Goal: Task Accomplishment & Management: Manage account settings

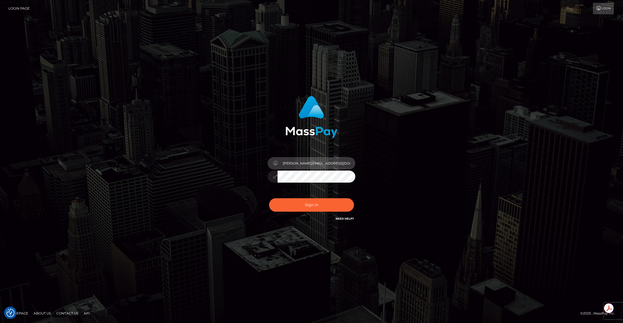
click at [326, 164] on input "brent@masspay.io" at bounding box center [317, 163] width 78 height 12
type input "brentg"
click at [342, 203] on button "Sign in" at bounding box center [311, 204] width 85 height 13
click at [340, 204] on div "Sign in Need Help?" at bounding box center [312, 207] width 96 height 24
type input "brentg"
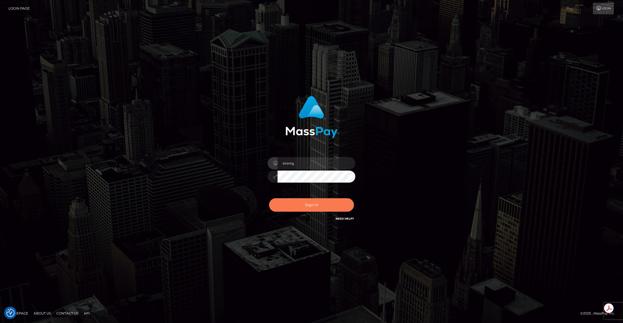
click at [340, 204] on button "Sign in" at bounding box center [311, 204] width 85 height 13
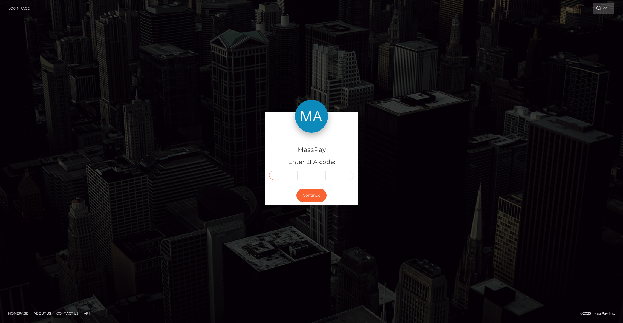
paste input "3"
type input "3"
type input "8"
type input "9"
type input "7"
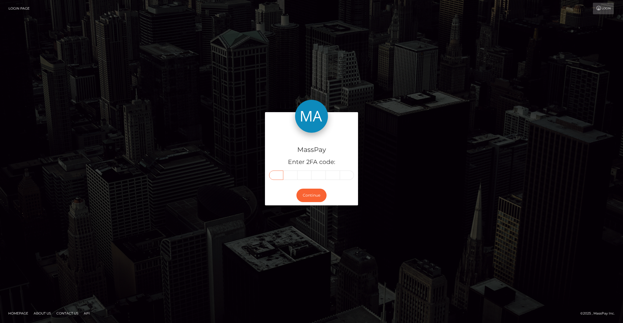
type input "9"
type input "1"
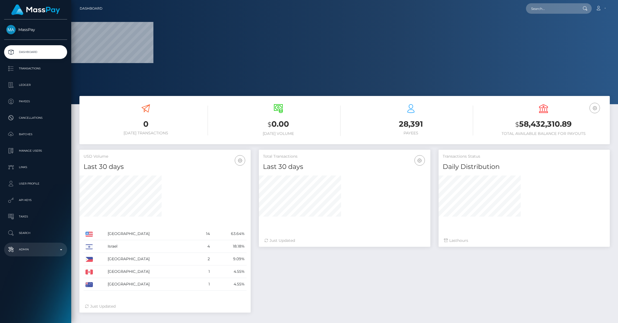
click at [50, 245] on p "Admin" at bounding box center [35, 249] width 59 height 8
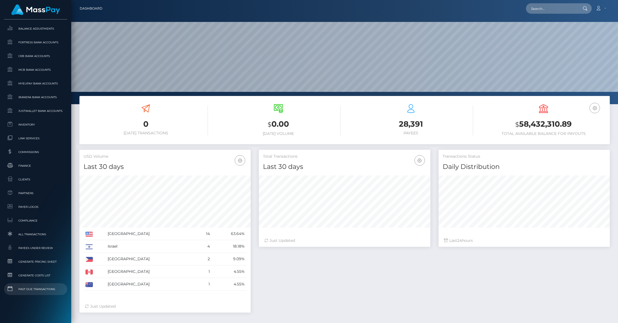
scroll to position [97, 171]
click at [24, 180] on span "Clients" at bounding box center [35, 179] width 59 height 6
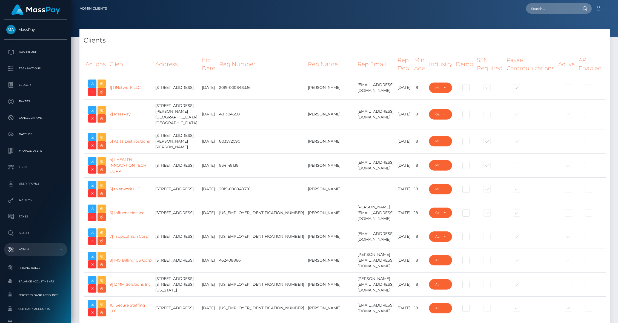
select select "223"
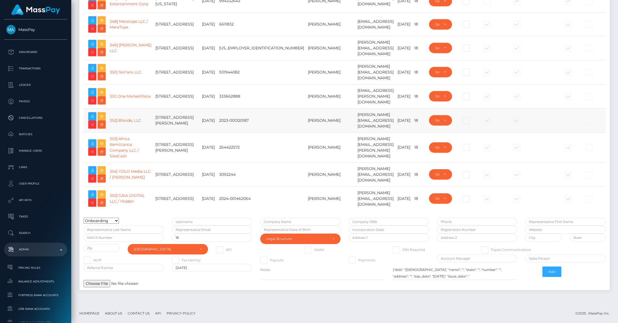
scroll to position [9277, 0]
click at [99, 65] on icon at bounding box center [101, 68] width 7 height 7
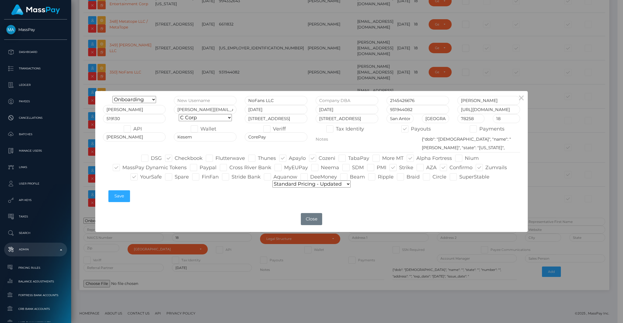
click at [295, 187] on select "Default pricing Zero Fees WowVegas Whop VSMedia Promotion Unlockt.json Tilia Th…" at bounding box center [312, 183] width 78 height 7
select select "pricing configurations/pricing config nofans"
click at [273, 180] on select "Default pricing Zero Fees WowVegas Whop VSMedia Promotion Unlockt.json Tilia Th…" at bounding box center [312, 183] width 78 height 7
type input "brentg"
click at [133, 129] on span at bounding box center [133, 129] width 0 height 6
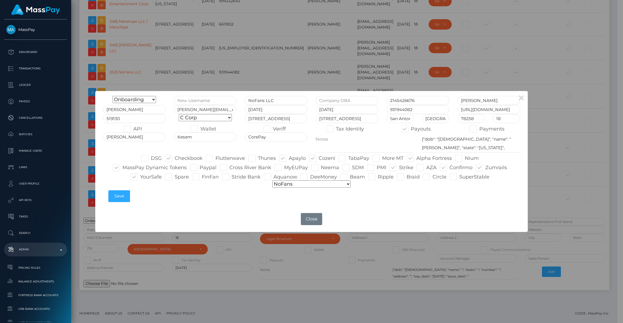
click at [133, 129] on input "API" at bounding box center [135, 127] width 4 height 4
checkbox input "true"
click at [200, 130] on span at bounding box center [200, 129] width 0 height 6
click at [200, 129] on input "Wallet" at bounding box center [202, 127] width 4 height 4
checkbox input "true"
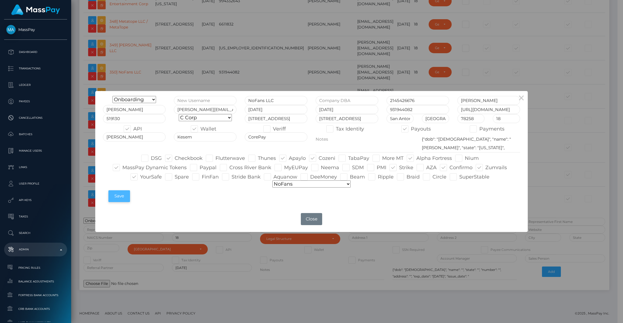
click at [122, 198] on button "Save" at bounding box center [119, 196] width 22 height 12
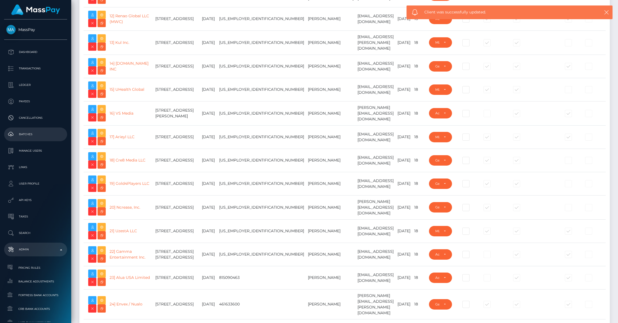
scroll to position [0, 0]
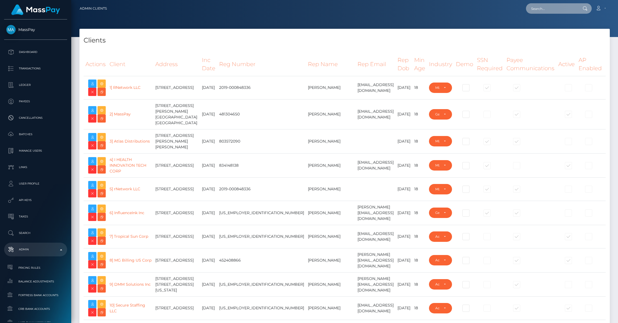
click at [537, 12] on input "text" at bounding box center [551, 8] width 51 height 10
paste input "68c0a6f38ec09"
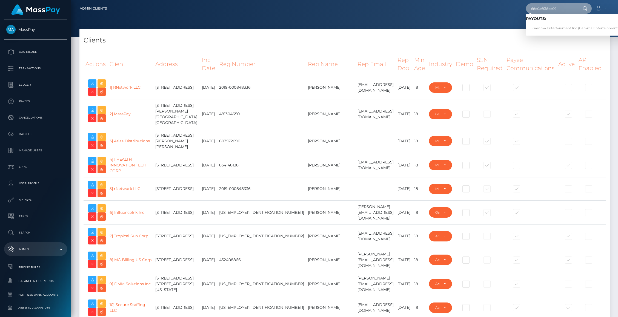
type input "68c0a6f38ec09"
click at [532, 30] on link "Gamma Entertainment Inc (Gamma Entertainment Inc. - )" at bounding box center [580, 28] width 109 height 10
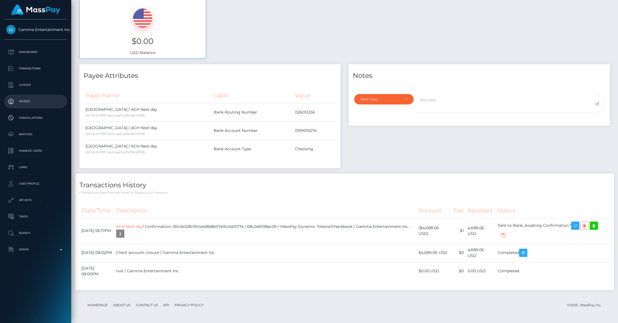
scroll to position [202, 0]
click at [578, 225] on icon "button" at bounding box center [575, 225] width 7 height 7
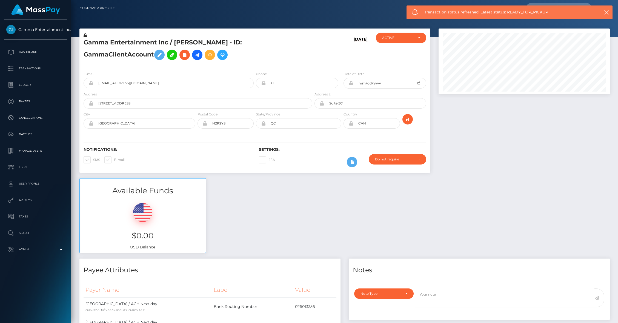
scroll to position [0, 0]
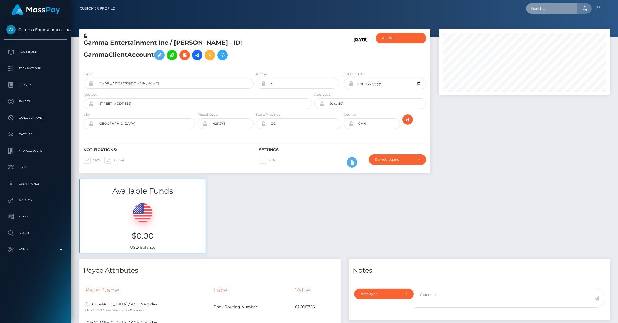
click at [548, 7] on input "text" at bounding box center [551, 8] width 51 height 10
paste input "0b07cac1-86a9-11f0-8023-0266f44cc279"
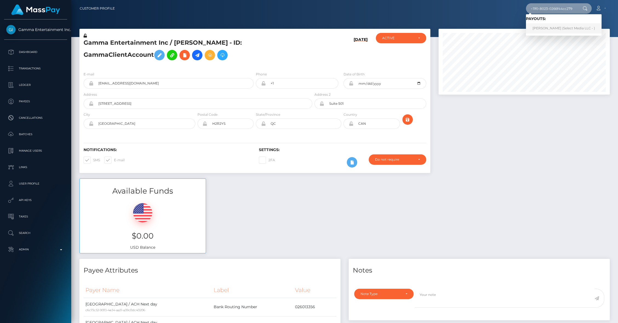
type input "0b07cac1-86a9-11f0-8023-0266f44cc279"
click at [552, 27] on link "Alexandra Stembridge (Select Media LLC - )" at bounding box center [564, 28] width 76 height 10
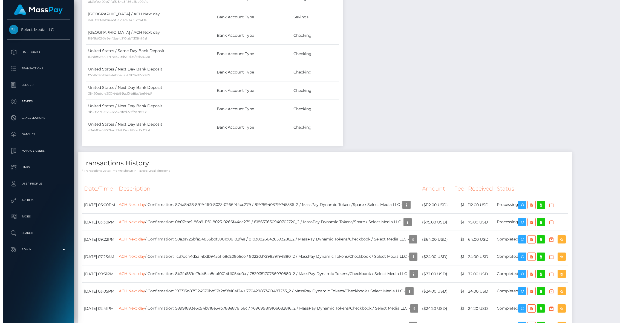
scroll to position [760, 0]
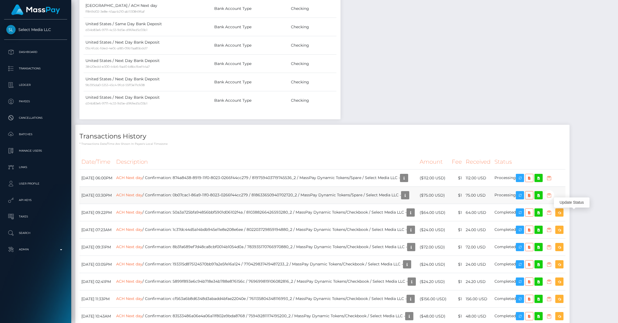
click at [552, 199] on icon "button" at bounding box center [549, 195] width 7 height 7
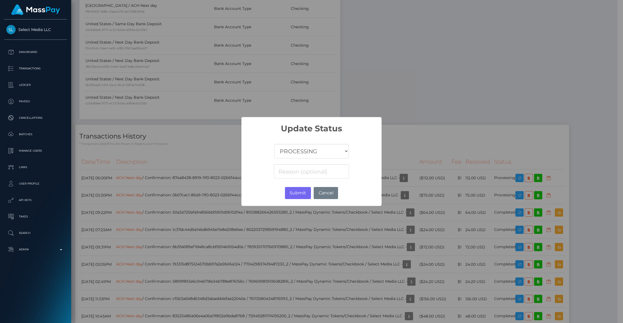
click at [318, 152] on select "COMPLETED CANCELLED READY_FOR_PICKUP PROCESSING" at bounding box center [311, 151] width 74 height 15
select select "CANCELLED"
click at [274, 144] on select "COMPLETED CANCELLED READY_FOR_PICKUP PROCESSING" at bounding box center [311, 151] width 74 height 15
click at [306, 175] on input at bounding box center [311, 171] width 75 height 15
click at [301, 194] on button "Submit" at bounding box center [298, 193] width 26 height 12
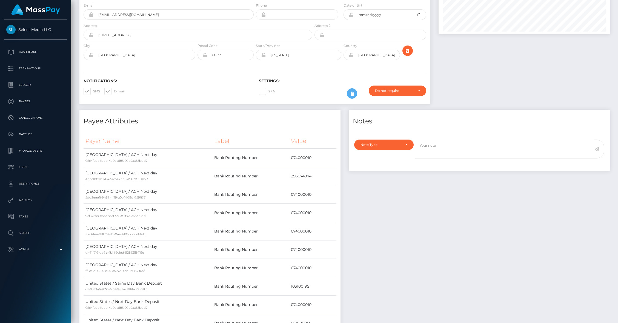
scroll to position [0, 0]
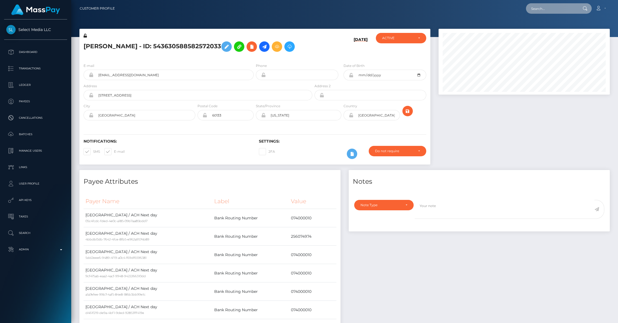
click at [539, 7] on input "text" at bounding box center [551, 8] width 51 height 10
click at [547, 8] on input "text" at bounding box center [551, 8] width 51 height 10
paste input "d3b77c23-8740-11f0-8023-0266f44cc279"
type input "d3b77c23-8740-11f0-8023-0266f44cc279"
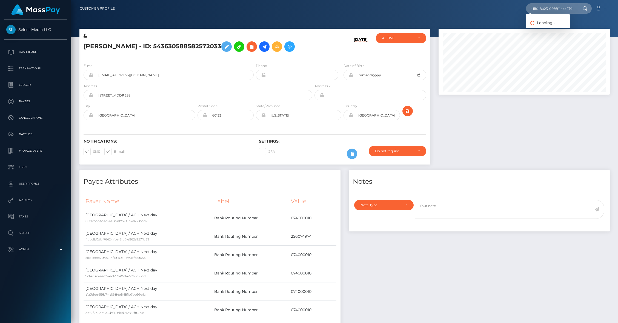
scroll to position [0, 0]
click at [544, 28] on link "Dashia Bradley (Select Media LLC - )" at bounding box center [564, 28] width 76 height 10
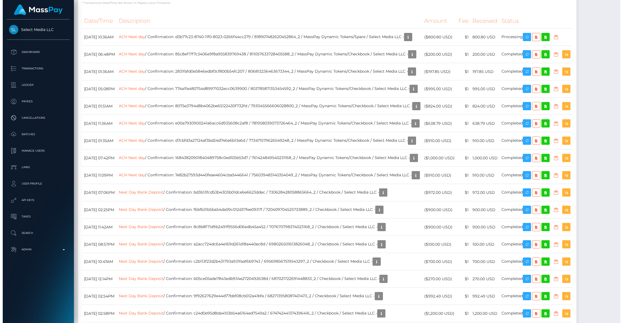
scroll to position [66, 171]
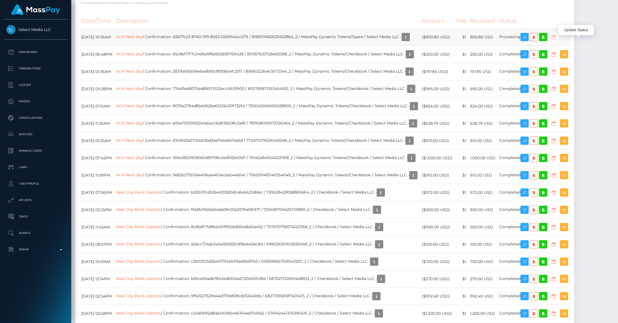
click at [557, 41] on icon "button" at bounding box center [553, 37] width 7 height 7
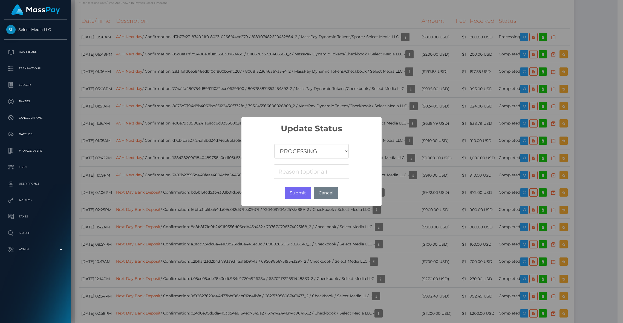
click at [328, 149] on select "COMPLETED CANCELLED READY_FOR_PICKUP PROCESSING" at bounding box center [311, 151] width 74 height 15
select select "CANCELLED"
click at [274, 144] on select "COMPLETED CANCELLED READY_FOR_PICKUP PROCESSING" at bounding box center [311, 151] width 74 height 15
click at [291, 190] on button "Submit" at bounding box center [298, 193] width 26 height 12
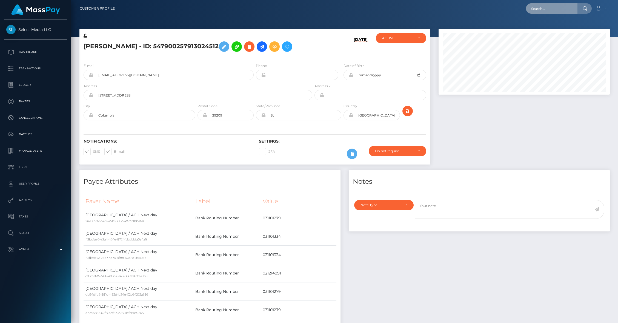
click at [554, 13] on input "text" at bounding box center [551, 8] width 51 height 10
paste input "e2e1eee1-880c-11f0-8023-0266f44cc279"
type input "e2e1eee1-880c-11f0-8023-0266f44cc279"
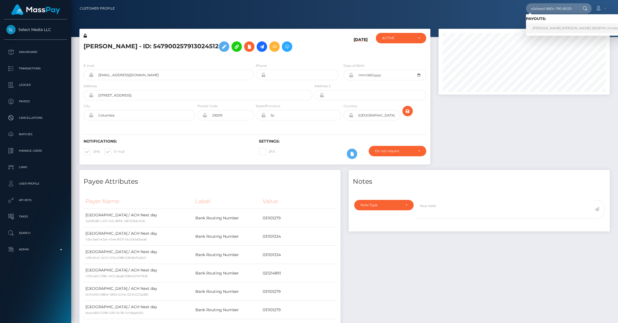
click at [543, 27] on link "THOMAS GILBERT DUVALL (B2SPIN Limited - )" at bounding box center [578, 28] width 104 height 10
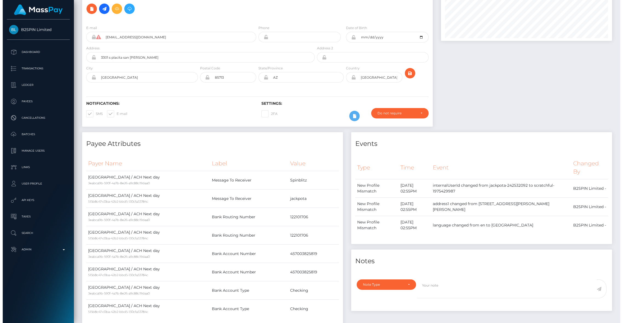
scroll to position [186, 0]
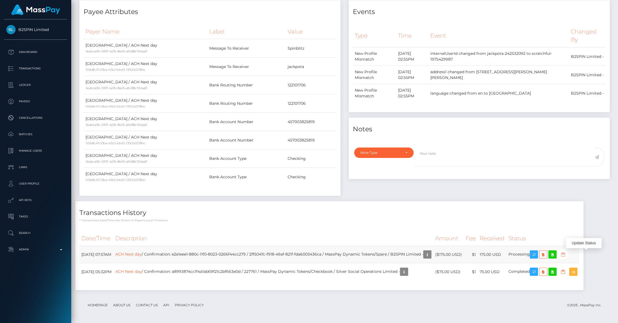
click at [566, 254] on icon "button" at bounding box center [563, 254] width 7 height 7
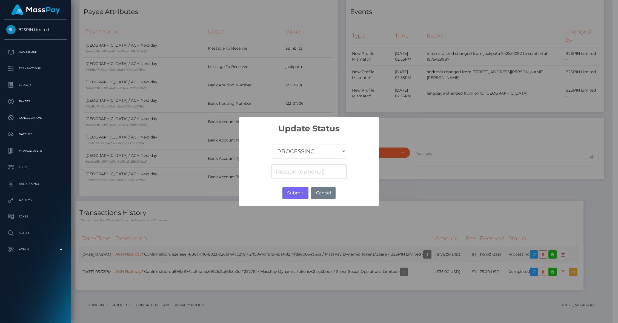
scroll to position [273819, 273714]
click at [306, 150] on select "COMPLETED CANCELLED READY_FOR_PICKUP PROCESSING" at bounding box center [311, 151] width 74 height 15
select select "CANCELLED"
click at [274, 144] on select "COMPLETED CANCELLED READY_FOR_PICKUP PROCESSING" at bounding box center [311, 151] width 74 height 15
click at [297, 191] on button "Submit" at bounding box center [298, 193] width 26 height 12
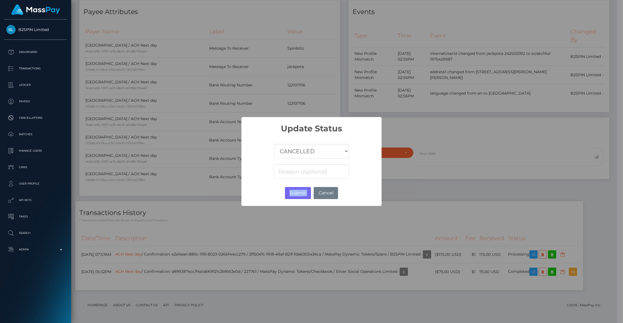
click at [0, 0] on div at bounding box center [0, 0] width 0 height 0
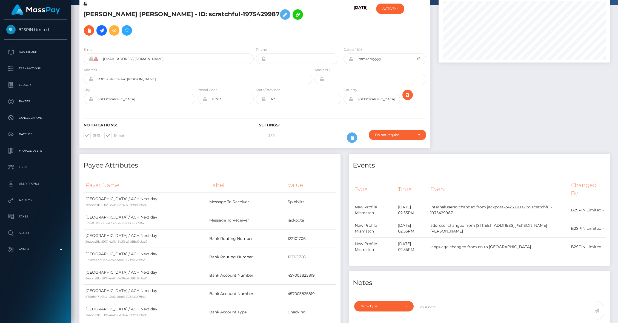
scroll to position [0, 0]
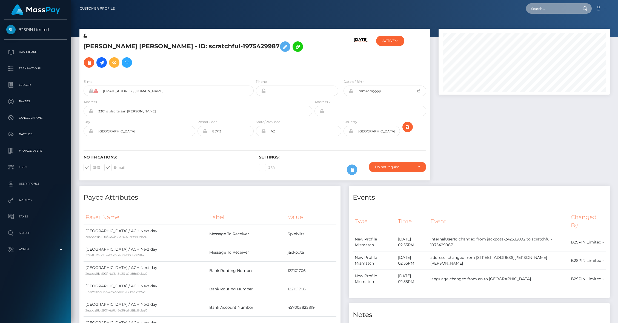
click at [552, 6] on input "text" at bounding box center [551, 8] width 51 height 10
paste input "1ab64e58-880e-11f0-8023-0266f44cc279"
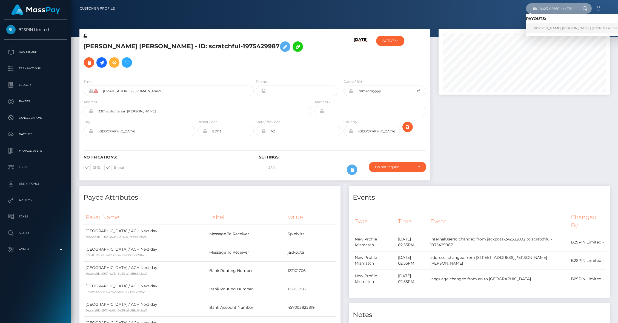
type input "1ab64e58-880e-11f0-8023-0266f44cc279"
click at [542, 30] on link "SARAH MARGARETE BELL (B2SPIN Limited - )" at bounding box center [578, 28] width 104 height 10
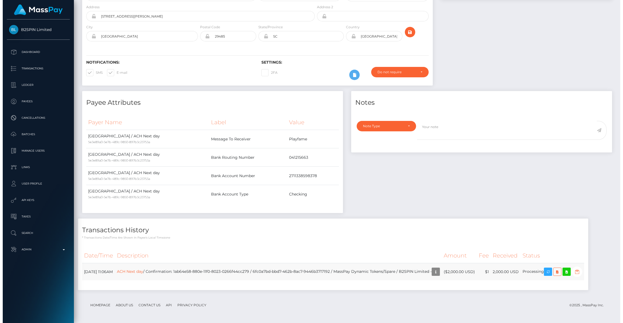
scroll to position [66, 171]
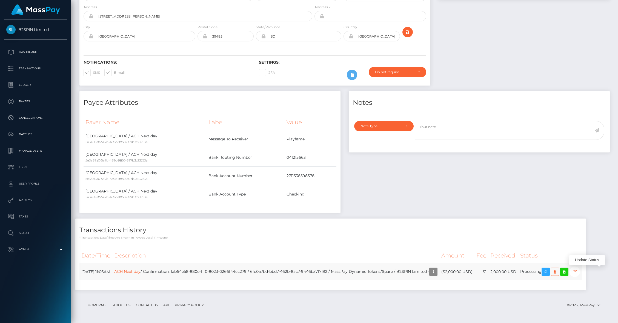
click at [578, 271] on icon "button" at bounding box center [574, 271] width 7 height 7
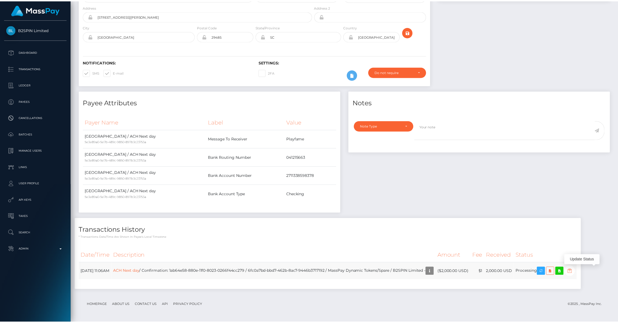
scroll to position [273819, 273714]
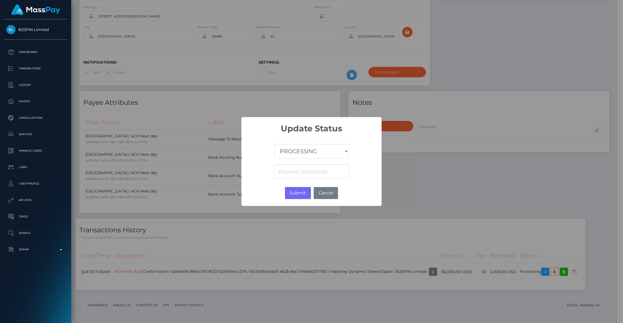
click at [305, 151] on select "COMPLETED CANCELLED READY_FOR_PICKUP PROCESSING" at bounding box center [311, 151] width 74 height 15
select select "CANCELLED"
click at [274, 144] on select "COMPLETED CANCELLED READY_FOR_PICKUP PROCESSING" at bounding box center [311, 151] width 74 height 15
click at [291, 190] on button "Submit" at bounding box center [298, 193] width 26 height 12
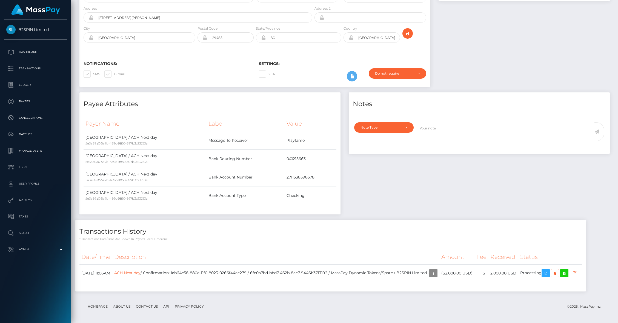
scroll to position [0, 0]
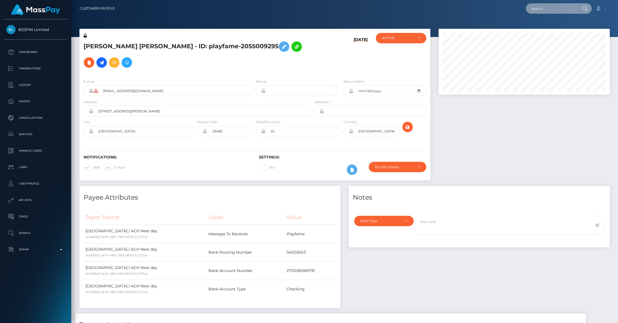
click at [538, 12] on input "text" at bounding box center [551, 8] width 51 height 10
paste input "5f1a2a16-8808-11f0-8023-0266f44cc279"
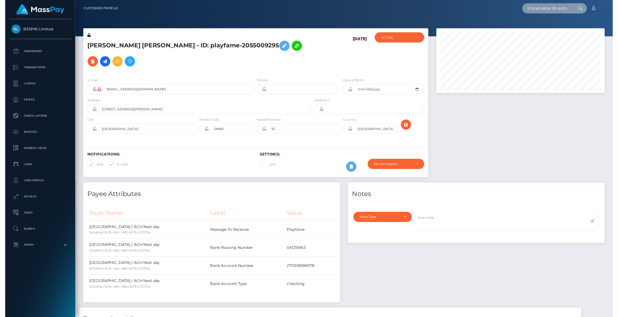
scroll to position [0, 24]
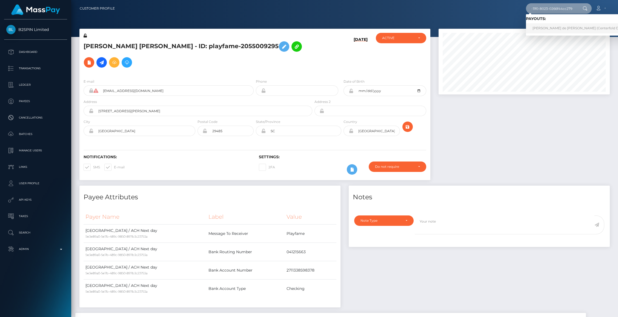
type input "5f1a2a16-8808-11f0-8023-0266f44cc279"
click at [544, 29] on link "Tauana Muniz de Paula (Centerfold Digital Inc - )" at bounding box center [584, 28] width 117 height 10
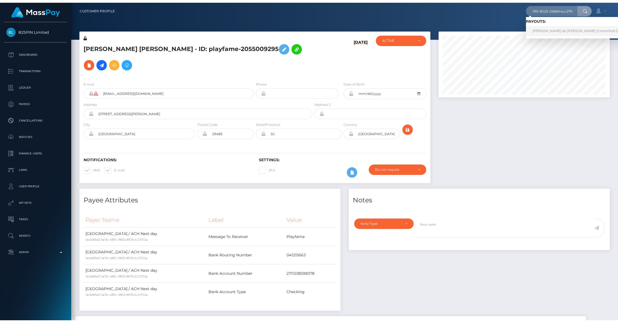
scroll to position [0, 0]
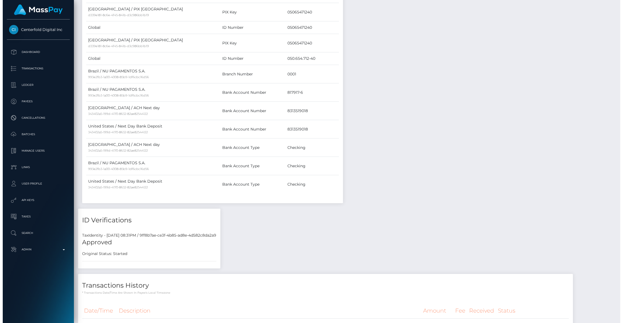
scroll to position [405, 0]
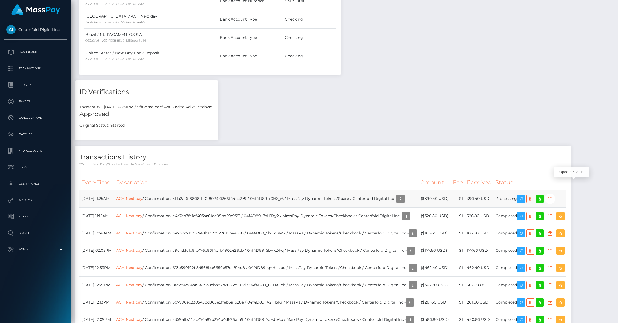
click at [553, 195] on icon "button" at bounding box center [550, 198] width 7 height 7
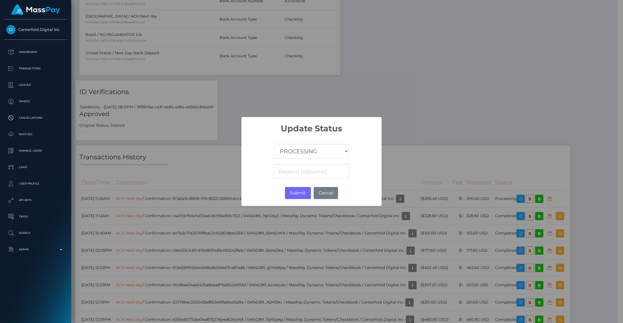
click at [326, 150] on select "COMPLETED CANCELLED READY_FOR_PICKUP PROCESSING" at bounding box center [311, 151] width 74 height 15
select select "CANCELLED"
click at [274, 144] on select "COMPLETED CANCELLED READY_FOR_PICKUP PROCESSING" at bounding box center [311, 151] width 74 height 15
click at [294, 193] on button "Submit" at bounding box center [298, 193] width 26 height 12
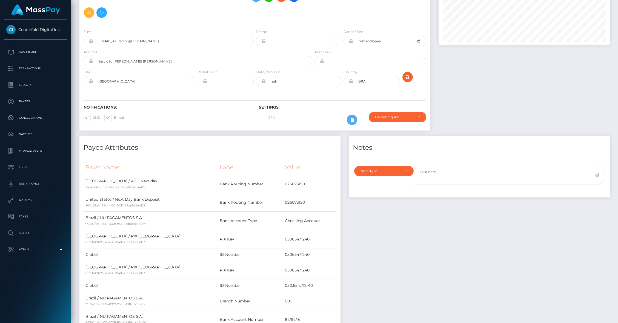
scroll to position [0, 0]
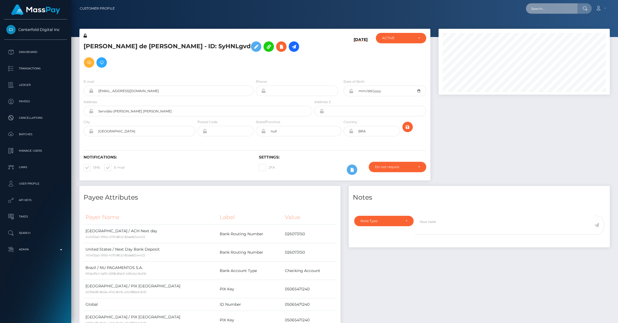
click at [538, 10] on input "text" at bounding box center [551, 8] width 51 height 10
paste input "198eb8e1-880e-11f0-8023-0266f44cc279"
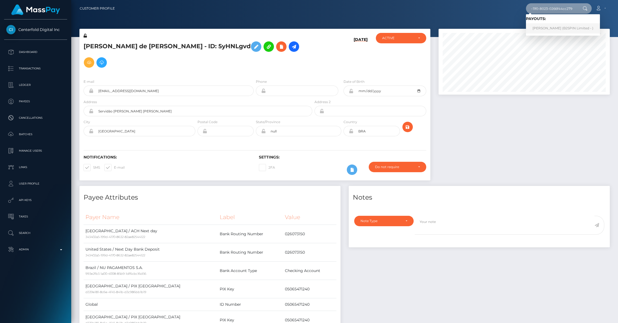
type input "198eb8e1-880e-11f0-8023-0266f44cc279"
click at [546, 27] on link "[PERSON_NAME] (B2SPIN Limited - )" at bounding box center [563, 28] width 74 height 10
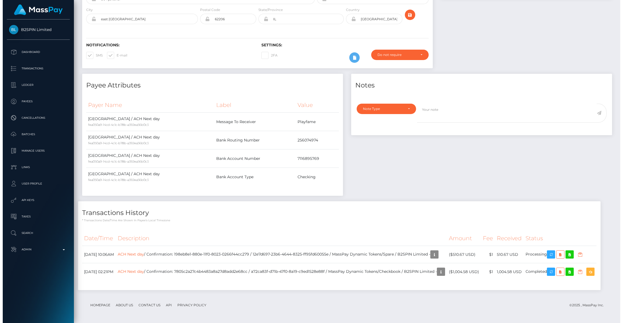
scroll to position [66, 171]
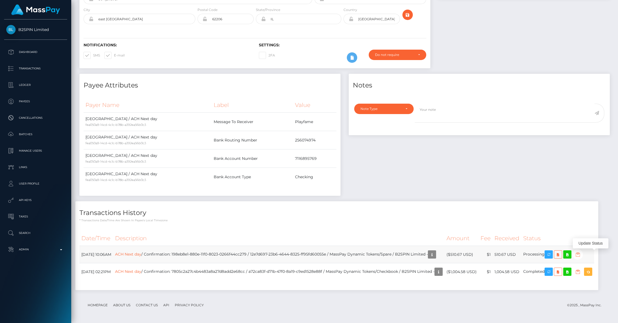
click at [581, 251] on icon "button" at bounding box center [577, 254] width 7 height 7
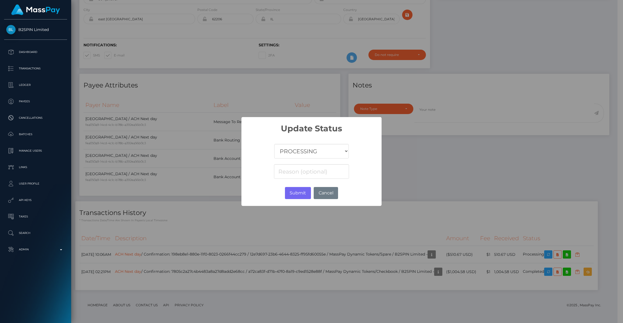
click at [318, 154] on select "COMPLETED CANCELLED READY_FOR_PICKUP PROCESSING" at bounding box center [311, 151] width 74 height 15
select select "CANCELLED"
click at [274, 144] on select "COMPLETED CANCELLED READY_FOR_PICKUP PROCESSING" at bounding box center [311, 151] width 74 height 15
click at [294, 192] on button "Submit" at bounding box center [298, 193] width 26 height 12
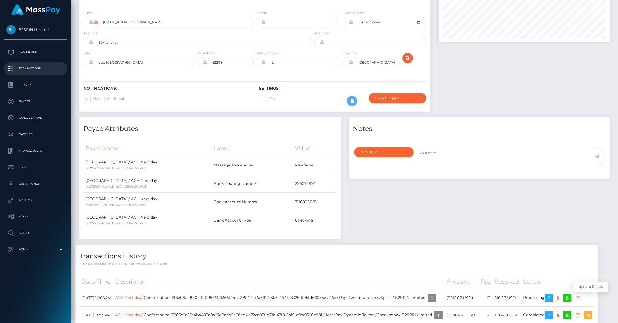
scroll to position [0, 0]
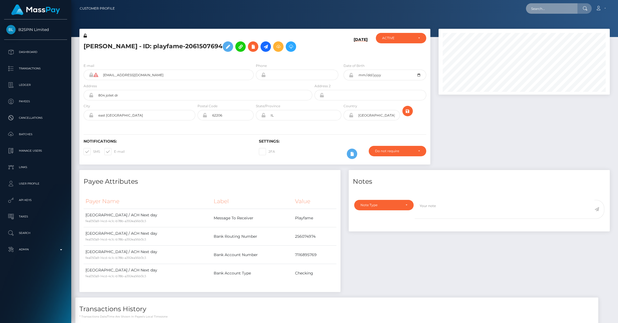
click at [539, 11] on input "text" at bounding box center [551, 8] width 51 height 10
paste input "b353ad1b-8808-11f0-8023-0266f44cc279"
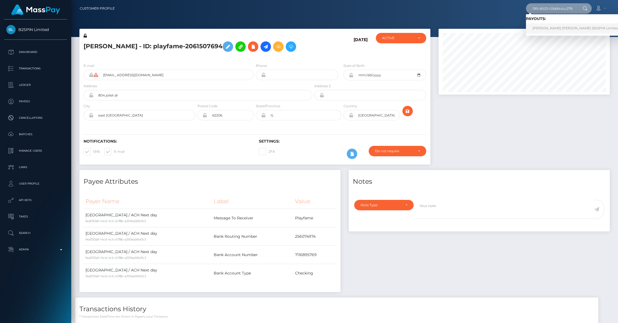
type input "b353ad1b-8808-11f0-8023-0266f44cc279"
click at [544, 26] on link "[PERSON_NAME] [PERSON_NAME] (B2SPIN Limited - )" at bounding box center [578, 28] width 104 height 10
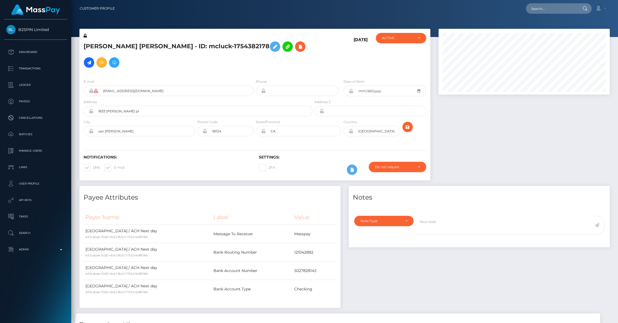
scroll to position [159, 0]
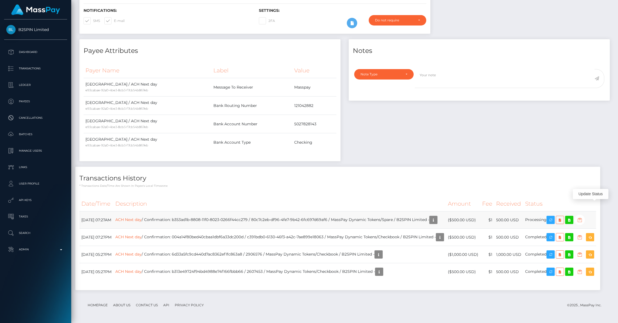
click at [583, 216] on icon "button" at bounding box center [579, 219] width 7 height 7
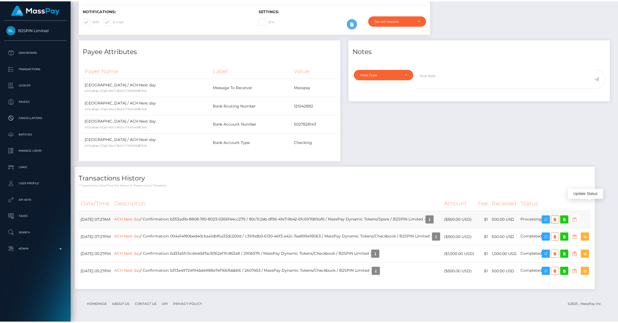
scroll to position [273819, 273714]
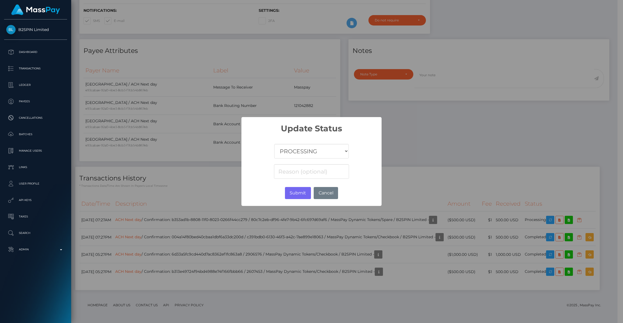
click at [337, 153] on select "COMPLETED CANCELLED READY_FOR_PICKUP PROCESSING" at bounding box center [311, 151] width 74 height 15
select select "CANCELLED"
click at [274, 144] on select "COMPLETED CANCELLED READY_FOR_PICKUP PROCESSING" at bounding box center [311, 151] width 74 height 15
click at [297, 192] on button "Submit" at bounding box center [298, 193] width 26 height 12
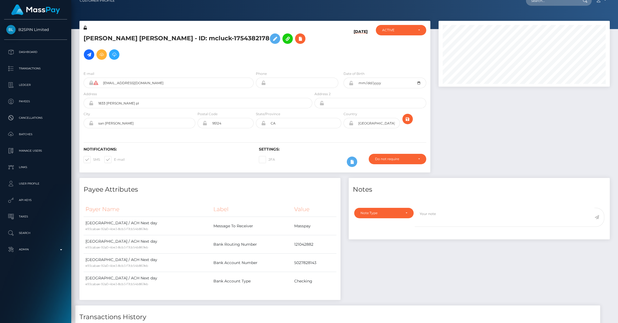
scroll to position [0, 0]
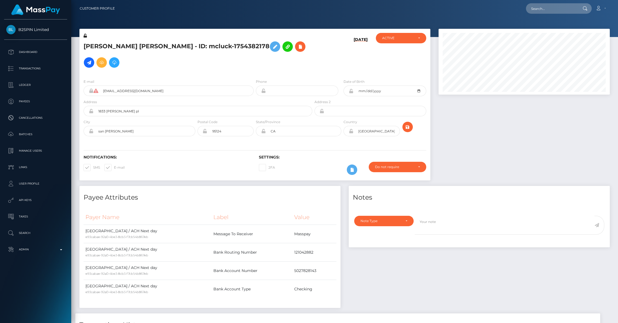
click at [543, 15] on nav "Customer Profile Loading... Loading... Account" at bounding box center [344, 8] width 547 height 17
click at [543, 12] on input "text" at bounding box center [551, 8] width 51 height 10
paste input "eb7002fa-880c-11f0-8023-0266f44cc279"
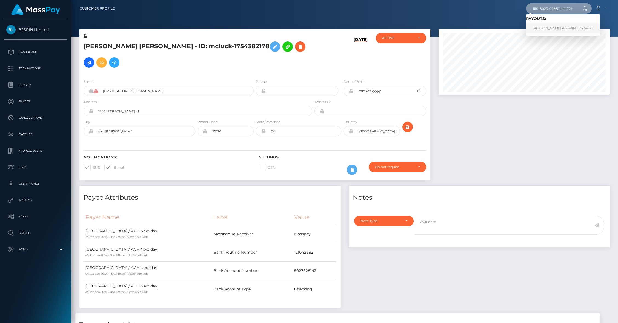
type input "eb7002fa-880c-11f0-8023-0266f44cc279"
click at [547, 28] on link "VARIAN J BLUM (B2SPIN Limited - )" at bounding box center [563, 28] width 74 height 10
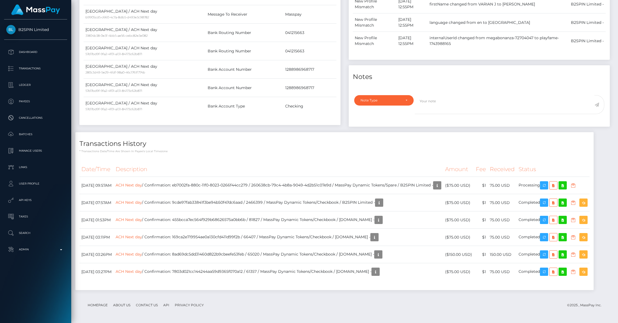
scroll to position [267, 0]
click at [576, 182] on icon "button" at bounding box center [573, 185] width 7 height 7
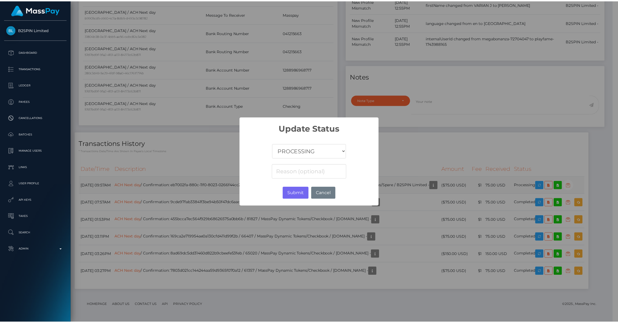
scroll to position [273819, 273714]
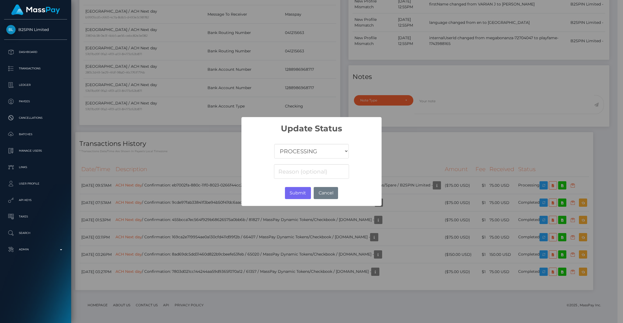
click at [312, 149] on select "COMPLETED CANCELLED READY_FOR_PICKUP PROCESSING" at bounding box center [311, 151] width 74 height 15
select select "CANCELLED"
click at [274, 144] on select "COMPLETED CANCELLED READY_FOR_PICKUP PROCESSING" at bounding box center [311, 151] width 74 height 15
click at [296, 195] on button "Submit" at bounding box center [298, 193] width 26 height 12
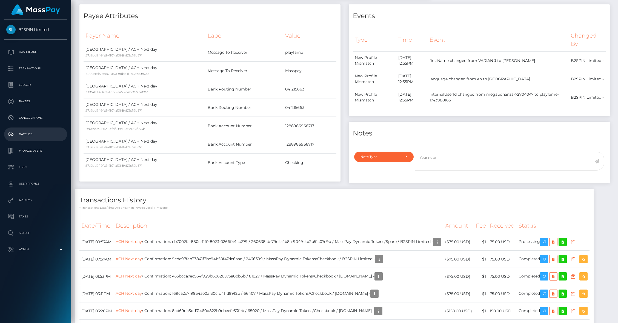
scroll to position [0, 0]
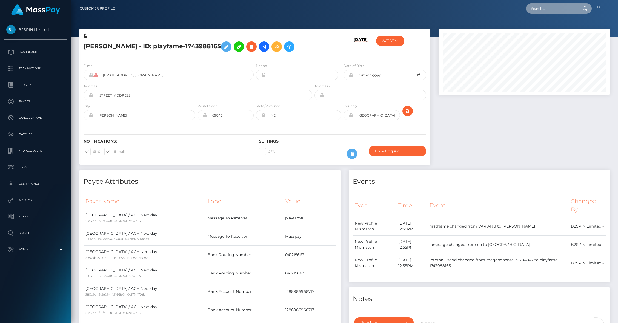
click at [544, 7] on input "text" at bounding box center [551, 8] width 51 height 10
paste input "83d0b366-8804-11f0-8023-0266f44cc279"
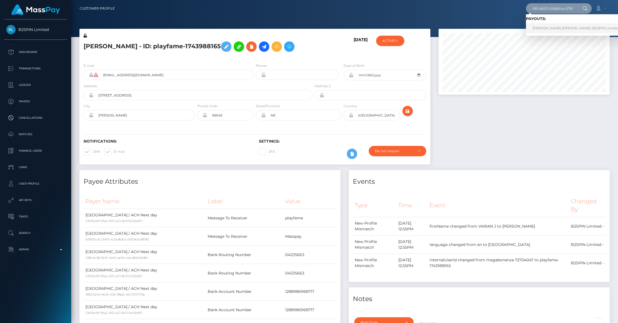
type input "83d0b366-8804-11f0-8023-0266f44cc279"
click at [550, 26] on link "[PERSON_NAME] [PERSON_NAME] (B2SPIN Limited - )" at bounding box center [578, 28] width 104 height 10
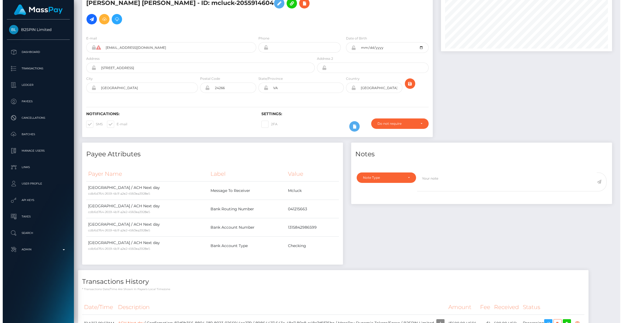
scroll to position [79, 0]
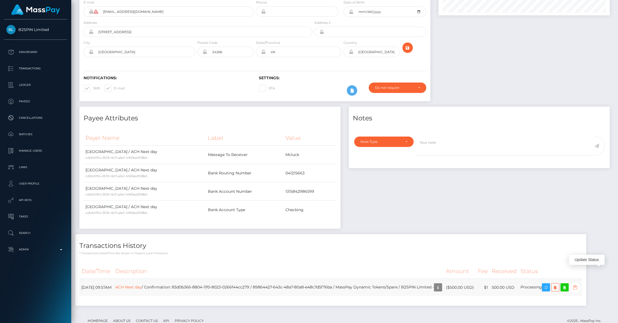
click icon "button"
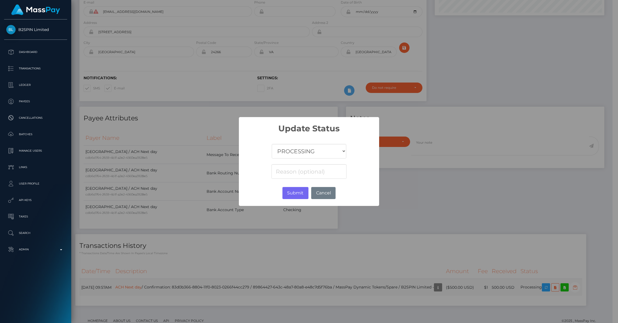
scroll to position [273819, 273714]
click select "COMPLETED CANCELLED READY_FOR_PICKUP PROCESSING"
select select "CANCELLED"
click select "COMPLETED CANCELLED READY_FOR_PICKUP PROCESSING"
click button "Submit"
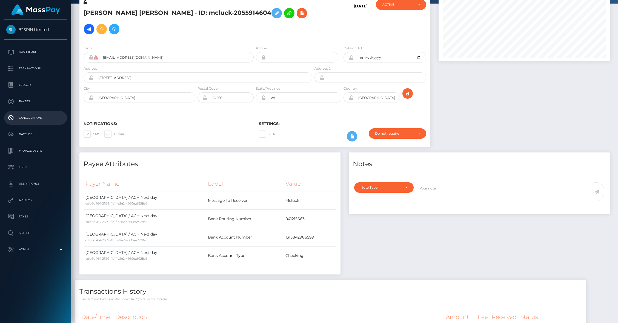
scroll to position [0, 0]
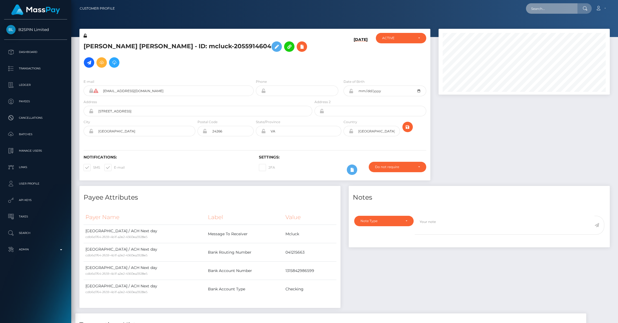
click input "text"
paste input "39766b94-8803-11f0-8023-0266f44cc279"
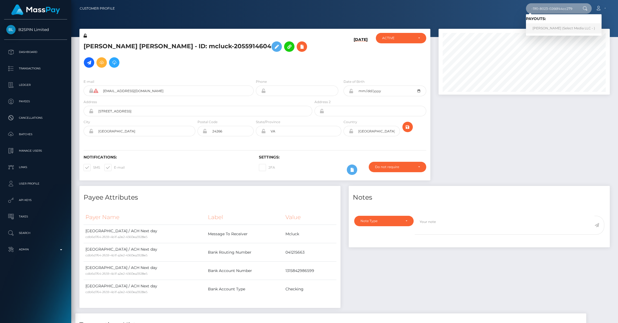
type input "39766b94-8803-11f0-8023-0266f44cc279"
click link "Sydney Renee Salinas (Select Media LLC - )"
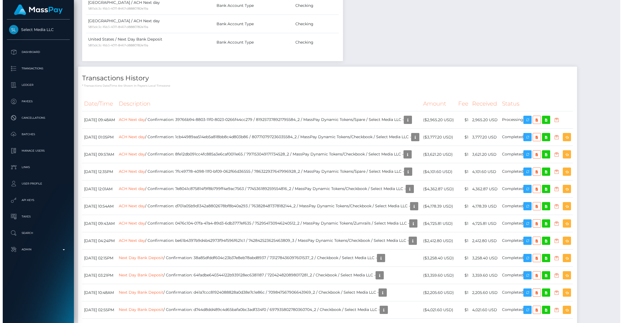
scroll to position [66, 171]
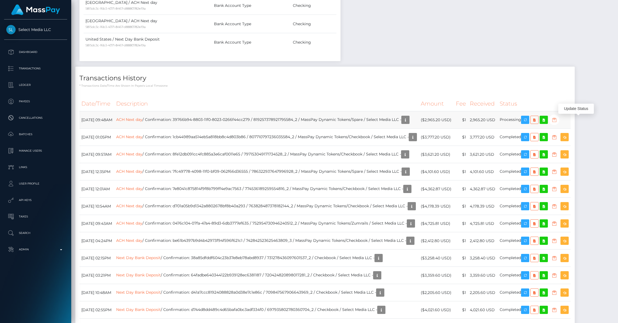
click at [559, 122] on button "button" at bounding box center [554, 119] width 10 height 10
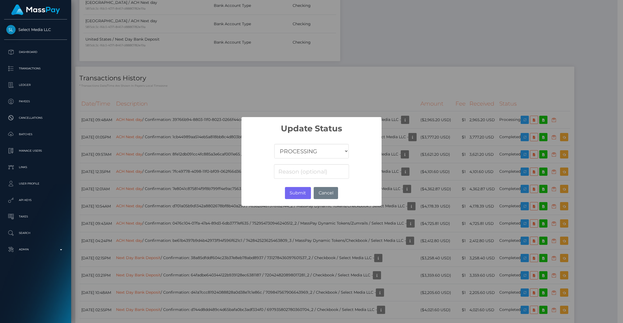
click at [331, 151] on select "COMPLETED CANCELLED READY_FOR_PICKUP PROCESSING" at bounding box center [311, 151] width 74 height 15
select select "CANCELLED"
click at [274, 144] on select "COMPLETED CANCELLED READY_FOR_PICKUP PROCESSING" at bounding box center [311, 151] width 74 height 15
click at [293, 194] on button "Submit" at bounding box center [298, 193] width 26 height 12
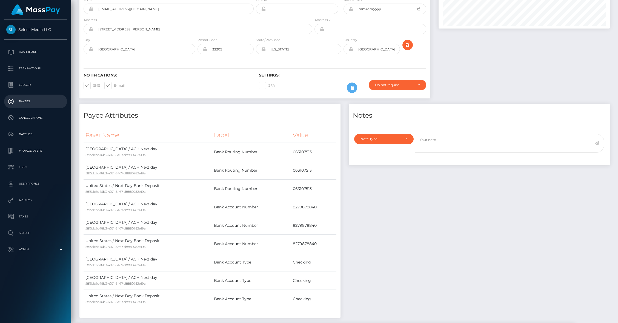
scroll to position [0, 0]
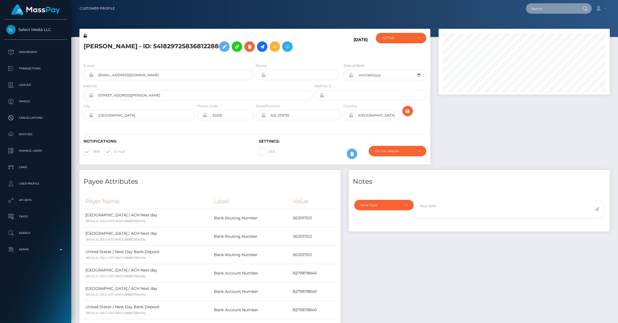
click at [543, 8] on input "text" at bounding box center [551, 8] width 51 height 10
paste input "4b501f74-8803-11f0-8023-0266f44cc279"
type input "4b501f74-8803-11f0-8023-0266f44cc279"
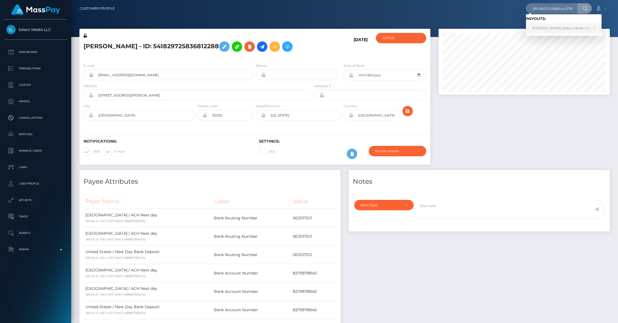
click at [546, 26] on link "Ashley Jaeger (Select Media LLC - )" at bounding box center [564, 28] width 76 height 10
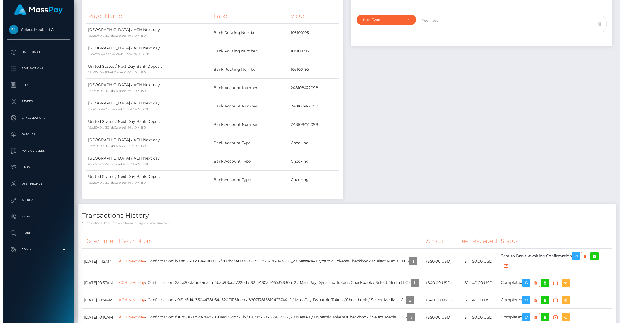
scroll to position [337, 0]
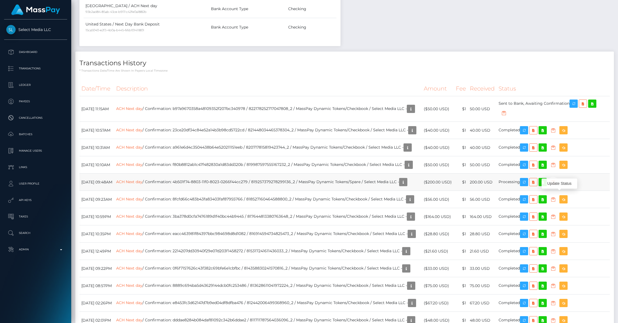
click at [556, 185] on icon "button" at bounding box center [553, 182] width 7 height 7
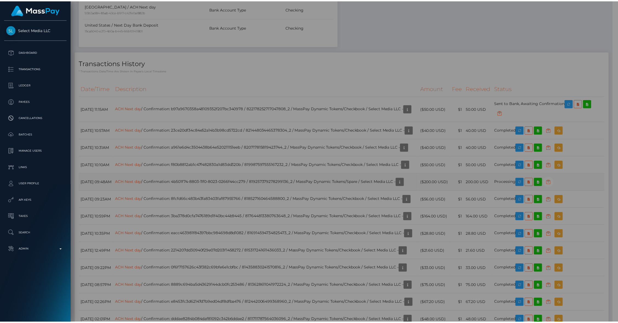
scroll to position [273819, 273714]
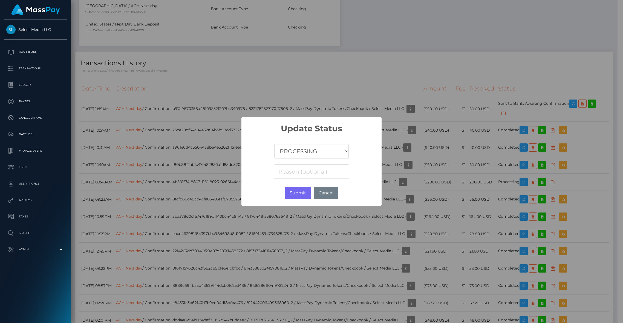
click at [310, 156] on select "COMPLETED CANCELLED READY_FOR_PICKUP PROCESSING" at bounding box center [311, 151] width 74 height 15
select select "CANCELLED"
click at [274, 144] on select "COMPLETED CANCELLED READY_FOR_PICKUP PROCESSING" at bounding box center [311, 151] width 74 height 15
click at [296, 196] on button "Submit" at bounding box center [298, 193] width 26 height 12
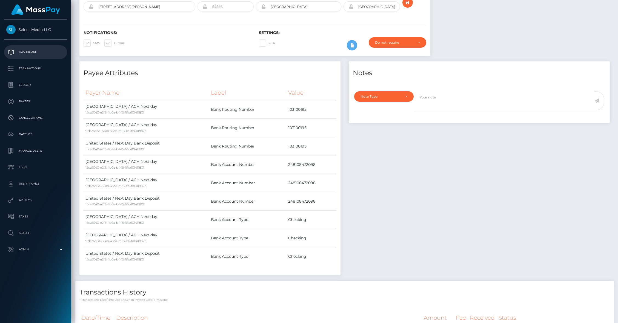
scroll to position [0, 0]
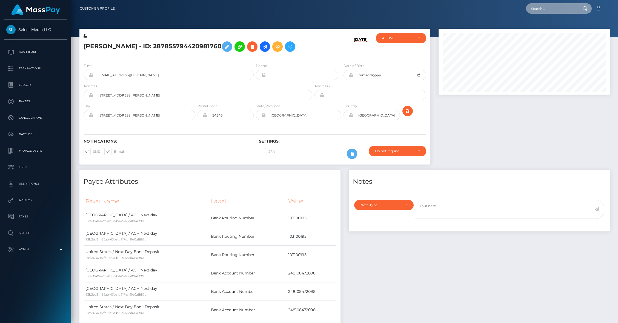
click at [544, 5] on input "text" at bounding box center [551, 8] width 51 height 10
paste input "54080c5f-8803-11f0-8023-0266f44cc279"
type input "54080c5f-8803-11f0-8023-0266f44cc279"
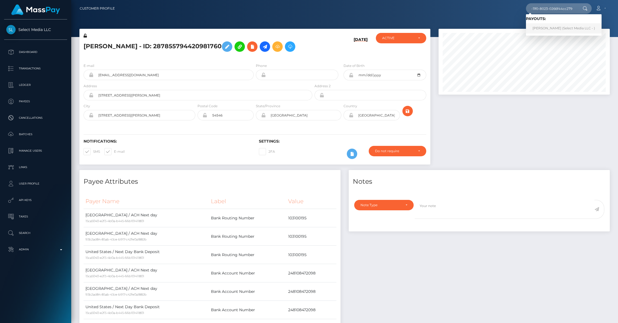
click at [548, 28] on link "[PERSON_NAME] (Select Media LLC - )" at bounding box center [564, 28] width 76 height 10
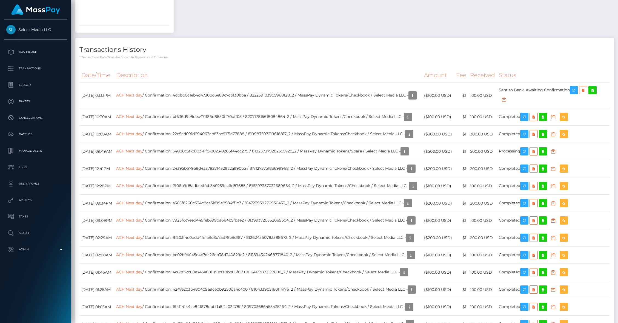
scroll to position [66, 171]
click at [557, 155] on icon "button" at bounding box center [553, 151] width 7 height 7
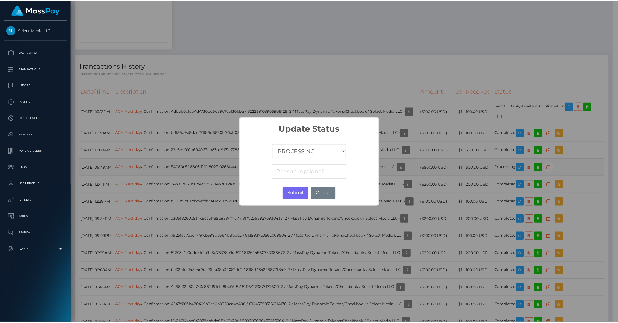
scroll to position [273819, 273714]
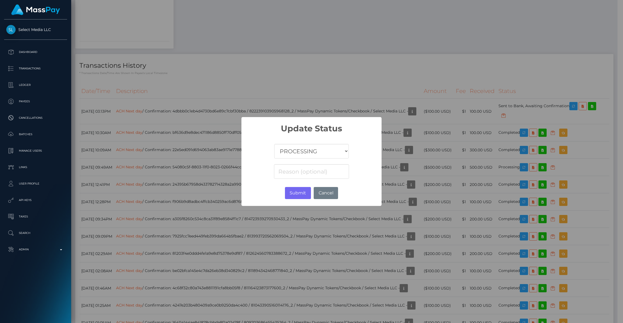
click at [328, 157] on select "COMPLETED CANCELLED READY_FOR_PICKUP PROCESSING" at bounding box center [311, 151] width 74 height 15
select select "CANCELLED"
click at [274, 144] on select "COMPLETED CANCELLED READY_FOR_PICKUP PROCESSING" at bounding box center [311, 151] width 74 height 15
click at [297, 192] on button "Submit" at bounding box center [298, 193] width 26 height 12
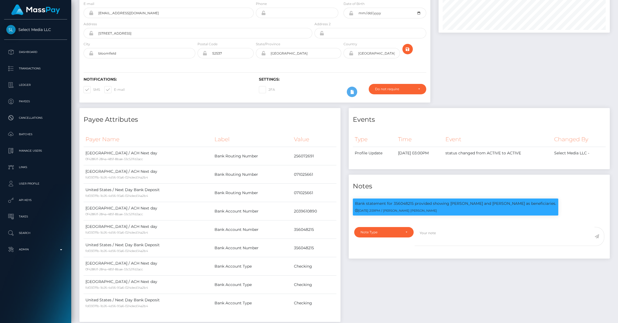
scroll to position [0, 0]
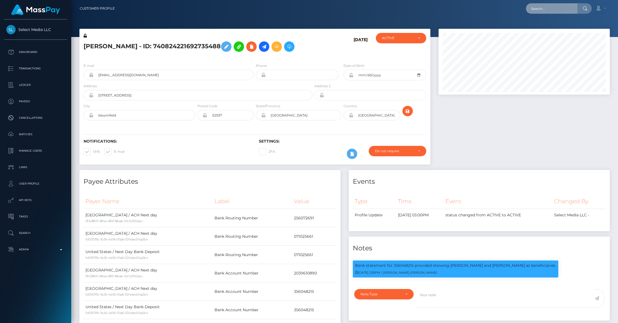
click at [559, 9] on input "text" at bounding box center [551, 8] width 51 height 10
paste input "1c7de1ad-880b-11f0-8023-0266f44cc279"
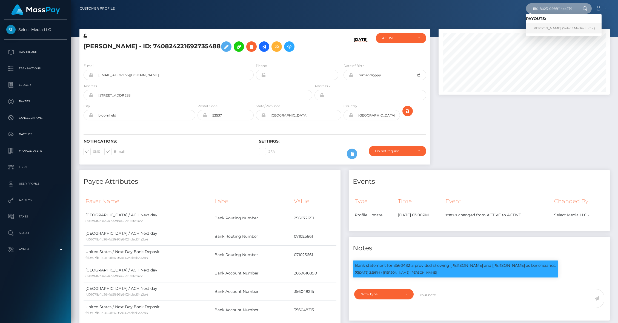
type input "1c7de1ad-880b-11f0-8023-0266f44cc279"
click at [546, 26] on link "Vincent Carbonaro (Select Media LLC - )" at bounding box center [564, 28] width 76 height 10
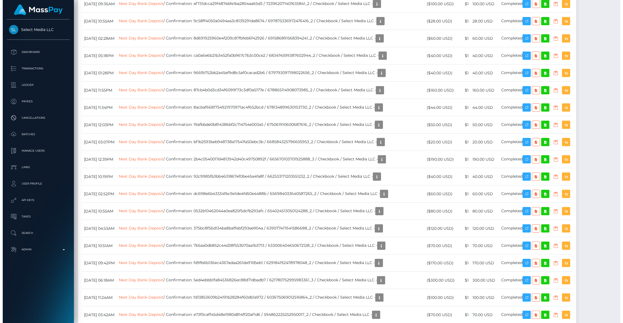
scroll to position [431, 0]
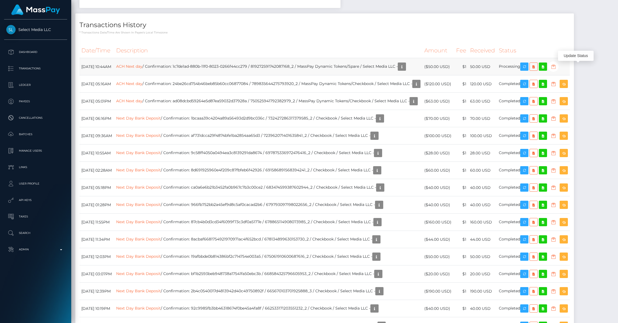
click at [557, 68] on icon "button" at bounding box center [553, 66] width 7 height 7
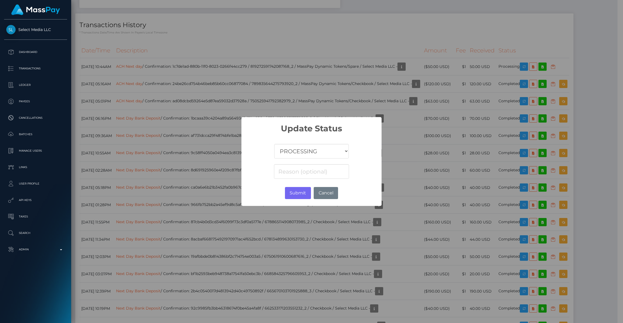
click at [297, 147] on select "COMPLETED CANCELLED READY_FOR_PICKUP PROCESSING" at bounding box center [311, 151] width 74 height 15
select select "CANCELLED"
click at [274, 144] on select "COMPLETED CANCELLED READY_FOR_PICKUP PROCESSING" at bounding box center [311, 151] width 74 height 15
click at [296, 193] on button "Submit" at bounding box center [298, 193] width 26 height 12
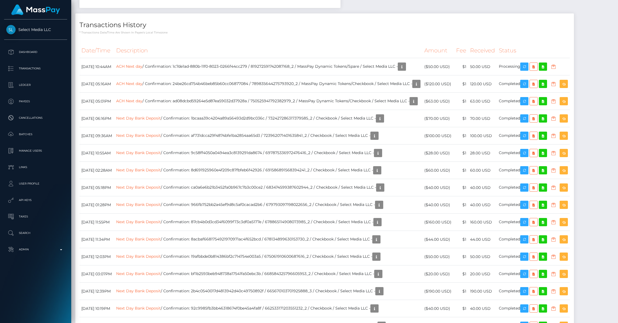
scroll to position [0, 0]
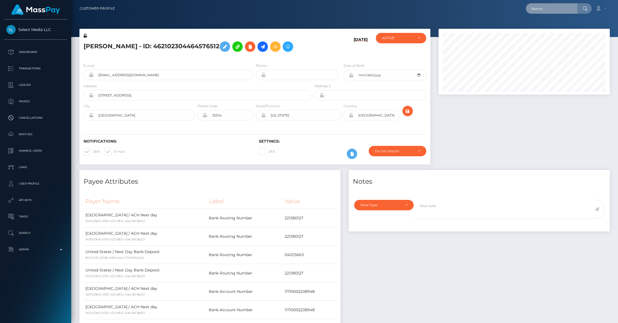
click at [535, 11] on input "text" at bounding box center [551, 8] width 51 height 10
paste input "1c8f6ca4-880b-11f0-8023-0266f44cc279"
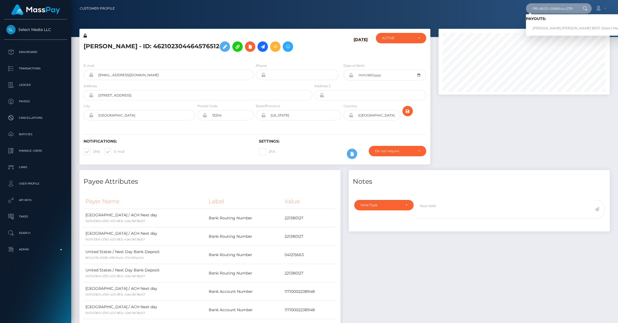
type input "1c8f6ca4-880b-11f0-8023-0266f44cc279"
click at [542, 24] on link "TABITHA SUZANNE BEST (Select Media LLC - )" at bounding box center [583, 28] width 114 height 10
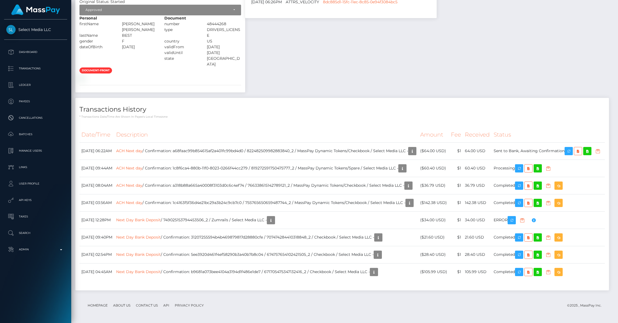
scroll to position [556, 0]
click at [551, 165] on icon "button" at bounding box center [548, 168] width 7 height 7
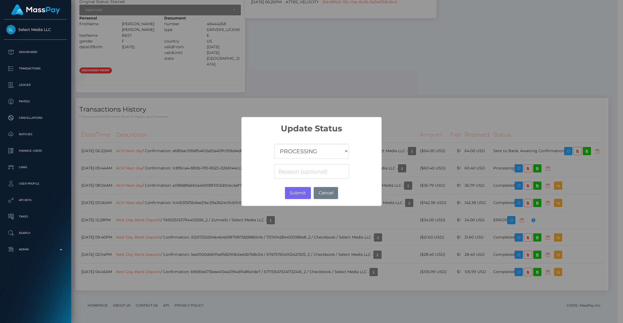
click at [299, 160] on div "COMPLETED CANCELLED READY_FOR_PICKUP PROCESSING" at bounding box center [312, 156] width 140 height 47
click at [297, 157] on select "COMPLETED CANCELLED READY_FOR_PICKUP PROCESSING" at bounding box center [311, 151] width 74 height 15
select select "CANCELLED"
click at [274, 144] on select "COMPLETED CANCELLED READY_FOR_PICKUP PROCESSING" at bounding box center [311, 151] width 74 height 15
click at [291, 192] on button "Submit" at bounding box center [298, 193] width 26 height 12
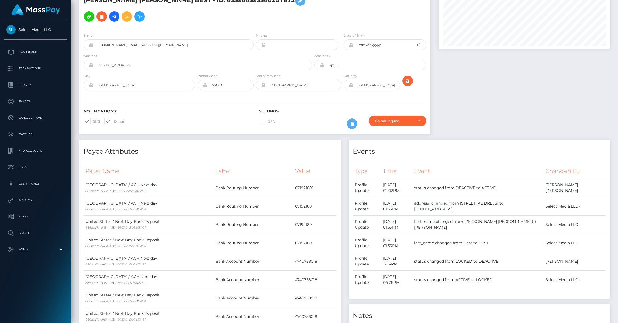
scroll to position [0, 0]
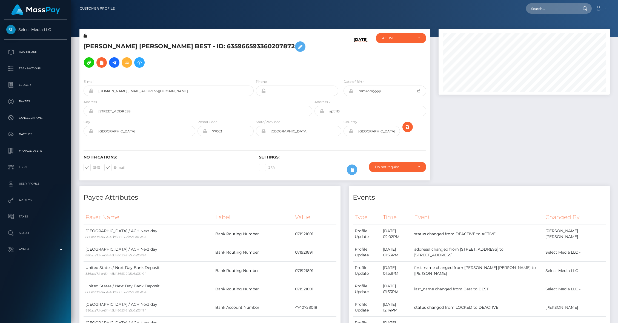
click at [540, 14] on nav "Customer Profile Loading... Loading... Account" at bounding box center [344, 8] width 547 height 17
click at [540, 13] on input "text" at bounding box center [551, 8] width 51 height 10
paste input "1c1d0b05-880b-11f0-8023-0266f44cc279"
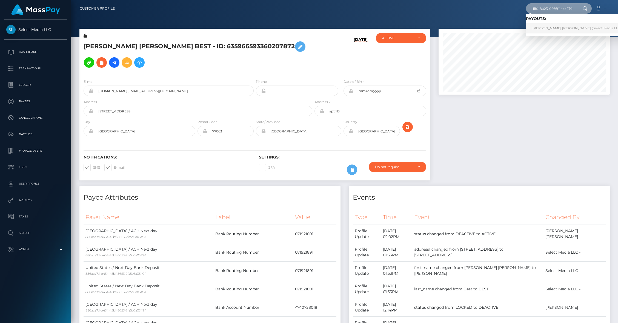
type input "1c1d0b05-880b-11f0-8023-0266f44cc279"
click at [542, 25] on link "[PERSON_NAME] [PERSON_NAME] (Select Media LLC - )" at bounding box center [578, 28] width 105 height 10
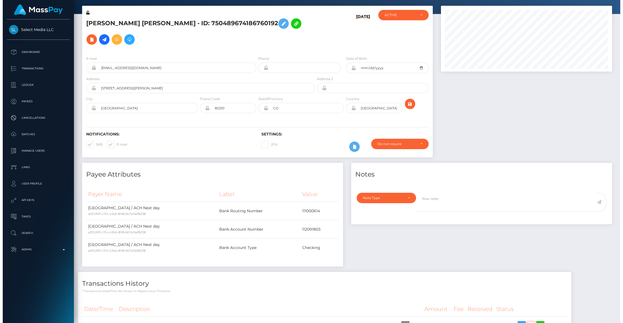
scroll to position [111, 0]
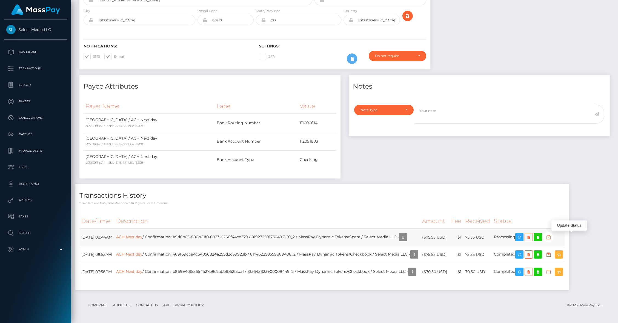
click at [552, 238] on icon "button" at bounding box center [548, 237] width 7 height 7
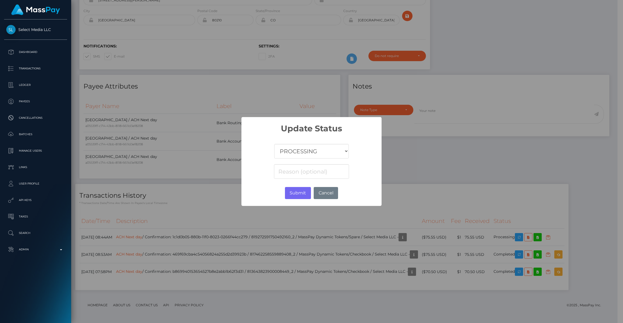
click at [319, 147] on select "COMPLETED CANCELLED READY_FOR_PICKUP PROCESSING" at bounding box center [311, 151] width 74 height 15
select select "CANCELLED"
click at [274, 144] on select "COMPLETED CANCELLED READY_FOR_PICKUP PROCESSING" at bounding box center [311, 151] width 74 height 15
click at [296, 190] on button "Submit" at bounding box center [298, 193] width 26 height 12
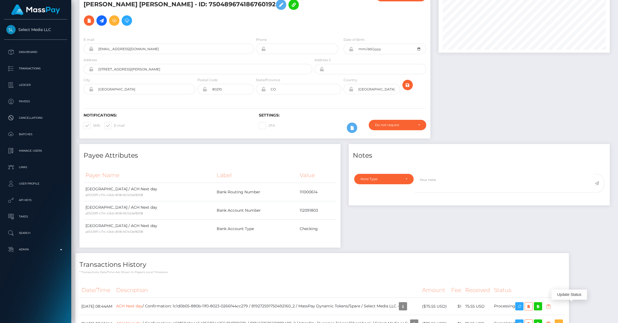
scroll to position [0, 0]
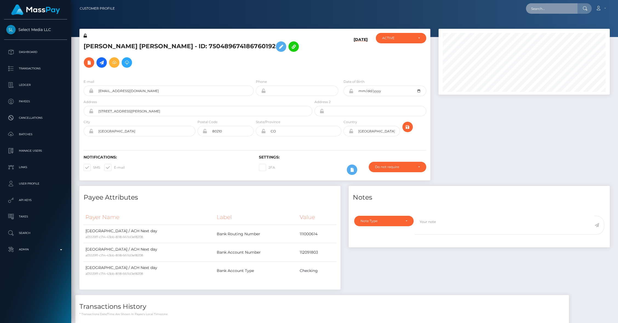
click at [540, 8] on input "text" at bounding box center [551, 8] width 51 height 10
paste input "238aee09-880b-11f0-8023-0266f44cc279"
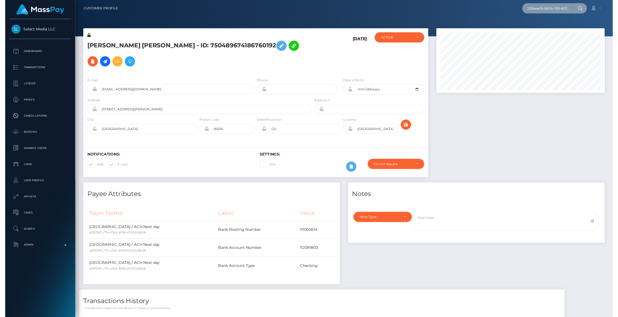
scroll to position [0, 27]
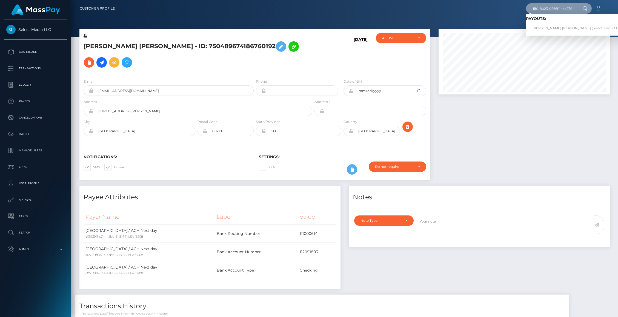
type input "238aee09-880b-11f0-8023-0266f44cc279"
click at [543, 26] on link "BREANA NICOLE WILLIAMS (Select Media LLC - )" at bounding box center [578, 28] width 105 height 10
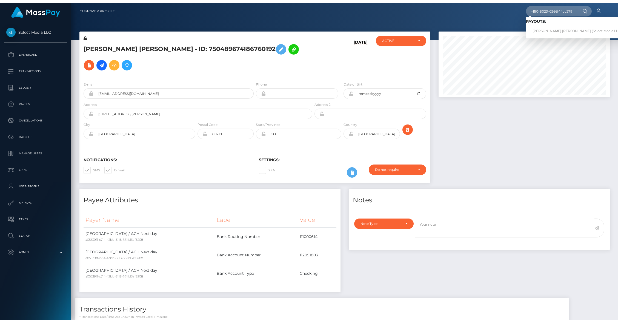
scroll to position [0, 0]
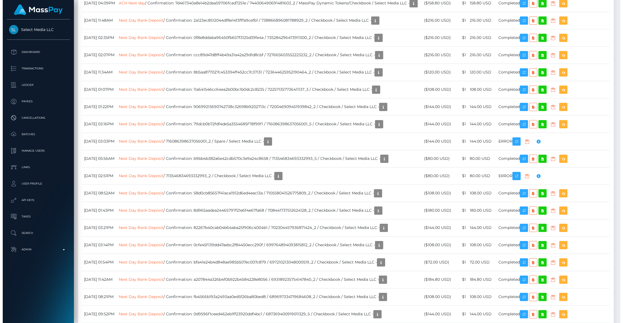
scroll to position [1732, 0]
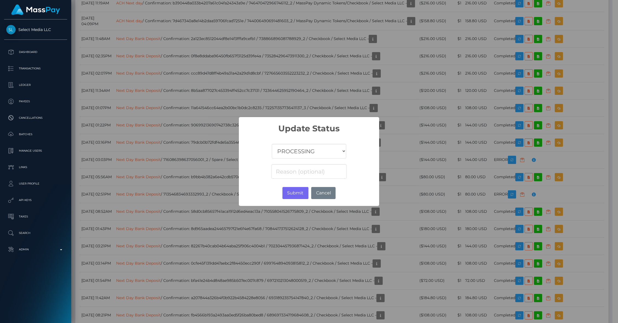
scroll to position [273819, 273714]
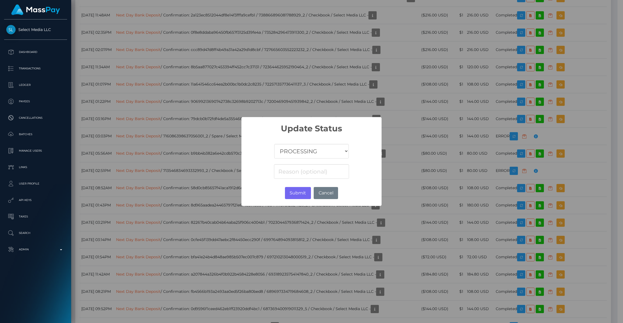
click at [315, 155] on select "COMPLETED CANCELLED READY_FOR_PICKUP PROCESSING" at bounding box center [311, 151] width 74 height 15
select select "CANCELLED"
click at [274, 144] on select "COMPLETED CANCELLED READY_FOR_PICKUP PROCESSING" at bounding box center [311, 151] width 74 height 15
click at [292, 190] on button "Submit" at bounding box center [298, 193] width 26 height 12
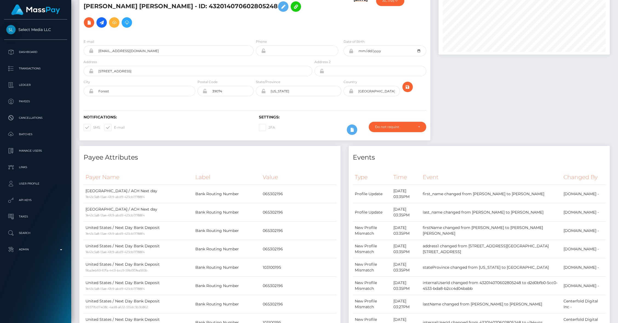
scroll to position [0, 0]
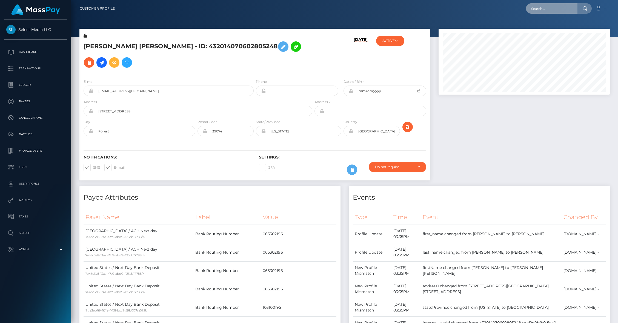
click at [555, 10] on input "text" at bounding box center [551, 8] width 51 height 10
paste input "23cd5d52-880b-11f0-8023-0266f44cc279"
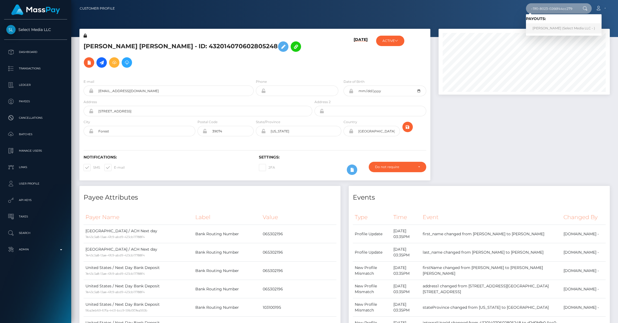
type input "23cd5d52-880b-11f0-8023-0266f44cc279"
click at [548, 27] on link "Ariell Kent (Select Media LLC - )" at bounding box center [564, 28] width 76 height 10
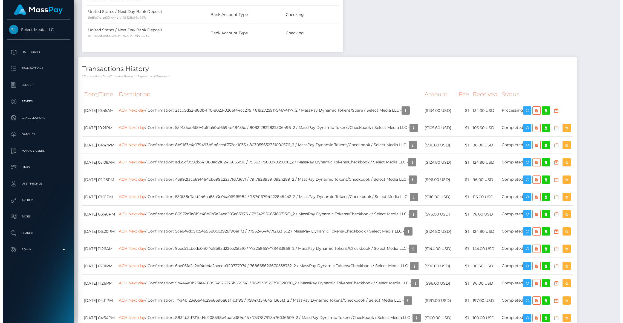
scroll to position [494, 0]
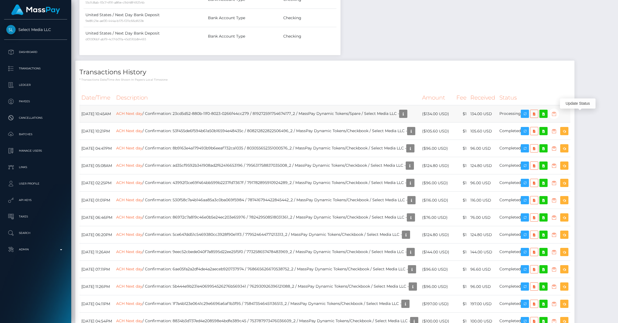
click at [557, 116] on icon "button" at bounding box center [554, 113] width 7 height 7
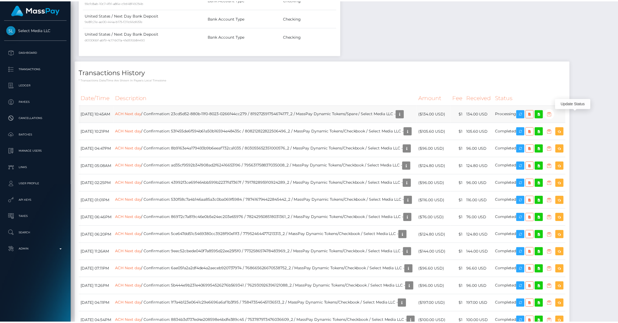
scroll to position [273819, 273714]
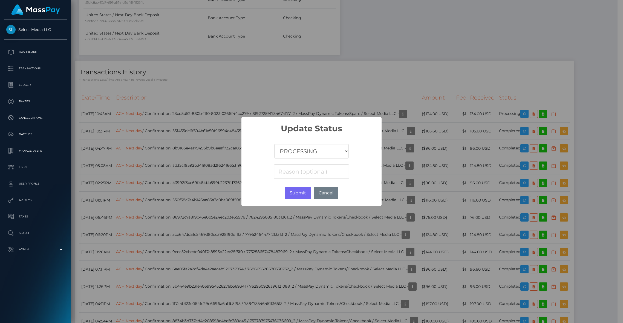
click at [314, 148] on select "COMPLETED CANCELLED READY_FOR_PICKUP PROCESSING" at bounding box center [311, 151] width 74 height 15
select select "CANCELLED"
click at [274, 144] on select "COMPLETED CANCELLED READY_FOR_PICKUP PROCESSING" at bounding box center [311, 151] width 74 height 15
click at [296, 193] on button "Submit" at bounding box center [298, 193] width 26 height 12
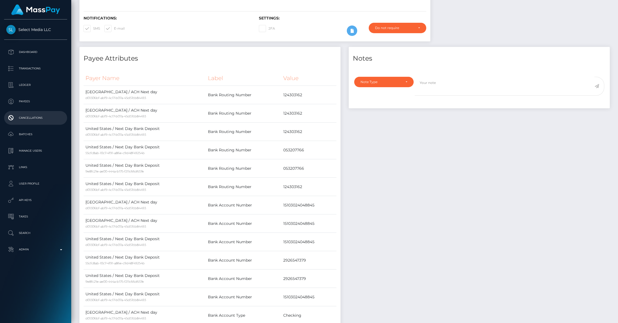
scroll to position [0, 0]
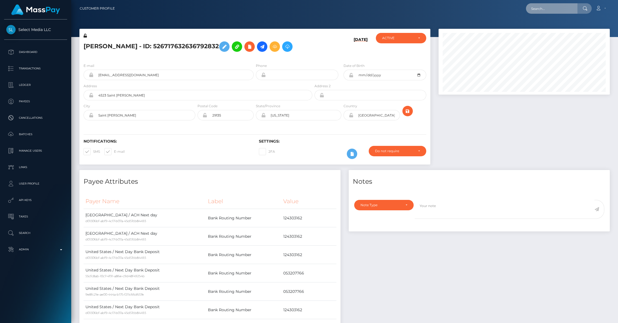
click at [548, 7] on input "text" at bounding box center [551, 8] width 51 height 10
paste input "22e68f62-880b-11f0-8023-0266f44cc279"
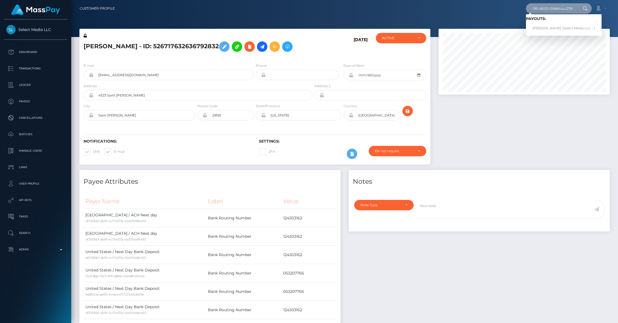
type input "22e68f62-880b-11f0-8023-0266f44cc279"
click at [548, 27] on link "[PERSON_NAME] (Select Media LLC - )" at bounding box center [564, 28] width 76 height 10
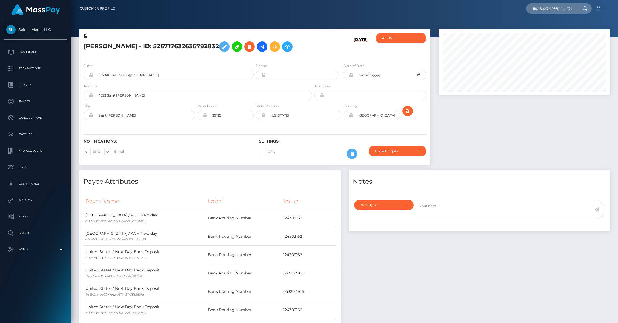
scroll to position [0, 0]
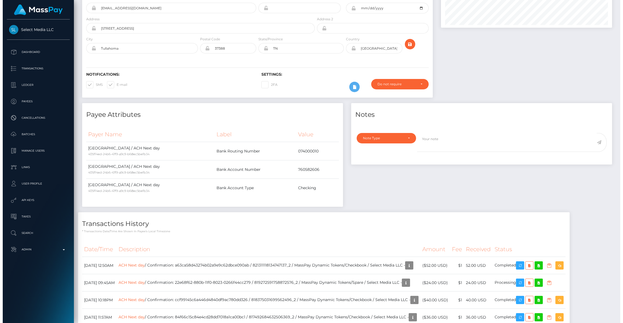
scroll to position [147, 0]
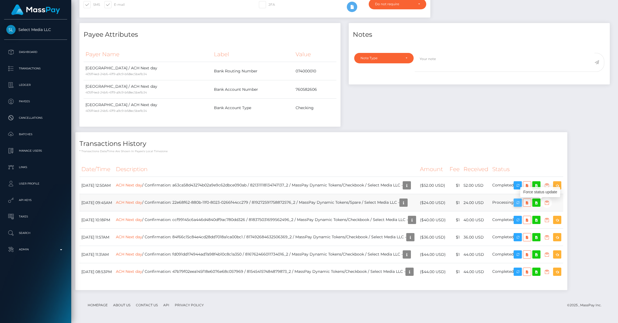
click at [521, 204] on icon "button" at bounding box center [517, 202] width 7 height 7
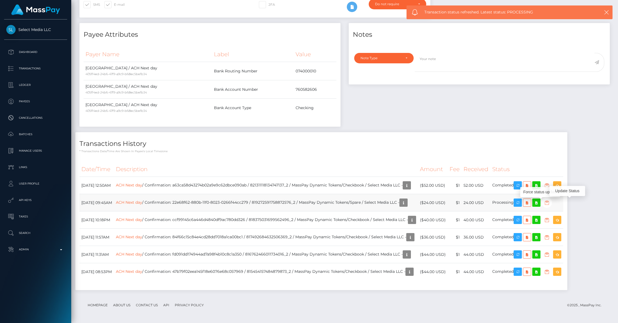
click at [550, 201] on icon "button" at bounding box center [546, 202] width 7 height 7
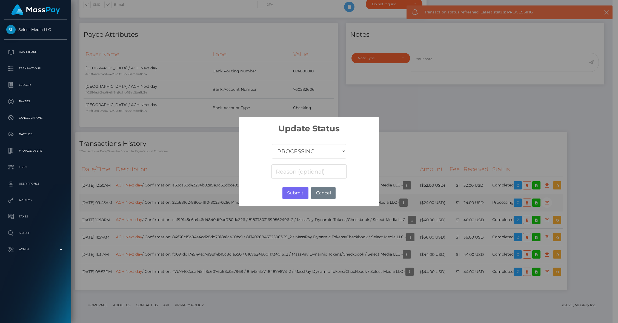
scroll to position [273819, 273714]
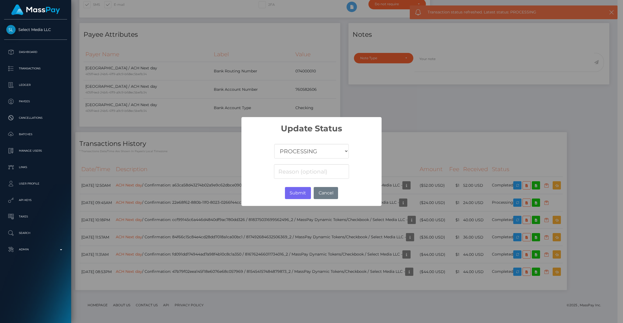
click at [311, 154] on select "COMPLETED CANCELLED READY_FOR_PICKUP PROCESSING" at bounding box center [311, 151] width 74 height 15
select select "CANCELLED"
click at [274, 144] on select "COMPLETED CANCELLED READY_FOR_PICKUP PROCESSING" at bounding box center [311, 151] width 74 height 15
click at [296, 197] on button "Submit" at bounding box center [298, 193] width 26 height 12
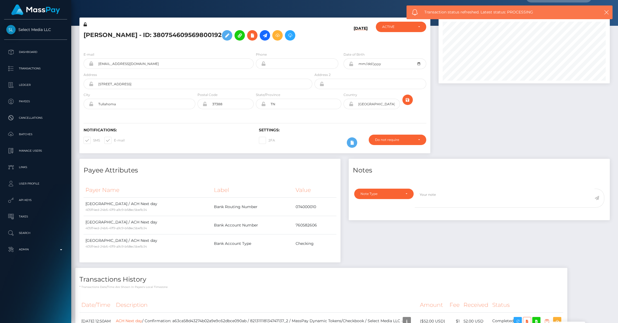
scroll to position [0, 0]
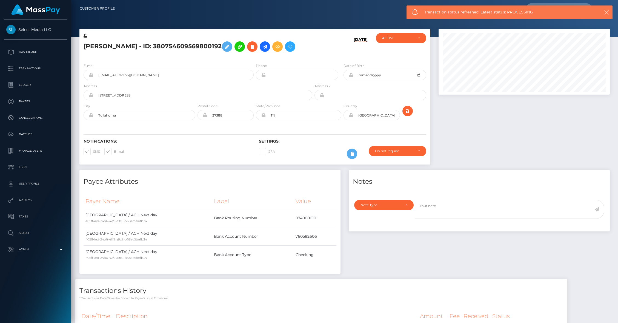
click at [608, 13] on icon "button" at bounding box center [606, 12] width 5 height 5
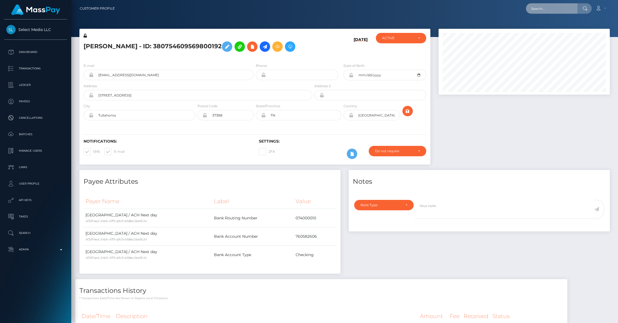
click at [543, 10] on input "text" at bounding box center [551, 8] width 51 height 10
paste input "242968c5-880b-11f0-8023-0266f44cc279"
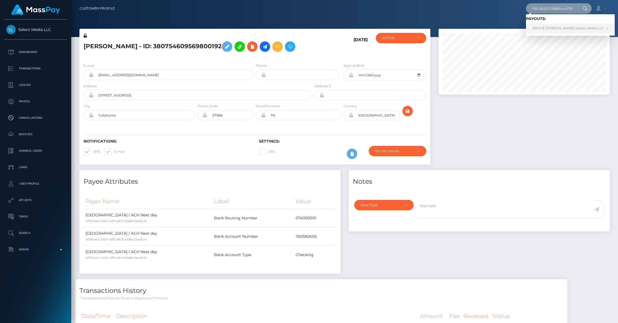
type input "242968c5-880b-11f0-8023-0266f44cc279"
click at [549, 28] on link "BRYLIE [PERSON_NAME] (Select Media LLC - )" at bounding box center [570, 28] width 89 height 10
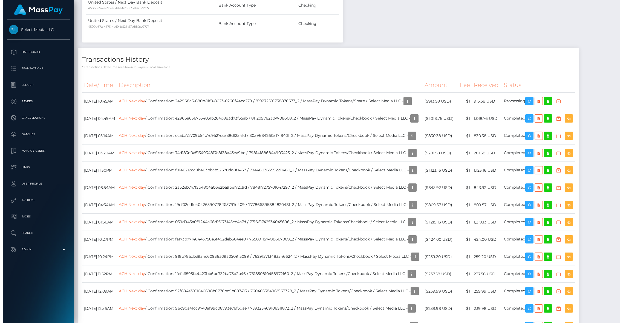
scroll to position [419, 0]
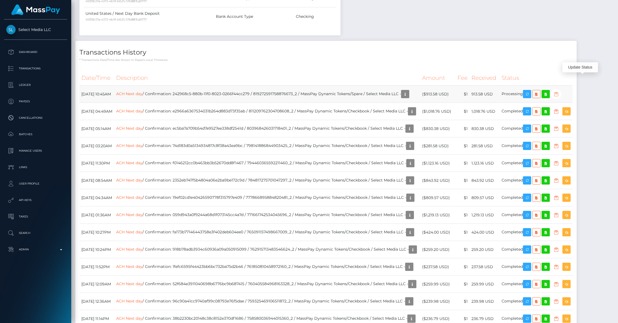
click at [559, 91] on icon "button" at bounding box center [556, 94] width 7 height 7
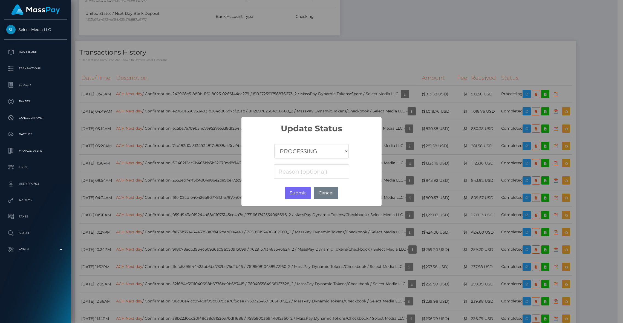
click at [293, 151] on select "COMPLETED CANCELLED READY_FOR_PICKUP PROCESSING" at bounding box center [311, 151] width 74 height 15
select select "CANCELLED"
click at [274, 144] on select "COMPLETED CANCELLED READY_FOR_PICKUP PROCESSING" at bounding box center [311, 151] width 74 height 15
click at [302, 195] on button "Submit" at bounding box center [298, 193] width 26 height 12
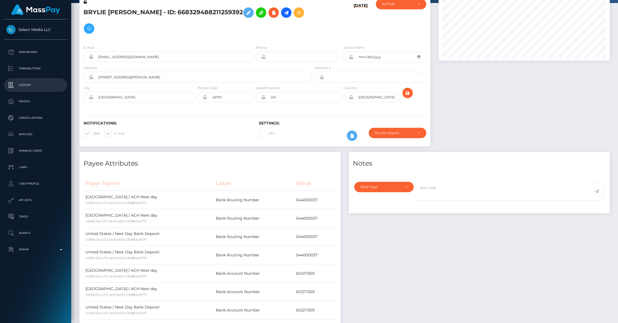
scroll to position [0, 0]
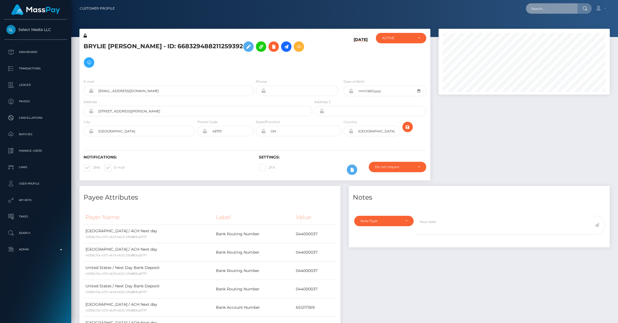
click at [543, 5] on input "text" at bounding box center [551, 8] width 51 height 10
paste input "2a9d7586-880b-11f0-8023-0266f44cc279"
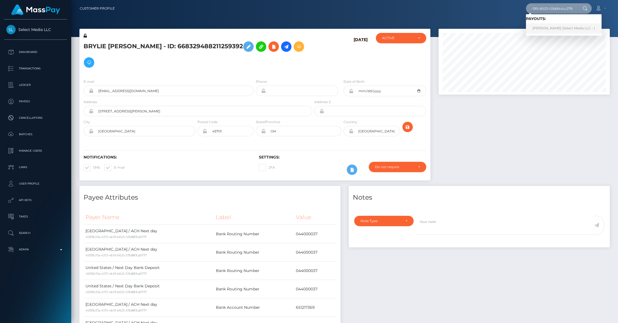
type input "2a9d7586-880b-11f0-8023-0266f44cc279"
click at [550, 27] on link "Rebecca Cruz (Select Media LLC - )" at bounding box center [564, 28] width 76 height 10
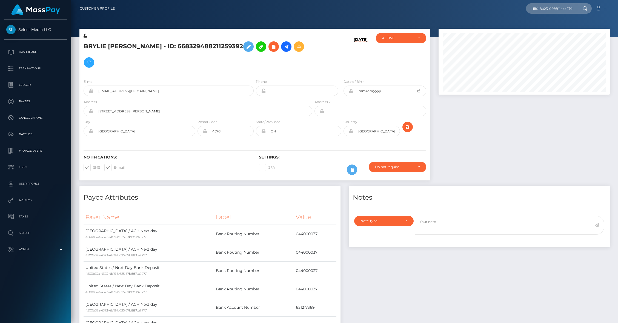
scroll to position [0, 0]
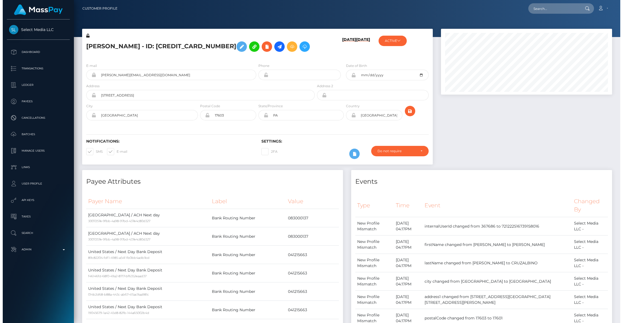
scroll to position [567, 0]
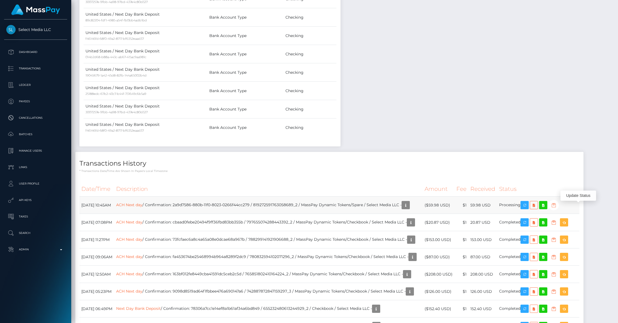
click at [557, 207] on icon "button" at bounding box center [553, 205] width 7 height 7
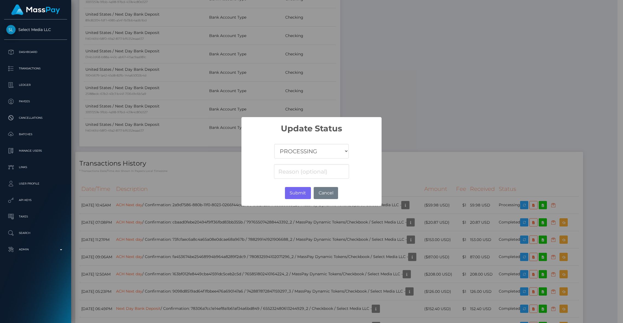
click at [295, 150] on select "COMPLETED CANCELLED READY_FOR_PICKUP PROCESSING" at bounding box center [311, 151] width 74 height 15
select select "CANCELLED"
click at [274, 144] on select "COMPLETED CANCELLED READY_FOR_PICKUP PROCESSING" at bounding box center [311, 151] width 74 height 15
click at [296, 196] on button "Submit" at bounding box center [298, 193] width 26 height 12
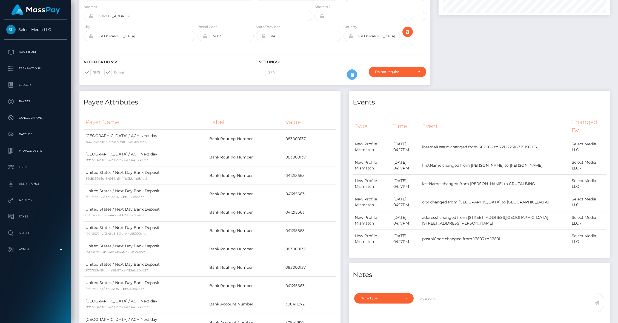
scroll to position [0, 0]
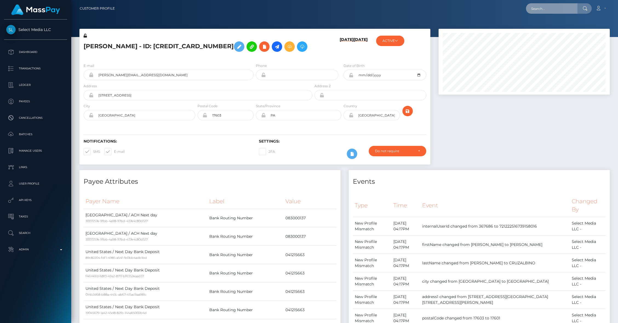
click at [540, 13] on input "text" at bounding box center [551, 8] width 51 height 10
paste input "2b18dee7-880b-11f0-8023-0266f44cc279"
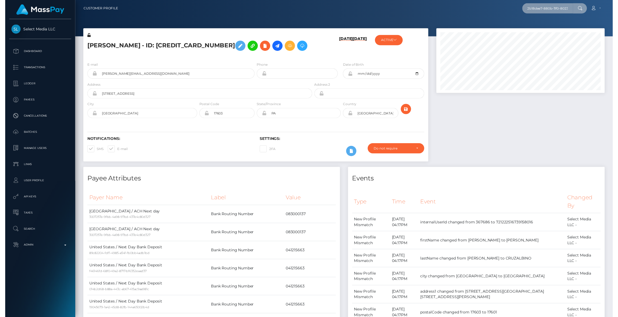
scroll to position [0, 27]
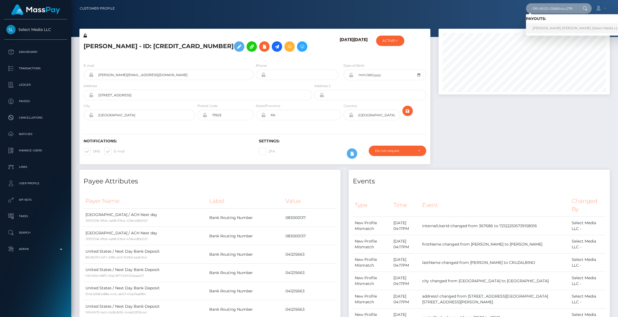
type input "2b18dee7-880b-11f0-8023-0266f44cc279"
click at [546, 30] on link "PATRICE BRITNEY MORRIS (Select Media LLC - )" at bounding box center [578, 28] width 105 height 10
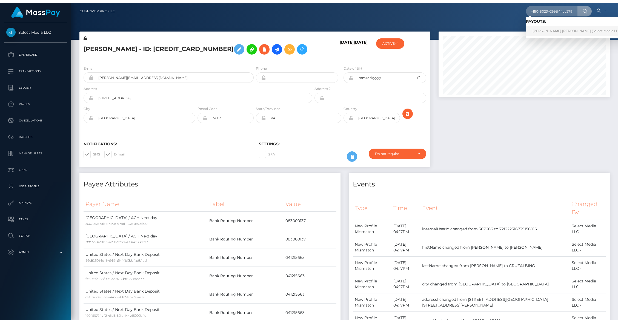
scroll to position [0, 0]
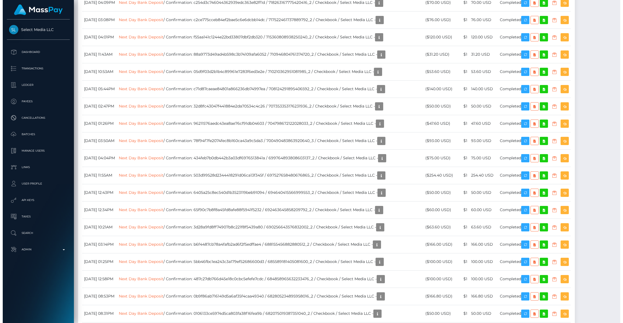
scroll to position [2093, 0]
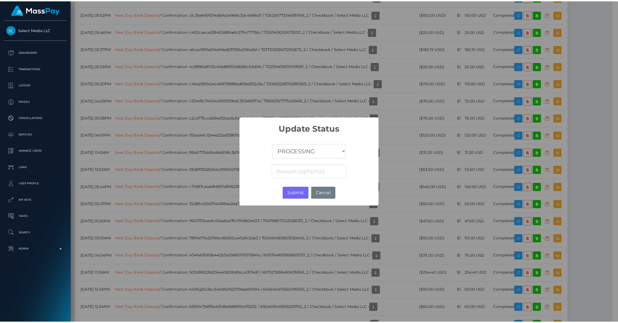
scroll to position [273819, 273714]
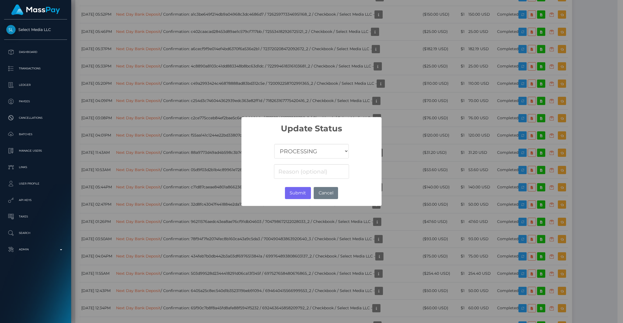
click at [306, 156] on select "COMPLETED CANCELLED READY_FOR_PICKUP PROCESSING" at bounding box center [311, 151] width 74 height 15
select select "CANCELLED"
click at [274, 144] on select "COMPLETED CANCELLED READY_FOR_PICKUP PROCESSING" at bounding box center [311, 151] width 74 height 15
click at [295, 195] on button "Submit" at bounding box center [298, 193] width 26 height 12
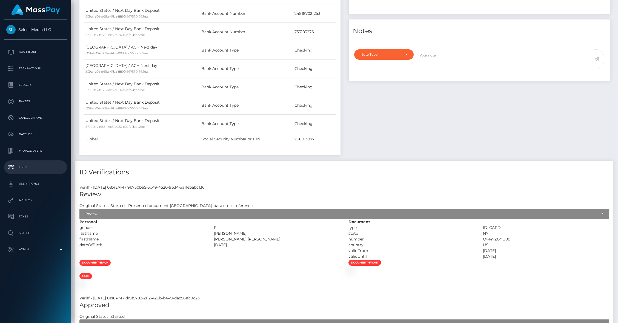
scroll to position [0, 0]
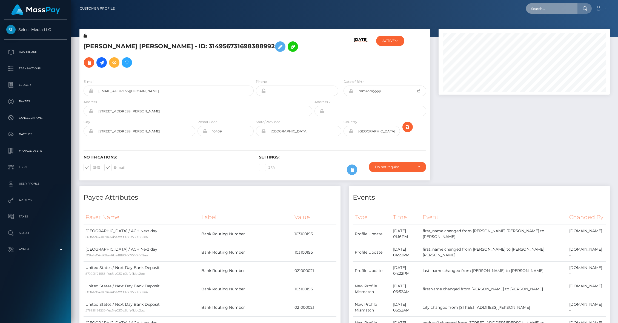
click at [549, 8] on input "text" at bounding box center [551, 8] width 51 height 10
paste input "30b09fb7-880b-11f0-8023-0266f44cc279"
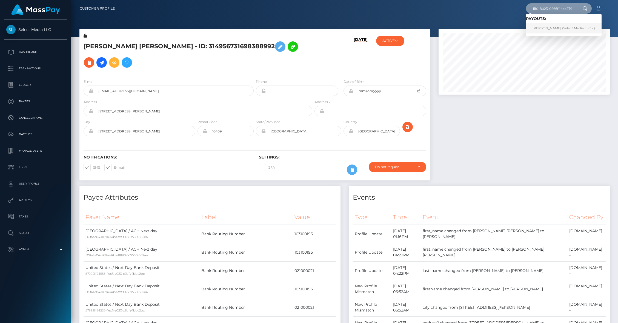
type input "30b09fb7-880b-11f0-8023-0266f44cc279"
click at [550, 24] on link "Fallon Gorrie (Select Media LLC - )" at bounding box center [564, 28] width 76 height 10
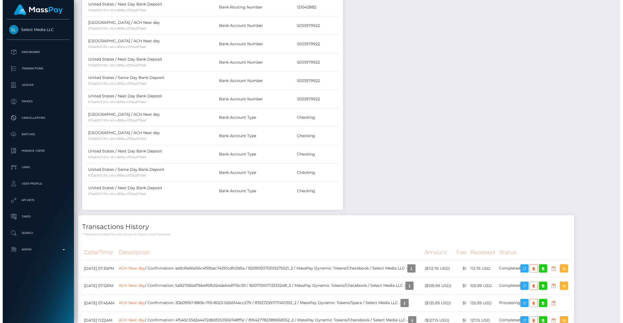
scroll to position [351, 0]
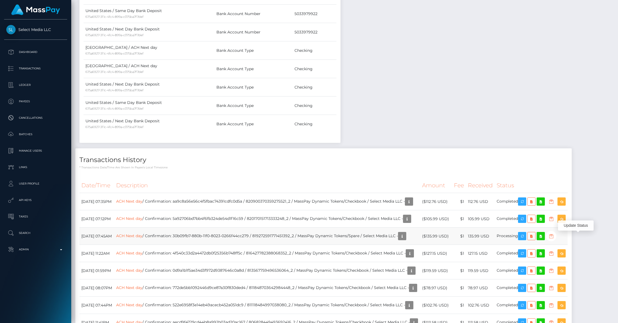
click at [554, 237] on icon "button" at bounding box center [551, 236] width 7 height 7
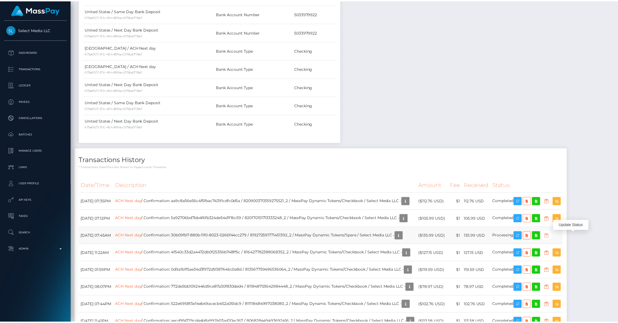
scroll to position [273819, 273714]
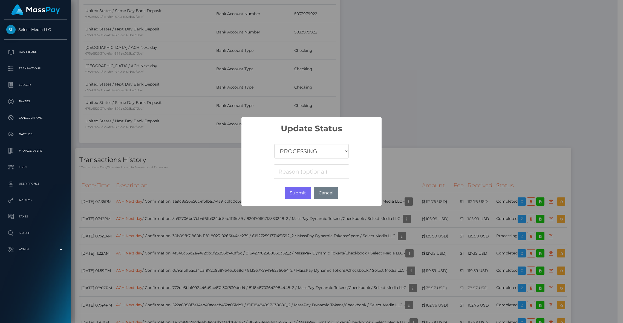
click at [289, 154] on select "COMPLETED CANCELLED READY_FOR_PICKUP PROCESSING" at bounding box center [311, 151] width 74 height 15
select select "CANCELLED"
click at [274, 144] on select "COMPLETED CANCELLED READY_FOR_PICKUP PROCESSING" at bounding box center [311, 151] width 74 height 15
click at [303, 193] on button "Submit" at bounding box center [298, 193] width 26 height 12
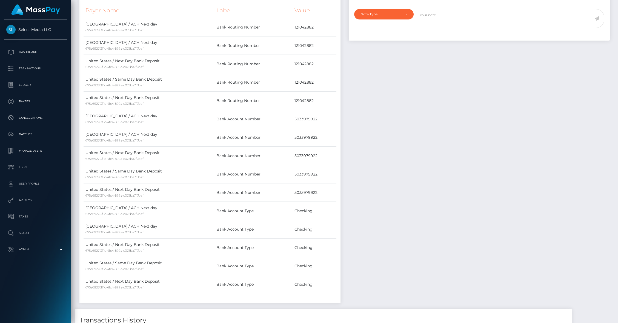
scroll to position [0, 0]
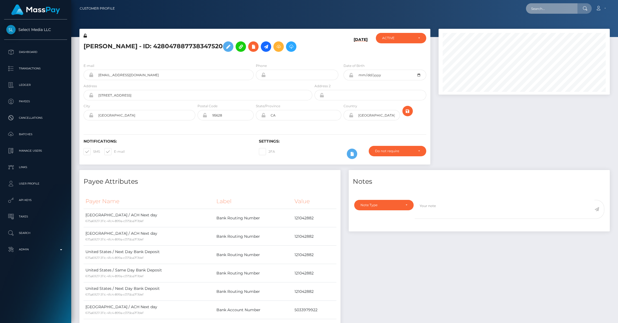
click at [539, 11] on input "text" at bounding box center [551, 8] width 51 height 10
paste input "31ea2582-880b-11f0-8023-0266f44cc279"
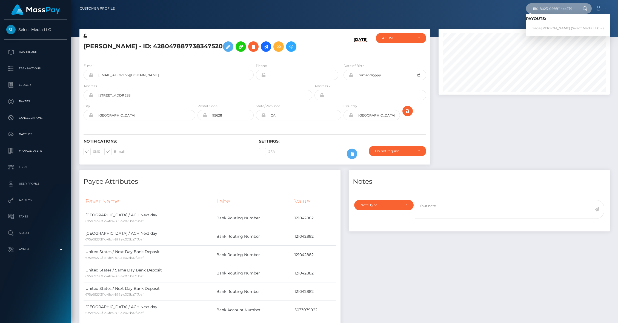
type input "31ea2582-880b-11f0-8023-0266f44cc279"
click at [543, 25] on link "Sage Krupp (Select Media LLC - )" at bounding box center [568, 28] width 84 height 10
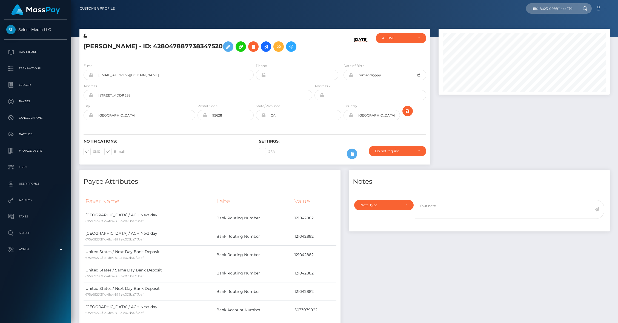
scroll to position [0, 0]
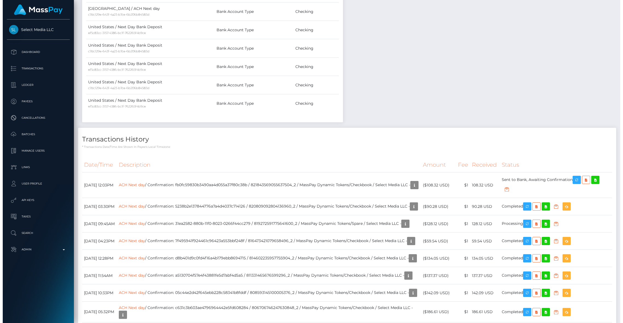
scroll to position [494, 0]
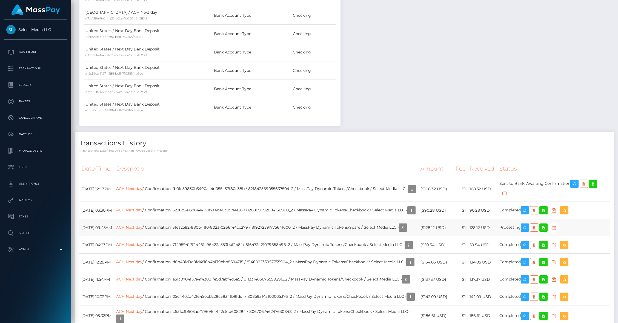
click at [557, 224] on icon "button" at bounding box center [554, 227] width 7 height 7
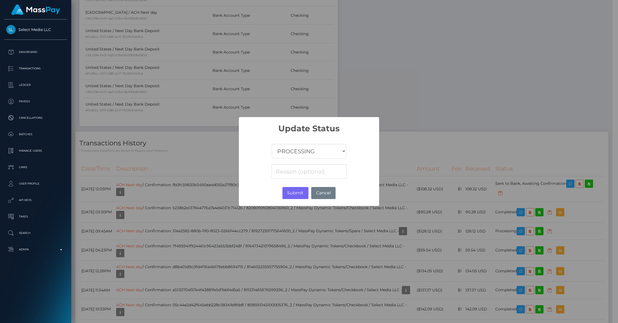
scroll to position [273819, 273714]
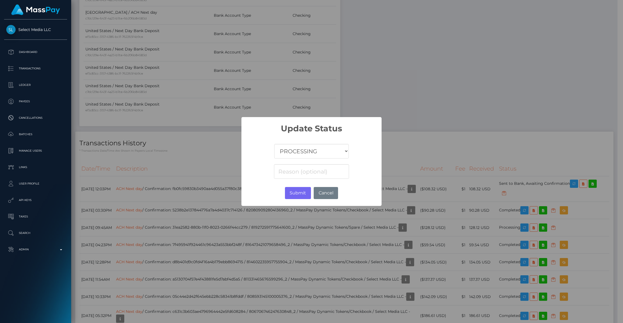
click at [326, 148] on select "COMPLETED CANCELLED READY_FOR_PICKUP PROCESSING" at bounding box center [311, 151] width 74 height 15
select select "CANCELLED"
click at [274, 144] on select "COMPLETED CANCELLED READY_FOR_PICKUP PROCESSING" at bounding box center [311, 151] width 74 height 15
click at [293, 195] on button "Submit" at bounding box center [298, 193] width 26 height 12
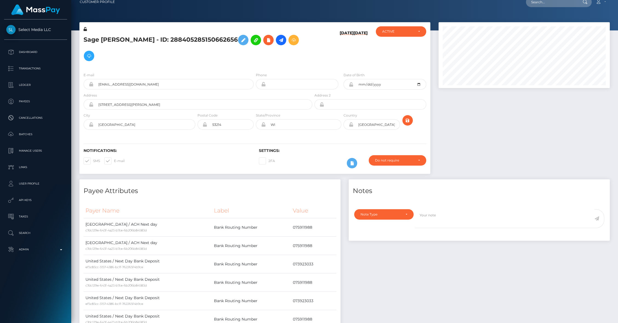
scroll to position [0, 0]
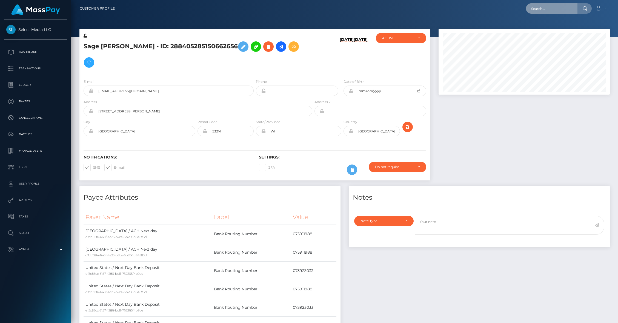
click at [558, 7] on input "text" at bounding box center [551, 8] width 51 height 10
paste input "36ac3fe0-880b-11f0-8023-0266f44cc279"
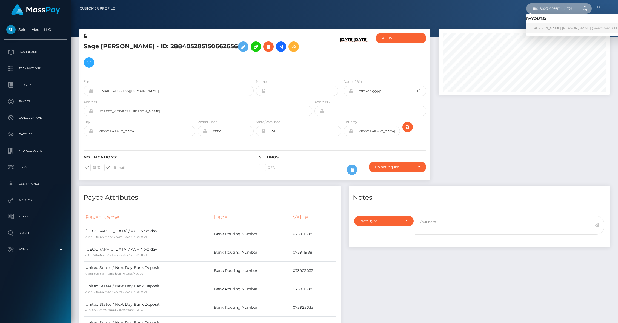
type input "36ac3fe0-880b-11f0-8023-0266f44cc279"
click at [552, 28] on link "[PERSON_NAME] [PERSON_NAME] (Select Media LLC - )" at bounding box center [578, 28] width 105 height 10
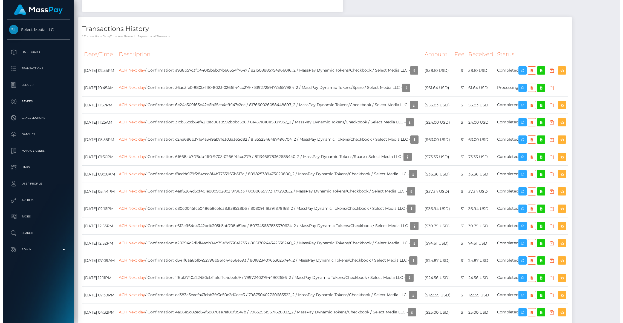
scroll to position [66, 171]
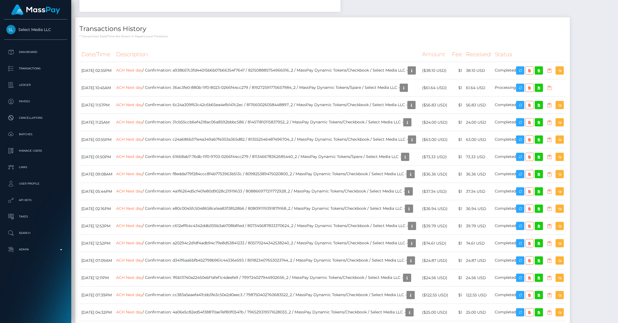
click at [552, 91] on icon "button" at bounding box center [549, 87] width 7 height 7
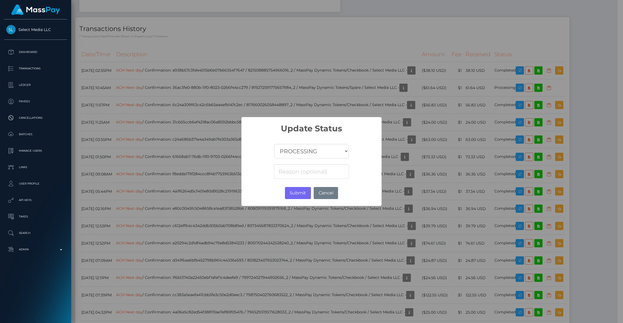
click at [290, 157] on select "COMPLETED CANCELLED READY_FOR_PICKUP PROCESSING" at bounding box center [311, 151] width 74 height 15
select select "CANCELLED"
click at [274, 144] on select "COMPLETED CANCELLED READY_FOR_PICKUP PROCESSING" at bounding box center [311, 151] width 74 height 15
click at [294, 193] on button "Submit" at bounding box center [298, 193] width 26 height 12
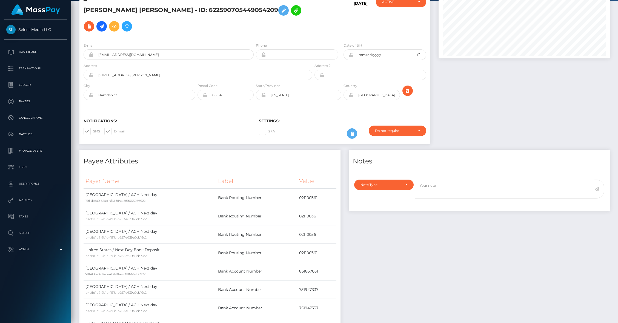
scroll to position [0, 0]
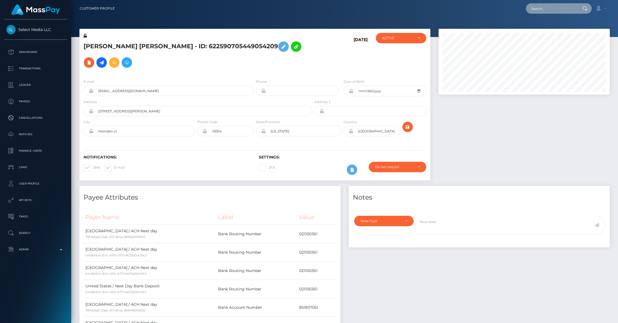
click at [552, 7] on input "text" at bounding box center [551, 8] width 51 height 10
paste input "3787fe36-880b-11f0-8023-0266f44cc279"
type input "3787fe36-880b-11f0-8023-0266f44cc279"
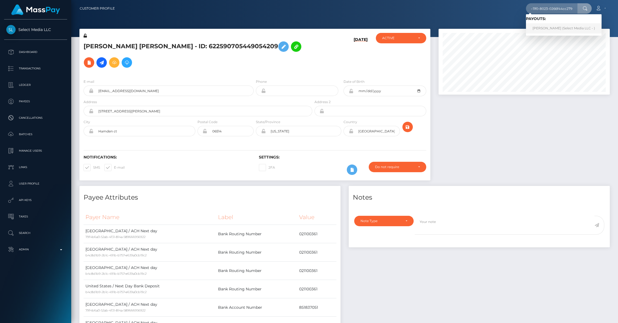
click at [537, 29] on link "Nina Burg (Select Media LLC - )" at bounding box center [564, 28] width 76 height 10
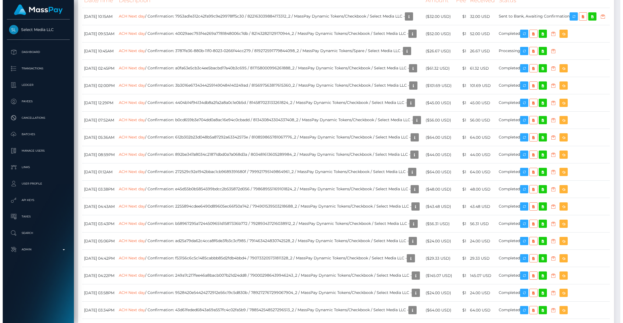
scroll to position [253, 0]
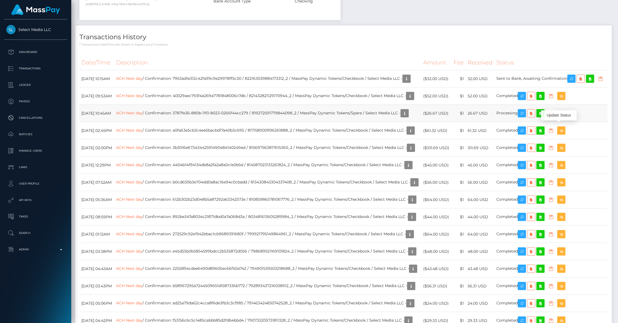
click at [554, 117] on icon "button" at bounding box center [550, 113] width 7 height 7
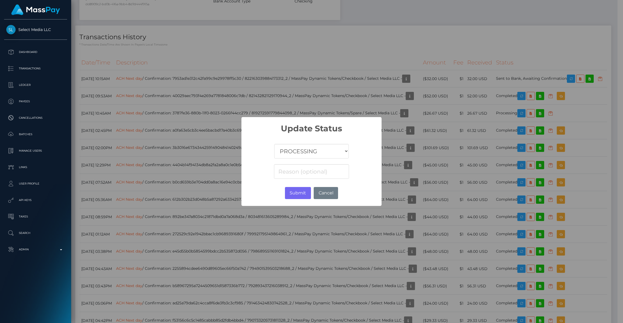
click at [316, 148] on select "COMPLETED CANCELLED READY_FOR_PICKUP PROCESSING" at bounding box center [311, 151] width 74 height 15
select select "CANCELLED"
click at [274, 144] on select "COMPLETED CANCELLED READY_FOR_PICKUP PROCESSING" at bounding box center [311, 151] width 74 height 15
click at [296, 190] on button "Submit" at bounding box center [298, 193] width 26 height 12
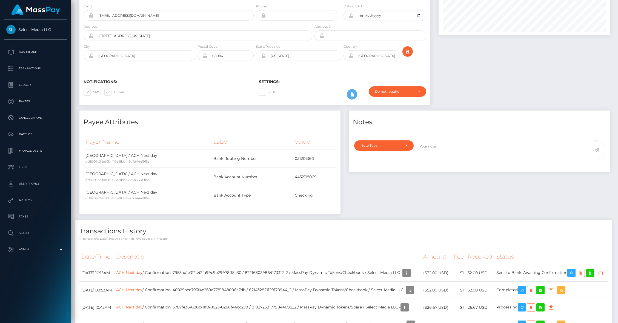
scroll to position [0, 0]
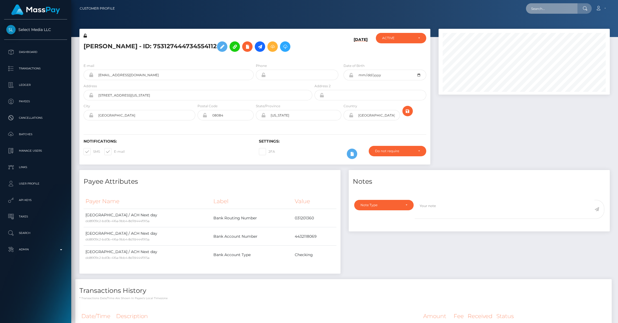
click at [540, 8] on input "text" at bounding box center [551, 8] width 51 height 10
paste input "37c3ae79-880b-11f0-8023-0266f44cc279"
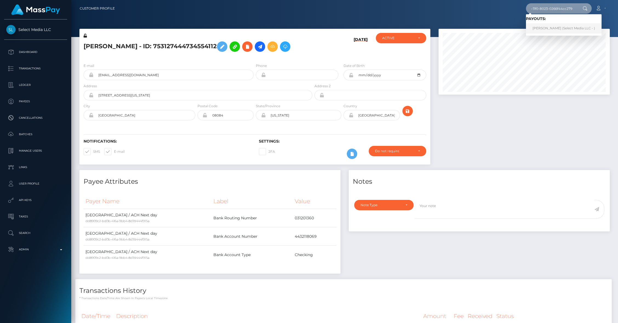
type input "37c3ae79-880b-11f0-8023-0266f44cc279"
click at [542, 28] on link "[PERSON_NAME] (Select Media LLC - )" at bounding box center [564, 28] width 76 height 10
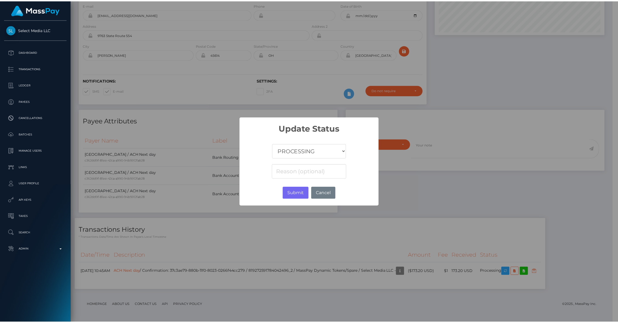
scroll to position [66, 171]
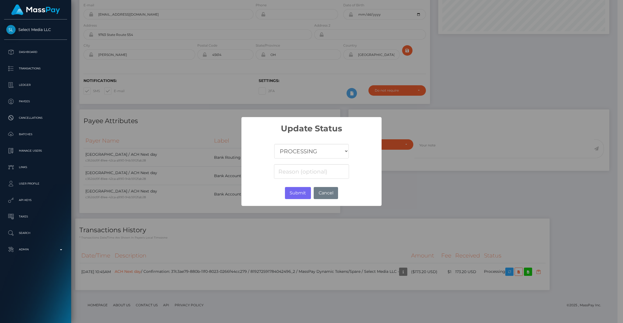
click at [296, 150] on select "COMPLETED CANCELLED READY_FOR_PICKUP PROCESSING" at bounding box center [311, 151] width 74 height 15
select select "CANCELLED"
click at [274, 144] on select "COMPLETED CANCELLED READY_FOR_PICKUP PROCESSING" at bounding box center [311, 151] width 74 height 15
click at [305, 192] on button "Submit" at bounding box center [298, 193] width 26 height 12
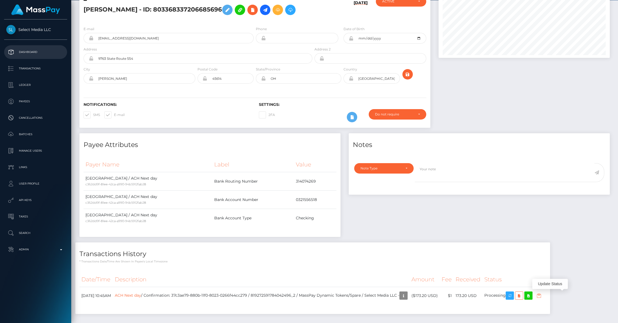
scroll to position [0, 0]
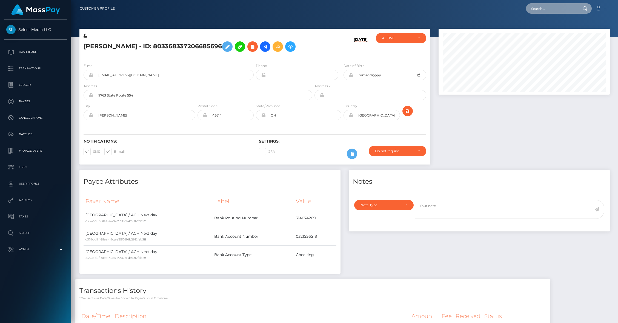
click at [539, 10] on input "text" at bounding box center [551, 8] width 51 height 10
paste input "417c2175-880b-11f0-8023-0266f44cc279"
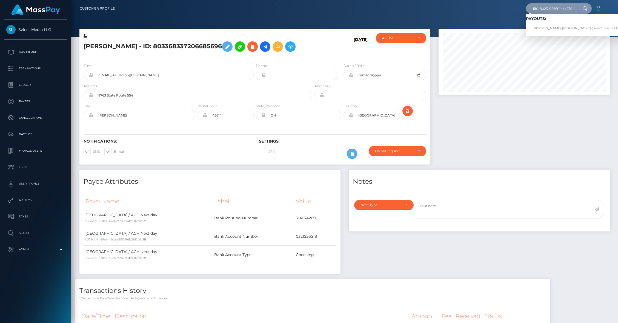
type input "417c2175-880b-11f0-8023-0266f44cc279"
click at [541, 30] on link "[PERSON_NAME] [PERSON_NAME] (Select Media LLC - )" at bounding box center [578, 28] width 105 height 10
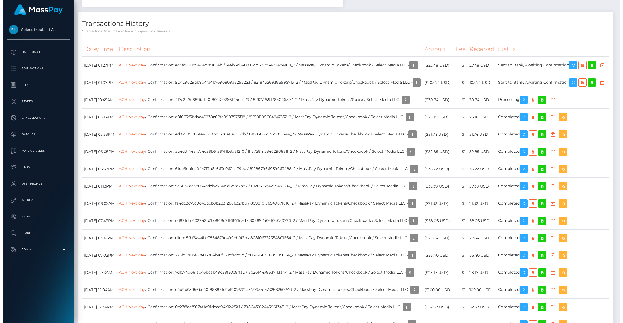
scroll to position [66, 171]
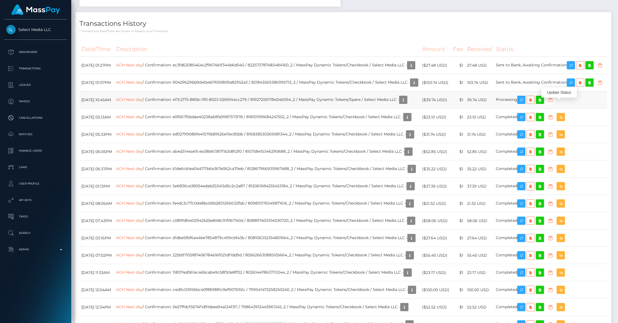
click at [554, 103] on icon "button" at bounding box center [550, 99] width 7 height 7
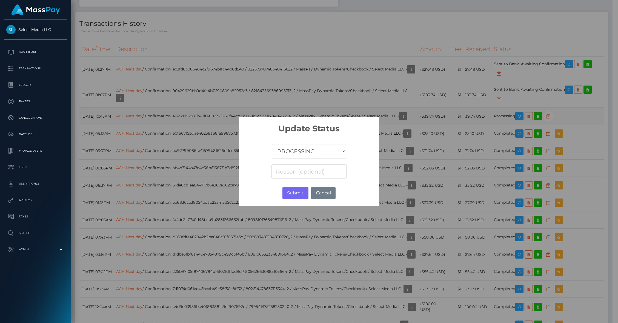
scroll to position [273819, 273714]
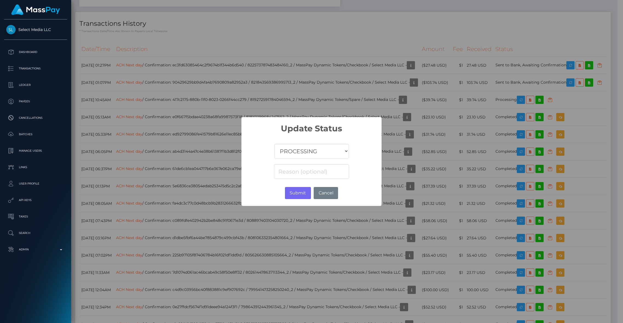
click at [320, 150] on select "COMPLETED CANCELLED READY_FOR_PICKUP PROCESSING" at bounding box center [311, 151] width 74 height 15
select select "CANCELLED"
click at [274, 144] on select "COMPLETED CANCELLED READY_FOR_PICKUP PROCESSING" at bounding box center [311, 151] width 74 height 15
click at [289, 192] on button "Submit" at bounding box center [298, 193] width 26 height 12
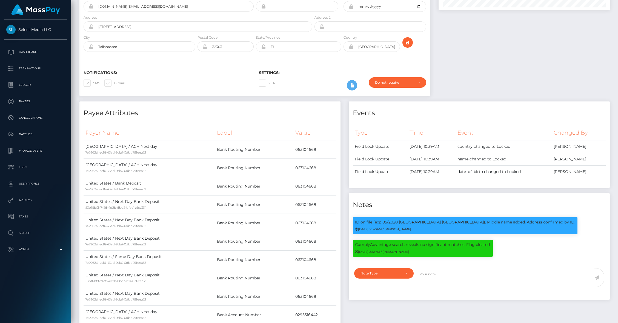
scroll to position [0, 0]
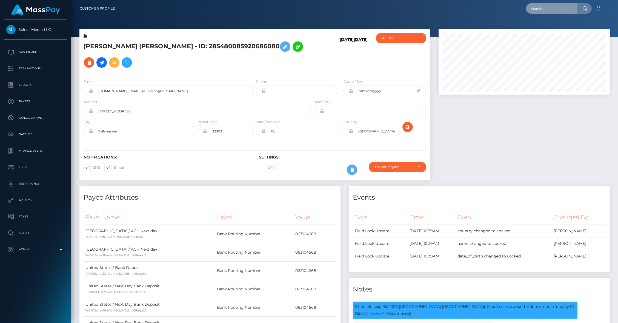
click at [541, 8] on input "text" at bounding box center [551, 8] width 51 height 10
paste input "4325abef-880b-11f0-8023-0266f44cc279"
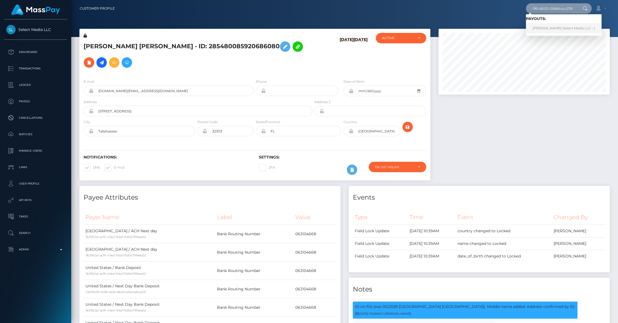
type input "4325abef-880b-11f0-8023-0266f44cc279"
click at [547, 28] on link "Steven Vasquez Jr (Select Media LLC - )" at bounding box center [564, 28] width 76 height 10
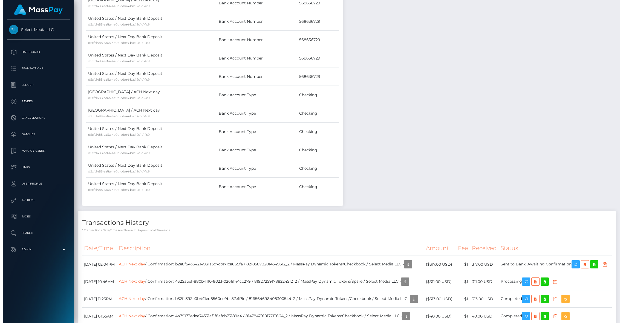
scroll to position [345, 0]
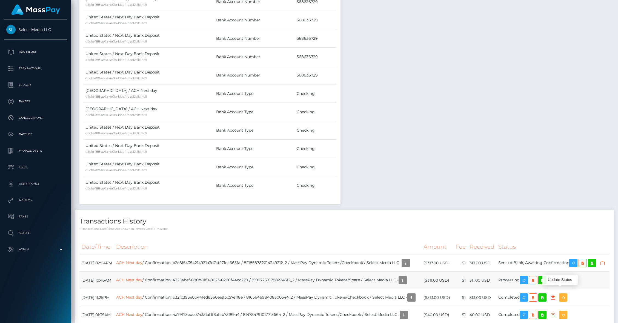
click at [556, 283] on icon "button" at bounding box center [552, 280] width 7 height 7
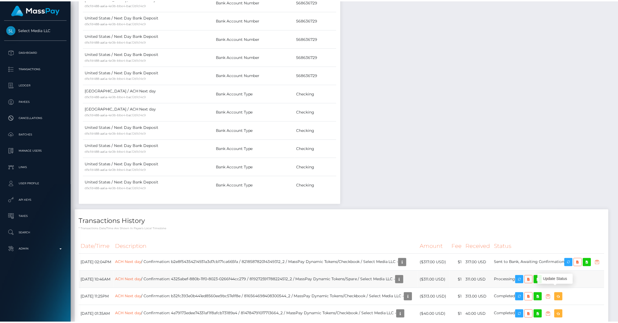
scroll to position [273819, 273714]
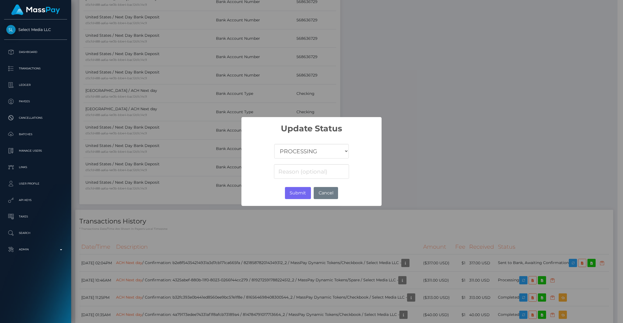
click at [296, 154] on select "COMPLETED CANCELLED READY_FOR_PICKUP PROCESSING" at bounding box center [311, 151] width 74 height 15
select select "CANCELLED"
click at [274, 144] on select "COMPLETED CANCELLED READY_FOR_PICKUP PROCESSING" at bounding box center [311, 151] width 74 height 15
click at [297, 193] on button "Submit" at bounding box center [298, 193] width 26 height 12
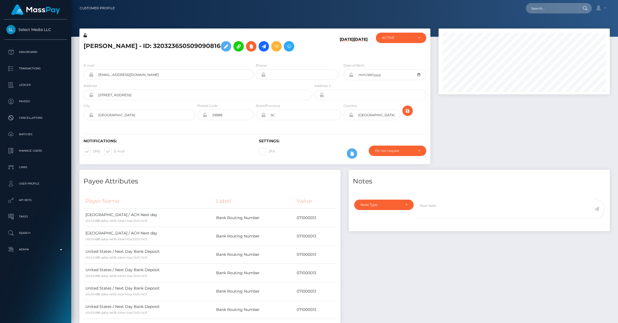
scroll to position [0, 0]
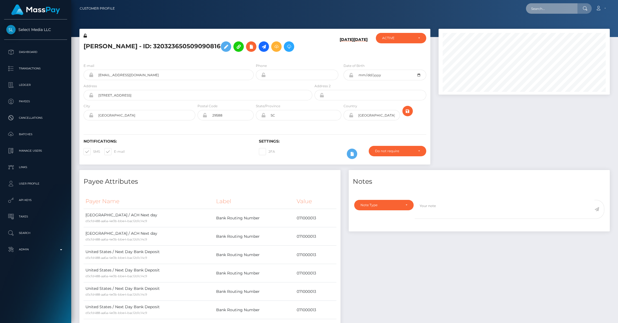
click at [538, 12] on input "text" at bounding box center [551, 8] width 51 height 10
paste input "438c3425-880b-11f0-8023-0266f44cc279"
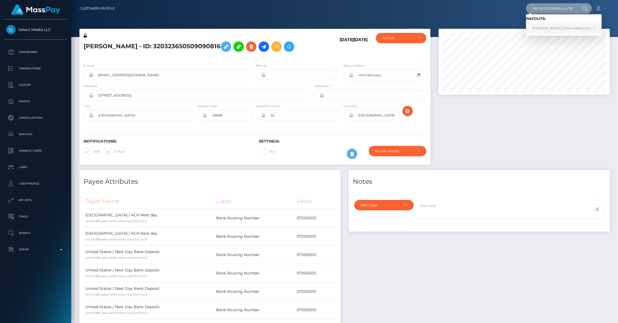
type input "438c3425-880b-11f0-8023-0266f44cc279"
click at [540, 27] on link "Ivie Imhonde (Select Media LLC - )" at bounding box center [564, 28] width 76 height 10
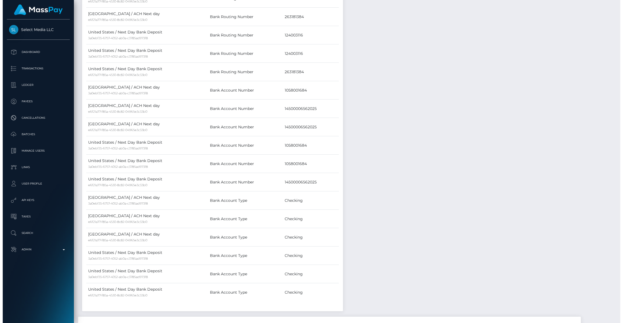
scroll to position [476, 0]
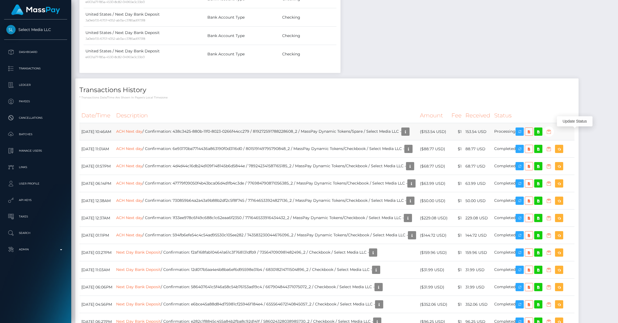
click at [552, 133] on icon "button" at bounding box center [548, 131] width 7 height 7
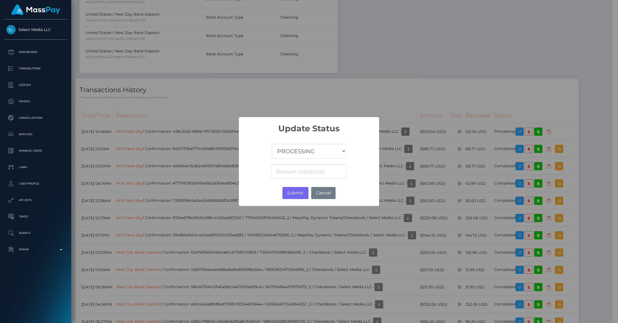
scroll to position [273819, 273714]
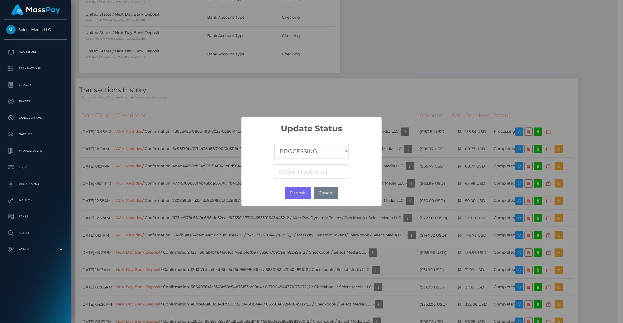
click at [317, 150] on select "COMPLETED CANCELLED READY_FOR_PICKUP PROCESSING" at bounding box center [311, 151] width 74 height 15
select select "CANCELLED"
click at [274, 144] on select "COMPLETED CANCELLED READY_FOR_PICKUP PROCESSING" at bounding box center [311, 151] width 74 height 15
click at [296, 195] on button "Submit" at bounding box center [298, 193] width 26 height 12
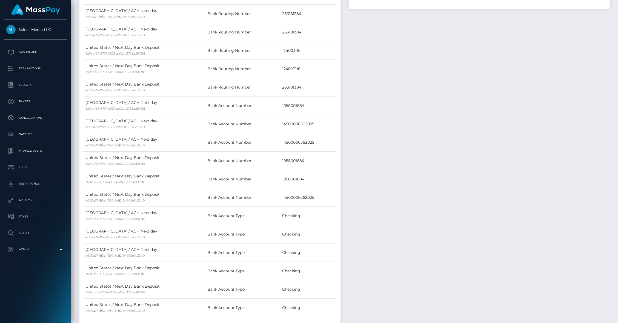
scroll to position [0, 0]
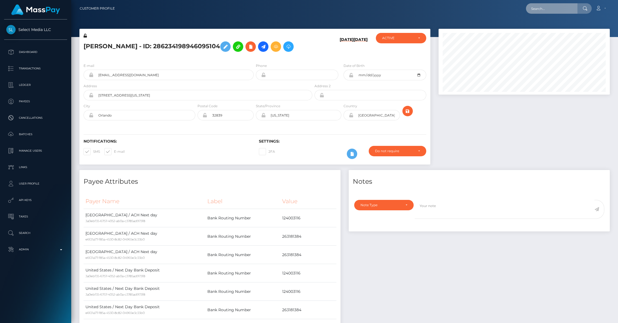
click at [552, 8] on input "text" at bounding box center [551, 8] width 51 height 10
paste input "4976d681-880b-11f0-8023-0266f44cc279"
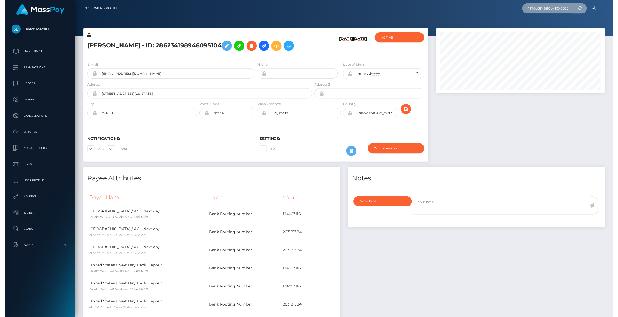
scroll to position [0, 27]
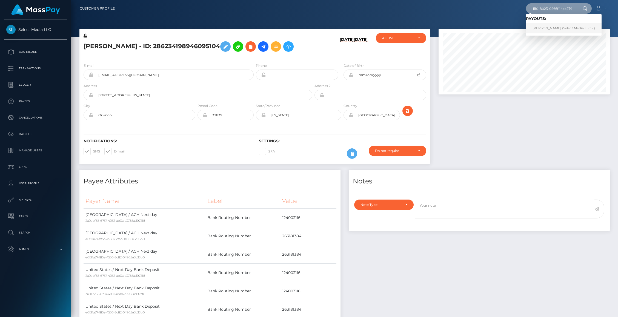
type input "4976d681-880b-11f0-8023-0266f44cc279"
click at [555, 27] on link "[PERSON_NAME] (Select Media LLC - )" at bounding box center [564, 28] width 76 height 10
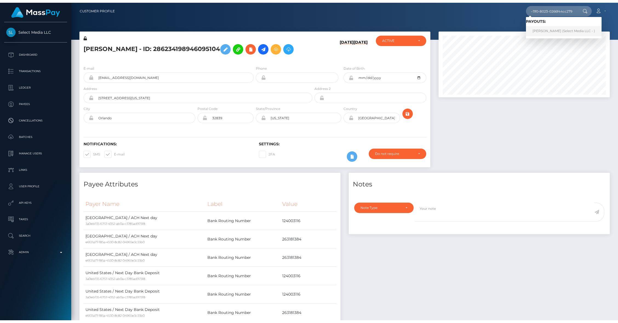
scroll to position [0, 0]
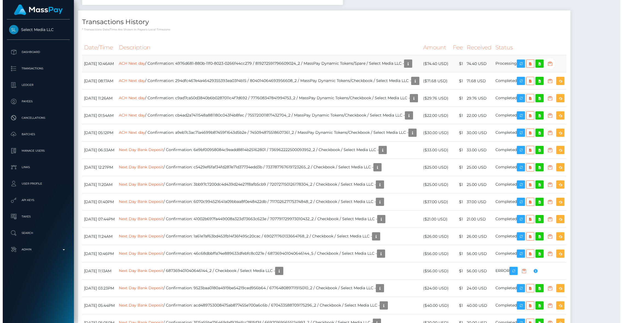
scroll to position [66, 171]
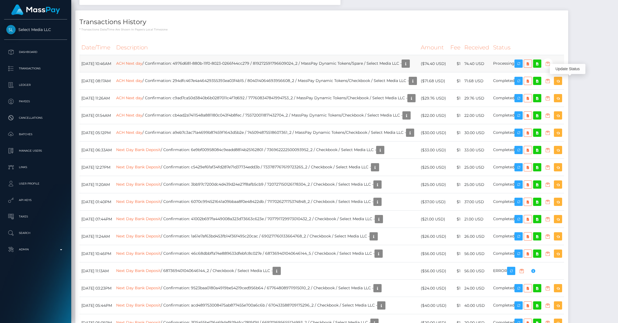
click at [551, 67] on icon "button" at bounding box center [547, 63] width 7 height 7
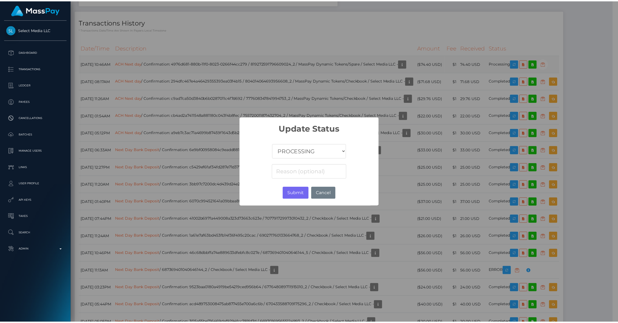
scroll to position [273819, 273714]
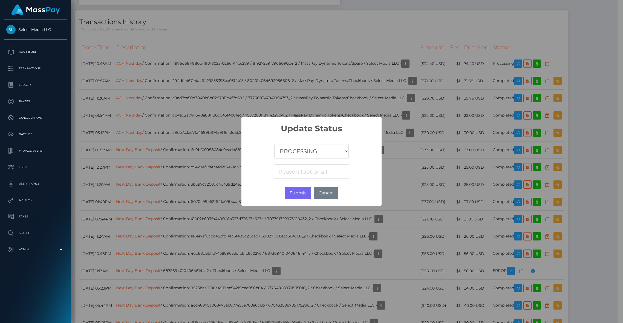
click at [300, 150] on select "COMPLETED CANCELLED READY_FOR_PICKUP PROCESSING" at bounding box center [311, 151] width 74 height 15
select select "CANCELLED"
click at [274, 144] on select "COMPLETED CANCELLED READY_FOR_PICKUP PROCESSING" at bounding box center [311, 151] width 74 height 15
click at [298, 192] on button "Submit" at bounding box center [298, 193] width 26 height 12
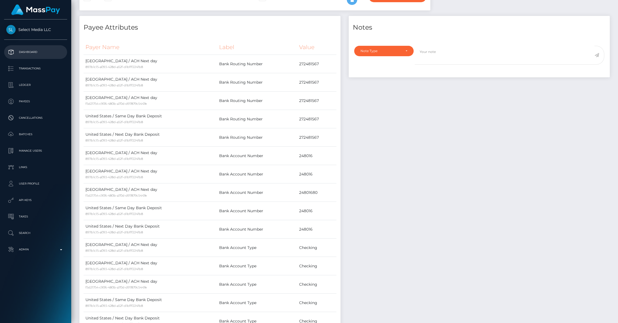
scroll to position [0, 0]
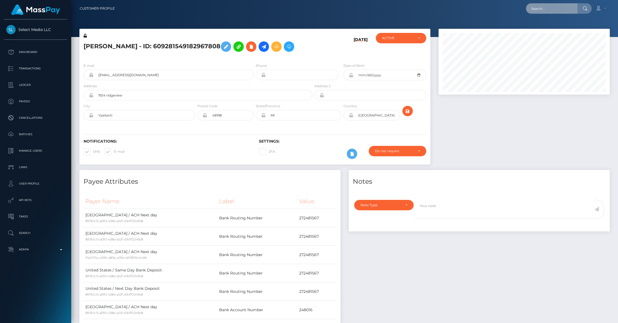
click at [544, 7] on input "text" at bounding box center [551, 8] width 51 height 10
paste input "4a0d1ef7-880b-11f0-8023-0266f44cc279"
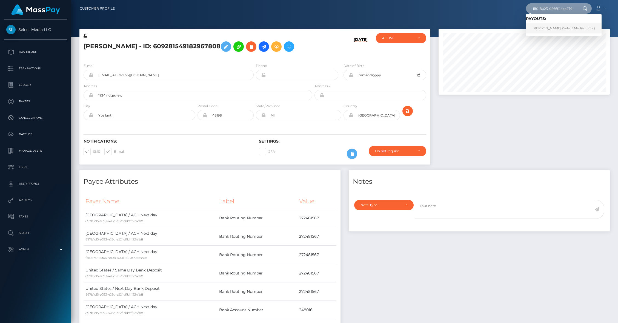
type input "4a0d1ef7-880b-11f0-8023-0266f44cc279"
click at [538, 26] on link "[PERSON_NAME] (Select Media LLC - )" at bounding box center [564, 28] width 76 height 10
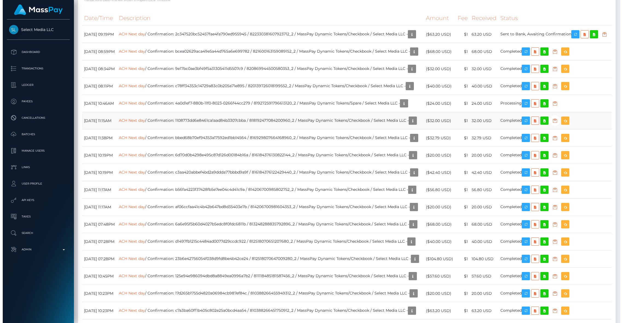
scroll to position [66, 171]
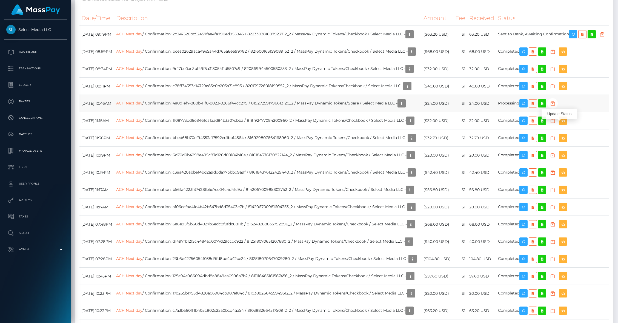
click at [556, 107] on icon "button" at bounding box center [552, 103] width 7 height 7
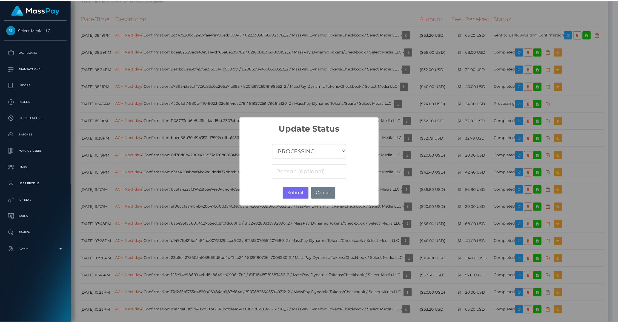
scroll to position [273819, 273714]
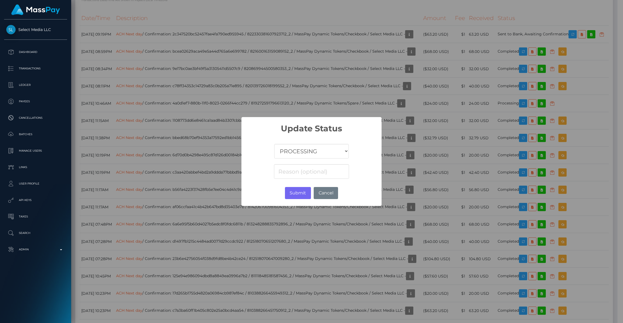
click at [337, 152] on select "COMPLETED CANCELLED READY_FOR_PICKUP PROCESSING" at bounding box center [311, 151] width 74 height 15
select select "CANCELLED"
click at [274, 144] on select "COMPLETED CANCELLED READY_FOR_PICKUP PROCESSING" at bounding box center [311, 151] width 74 height 15
click at [290, 189] on button "Submit" at bounding box center [298, 193] width 26 height 12
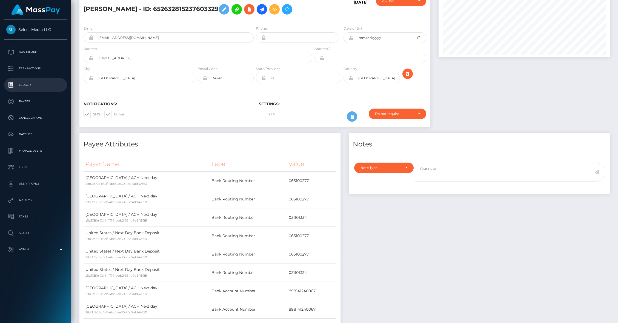
scroll to position [0, 0]
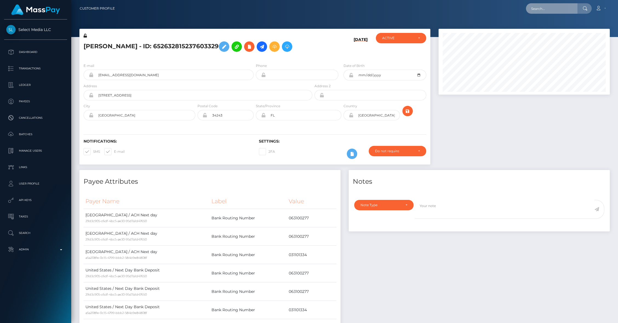
click at [551, 10] on input "text" at bounding box center [551, 8] width 51 height 10
paste input "4f7689be-880b-11f0-8023-0266f44cc279"
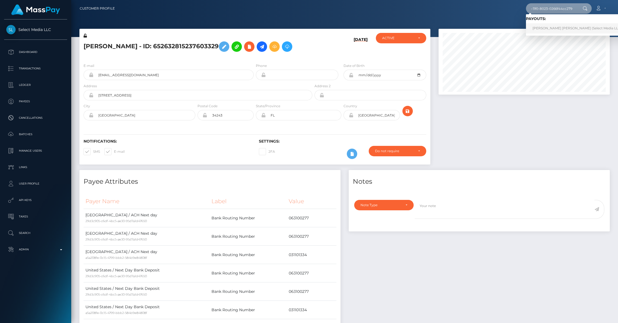
type input "4f7689be-880b-11f0-8023-0266f44cc279"
click at [546, 28] on link "Satory Lynam-Virreira (Select Media LLC - )" at bounding box center [578, 28] width 105 height 10
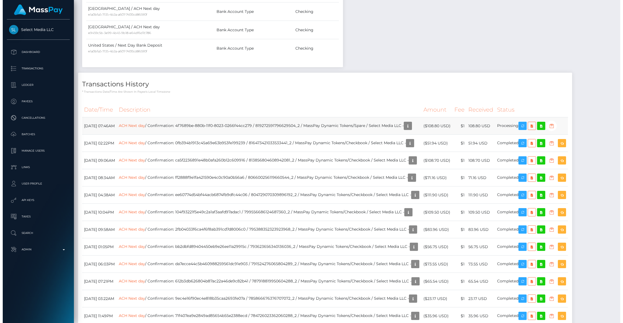
scroll to position [66, 171]
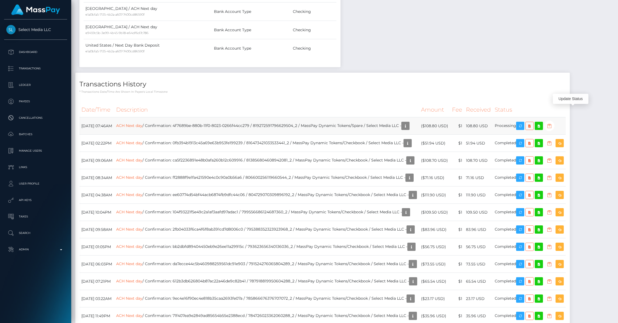
click at [552, 122] on icon "button" at bounding box center [549, 125] width 7 height 7
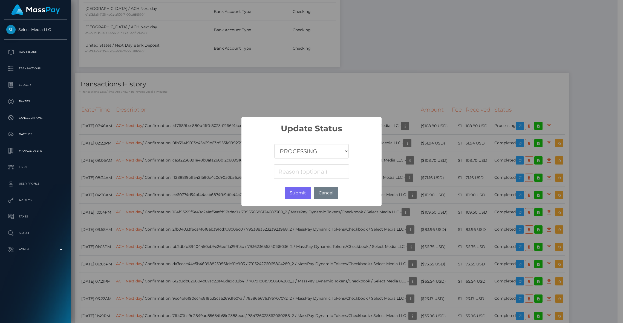
click at [308, 156] on select "COMPLETED CANCELLED READY_FOR_PICKUP PROCESSING" at bounding box center [311, 151] width 74 height 15
select select "CANCELLED"
click at [274, 144] on select "COMPLETED CANCELLED READY_FOR_PICKUP PROCESSING" at bounding box center [311, 151] width 74 height 15
click at [294, 193] on button "Submit" at bounding box center [298, 193] width 26 height 12
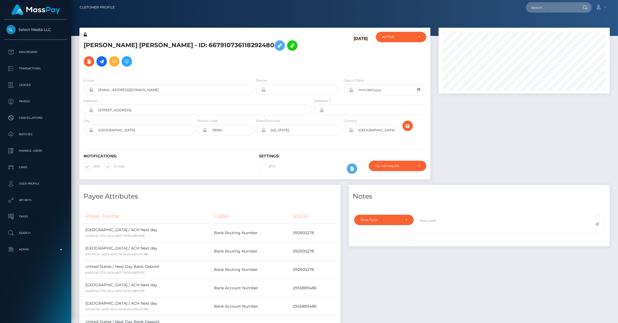
scroll to position [0, 0]
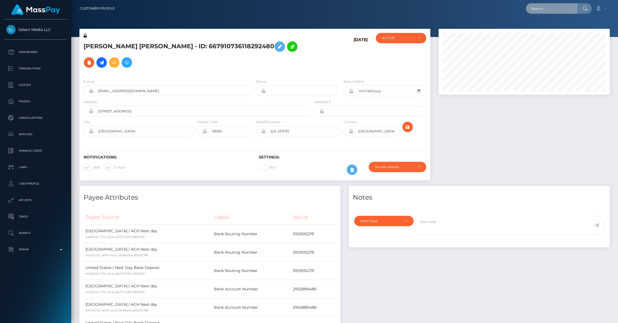
click at [555, 9] on input "text" at bounding box center [551, 8] width 51 height 10
paste input "5a27db85-880b-11f0-8023-0266f44cc279"
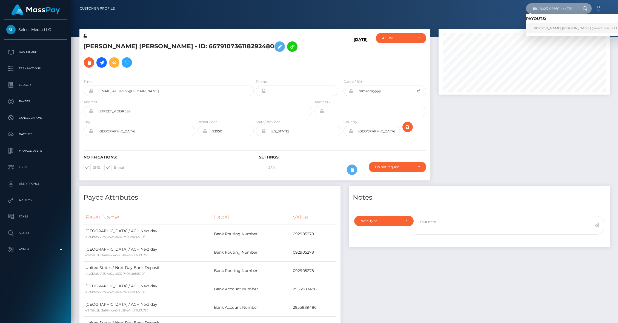
type input "5a27db85-880b-11f0-8023-0266f44cc279"
click at [553, 27] on link "[PERSON_NAME] [PERSON_NAME] (Select Media LLC - )" at bounding box center [578, 28] width 105 height 10
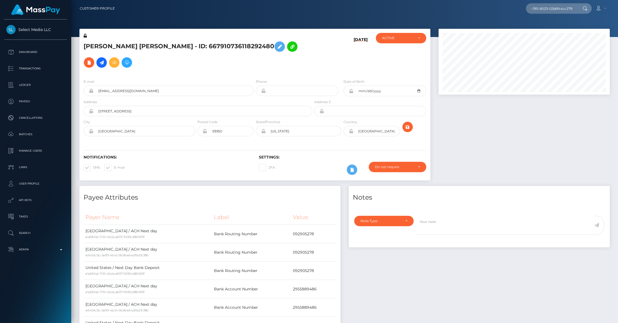
scroll to position [0, 0]
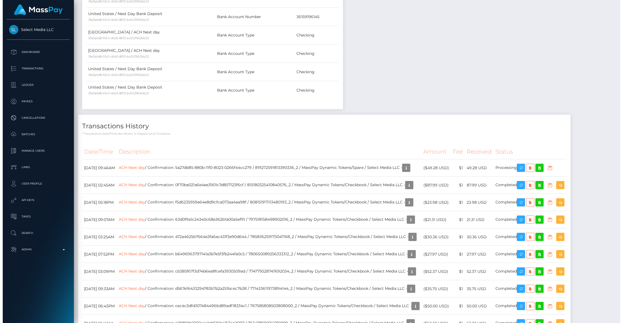
scroll to position [66, 171]
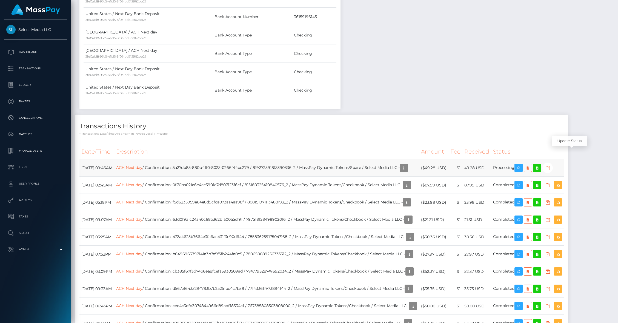
click at [551, 164] on icon "button" at bounding box center [547, 167] width 7 height 7
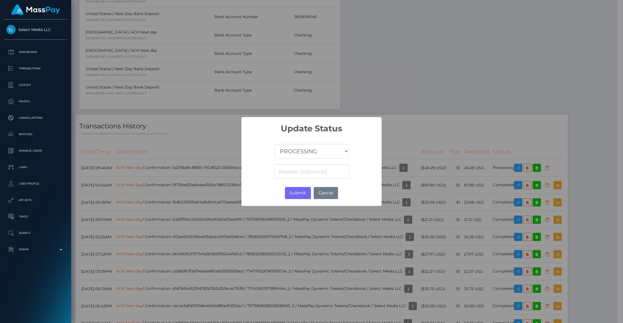
click at [311, 151] on select "COMPLETED CANCELLED READY_FOR_PICKUP PROCESSING" at bounding box center [311, 151] width 74 height 15
select select "CANCELLED"
click at [274, 144] on select "COMPLETED CANCELLED READY_FOR_PICKUP PROCESSING" at bounding box center [311, 151] width 74 height 15
click at [294, 195] on button "Submit" at bounding box center [298, 193] width 26 height 12
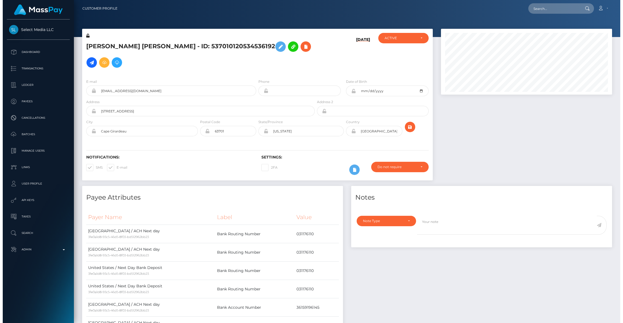
scroll to position [351, 0]
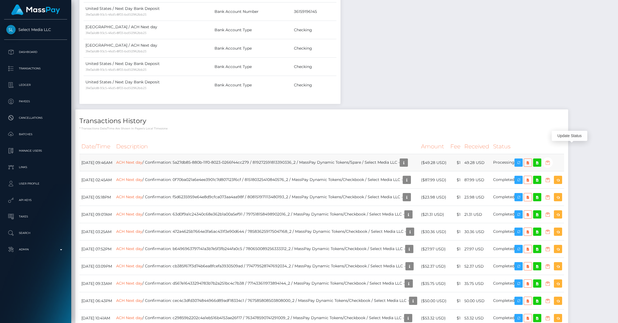
click at [551, 159] on icon "button" at bounding box center [547, 162] width 7 height 7
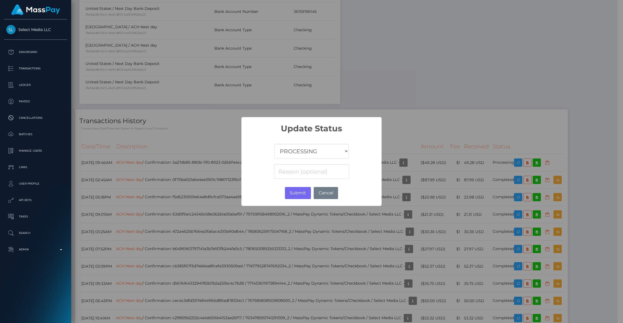
click at [289, 157] on select "COMPLETED CANCELLED READY_FOR_PICKUP PROCESSING" at bounding box center [311, 151] width 74 height 15
select select "CANCELLED"
click at [274, 144] on select "COMPLETED CANCELLED READY_FOR_PICKUP PROCESSING" at bounding box center [311, 151] width 74 height 15
click at [301, 191] on button "Submit" at bounding box center [298, 193] width 26 height 12
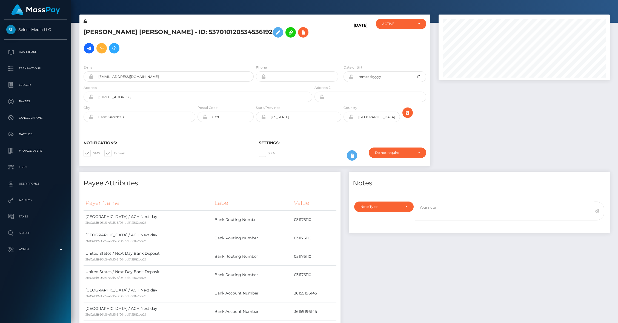
scroll to position [0, 0]
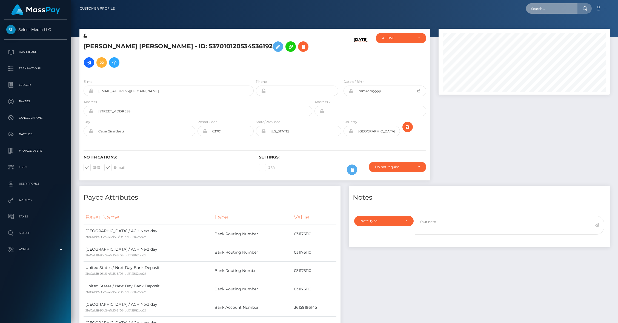
click at [542, 8] on input "text" at bounding box center [551, 8] width 51 height 10
paste input "5abd1330-880b-11f0-8023-0266f44cc279"
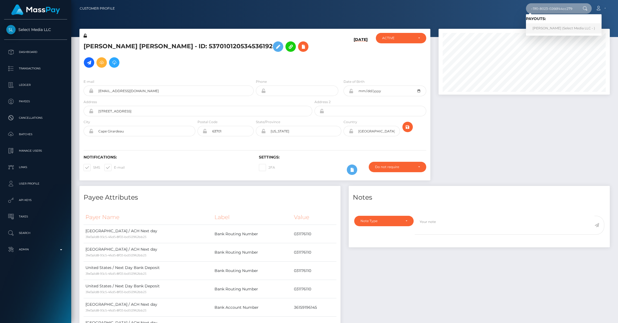
type input "5abd1330-880b-11f0-8023-0266f44cc279"
click at [544, 25] on link "Daniel Jackson (Select Media LLC - )" at bounding box center [564, 28] width 76 height 10
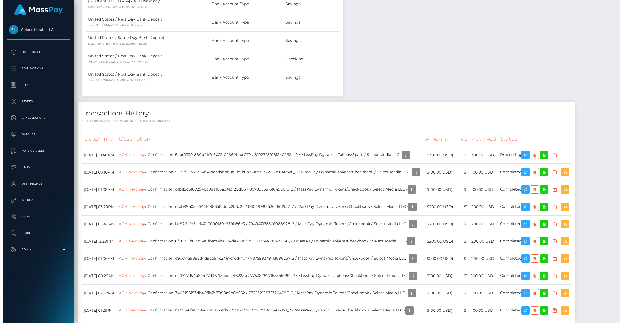
scroll to position [66, 171]
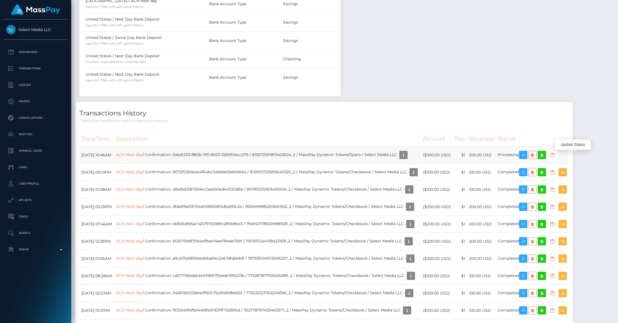
click at [555, 156] on icon "button" at bounding box center [552, 154] width 7 height 7
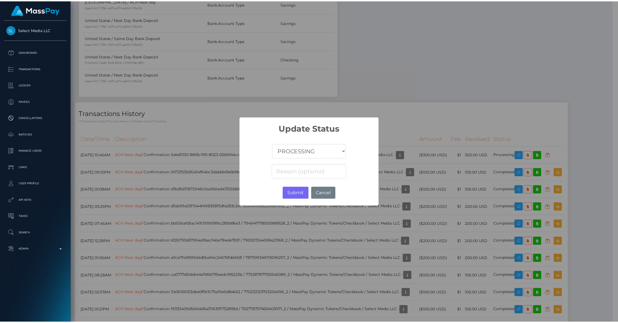
scroll to position [273819, 273714]
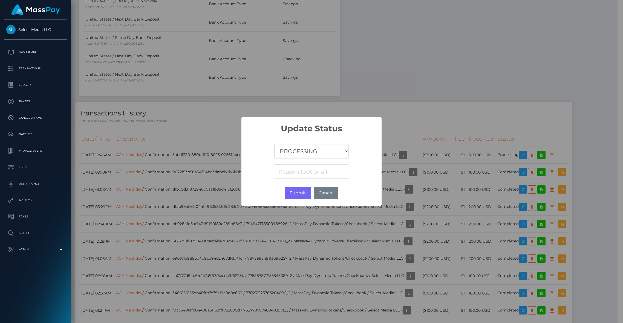
click at [310, 156] on select "COMPLETED CANCELLED READY_FOR_PICKUP PROCESSING" at bounding box center [311, 151] width 74 height 15
select select "CANCELLED"
click at [274, 144] on select "COMPLETED CANCELLED READY_FOR_PICKUP PROCESSING" at bounding box center [311, 151] width 74 height 15
click at [303, 198] on button "Submit" at bounding box center [298, 193] width 26 height 12
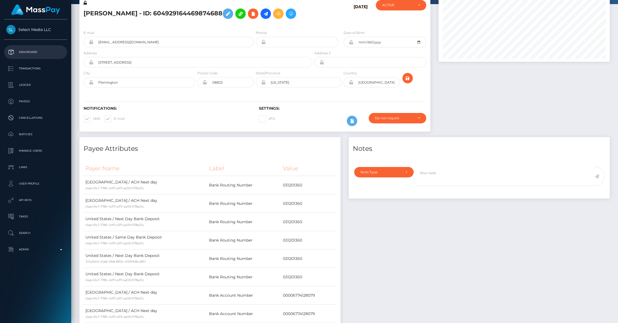
scroll to position [0, 0]
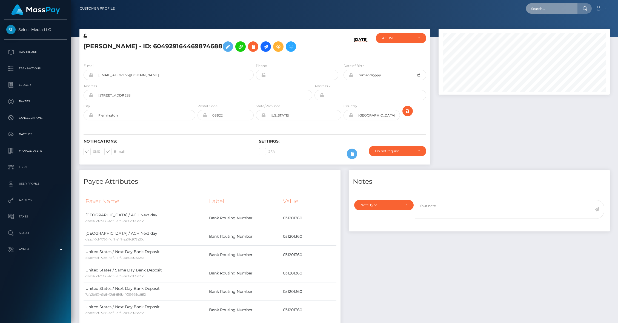
click at [551, 11] on input "text" at bounding box center [551, 8] width 51 height 10
paste input "5b04af3d-880b-11f0-8023-0266f44cc279"
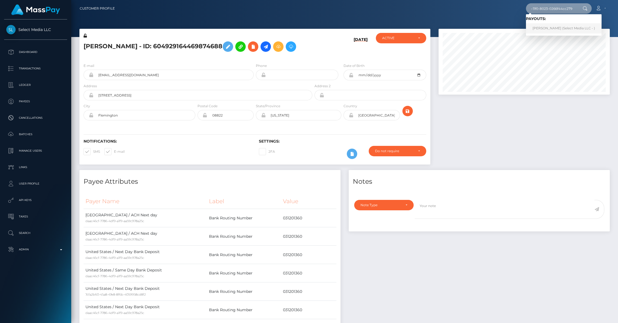
type input "5b04af3d-880b-11f0-8023-0266f44cc279"
click at [541, 27] on link "SARA CORINNE ETKIND (Select Media LLC - )" at bounding box center [564, 28] width 76 height 10
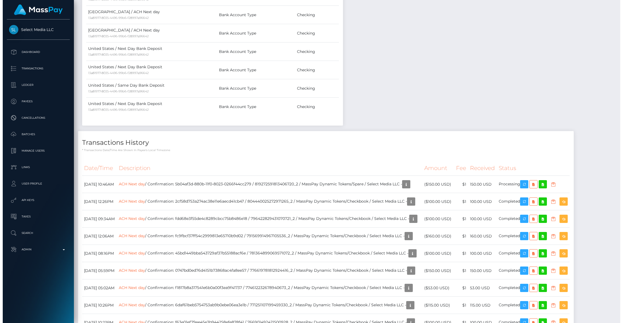
scroll to position [425, 0]
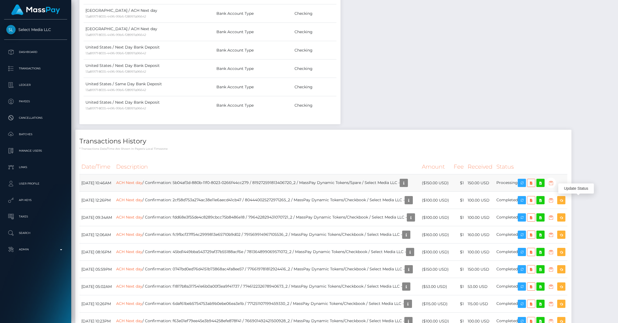
click at [554, 186] on icon "button" at bounding box center [550, 182] width 7 height 7
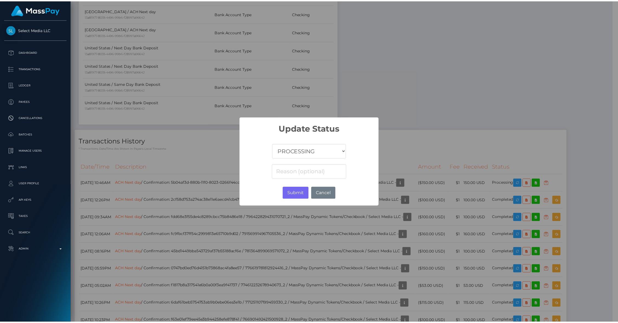
scroll to position [273819, 273714]
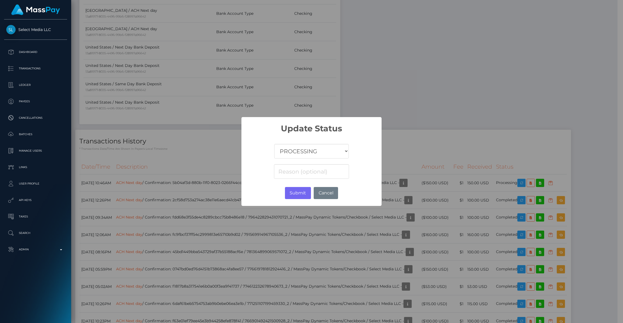
click at [307, 153] on select "COMPLETED CANCELLED READY_FOR_PICKUP PROCESSING" at bounding box center [311, 151] width 74 height 15
select select "CANCELLED"
click at [274, 144] on select "COMPLETED CANCELLED READY_FOR_PICKUP PROCESSING" at bounding box center [311, 151] width 74 height 15
click at [289, 196] on button "Submit" at bounding box center [298, 193] width 26 height 12
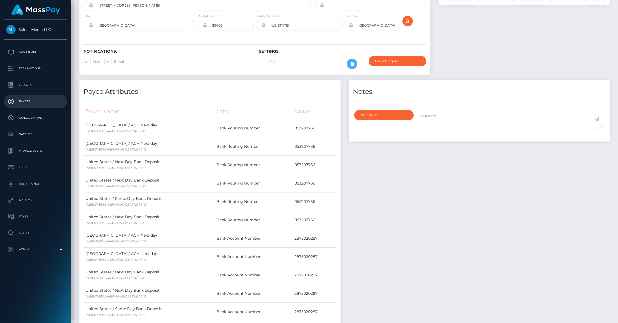
scroll to position [0, 0]
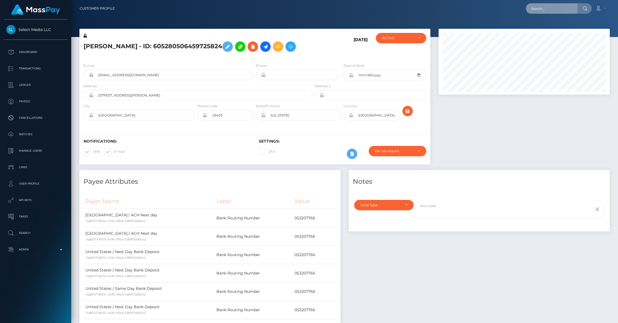
drag, startPoint x: 537, startPoint y: 13, endPoint x: 543, endPoint y: 12, distance: 5.3
click at [538, 13] on input "text" at bounding box center [551, 8] width 51 height 10
paste input "9f30bc38-880b-11f0-8023-0266f44cc279"
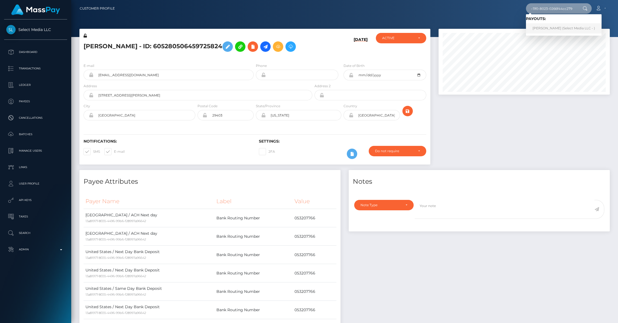
type input "9f30bc38-880b-11f0-8023-0266f44cc279"
click at [549, 30] on link "[PERSON_NAME] (Select Media LLC - )" at bounding box center [564, 28] width 76 height 10
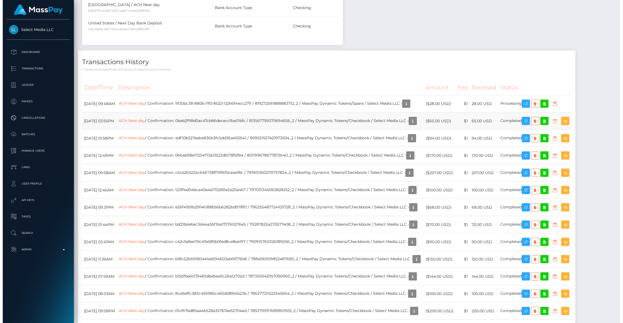
scroll to position [66, 171]
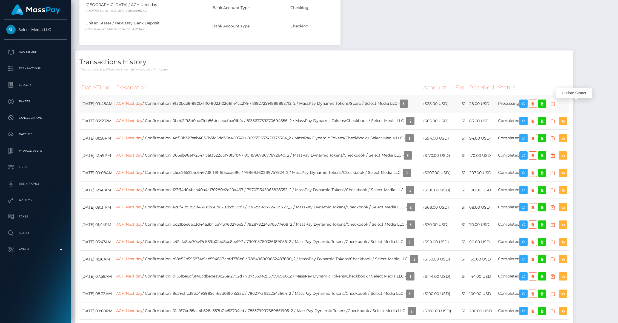
click at [556, 104] on icon "button" at bounding box center [552, 103] width 7 height 7
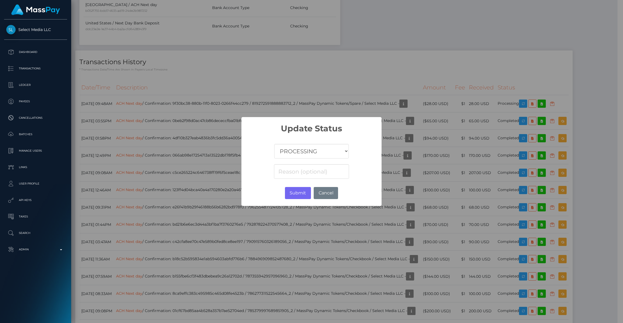
click at [319, 145] on select "COMPLETED CANCELLED READY_FOR_PICKUP PROCESSING" at bounding box center [311, 151] width 74 height 15
select select "CANCELLED"
click at [274, 144] on select "COMPLETED CANCELLED READY_FOR_PICKUP PROCESSING" at bounding box center [311, 151] width 74 height 15
click at [299, 195] on button "Submit" at bounding box center [298, 193] width 26 height 12
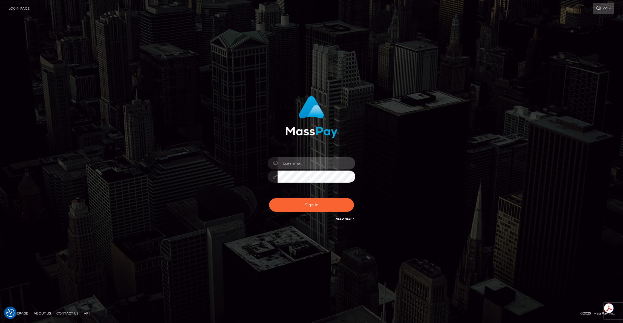
type input "brentg"
click at [324, 206] on button "Sign in" at bounding box center [311, 204] width 85 height 13
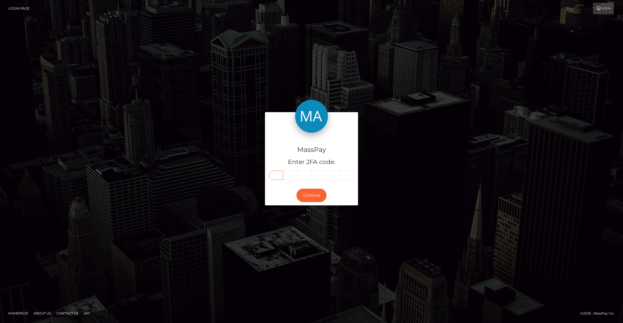
paste input "1"
type input "1"
type input "9"
type input "3"
type input "4"
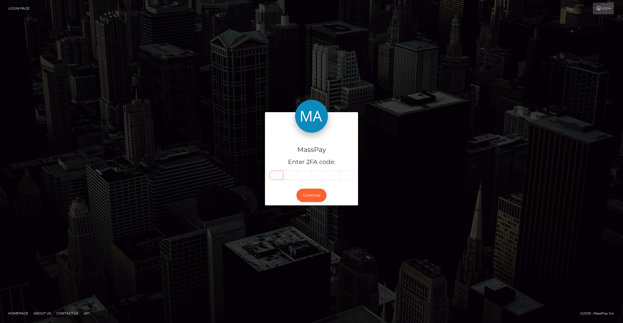
type input "5"
type input "1"
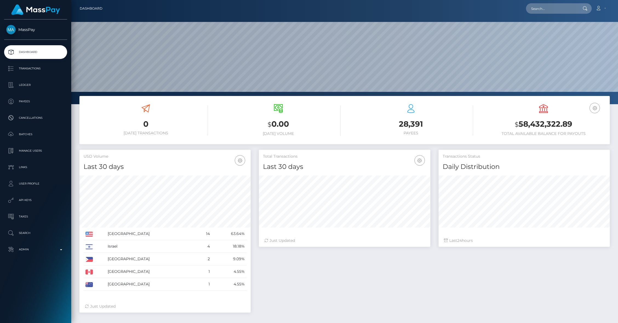
scroll to position [97, 171]
click at [561, 9] on input "text" at bounding box center [551, 8] width 51 height 10
paste input "5c034215-880b-11f0-8023-0266f44cc279"
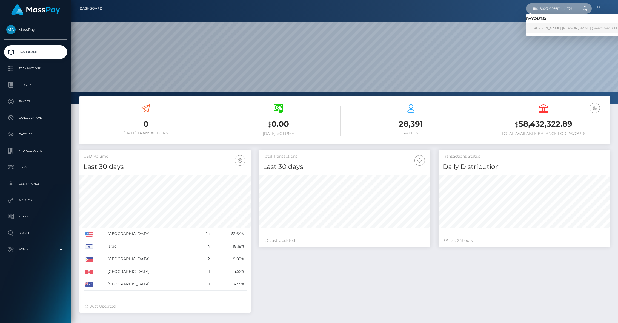
type input "5c034215-880b-11f0-8023-0266f44cc279"
click at [544, 27] on link "[PERSON_NAME] [PERSON_NAME] (Select Media LLC - )" at bounding box center [578, 28] width 105 height 10
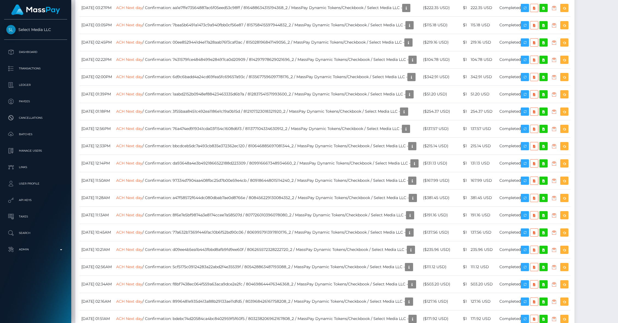
scroll to position [1369, 0]
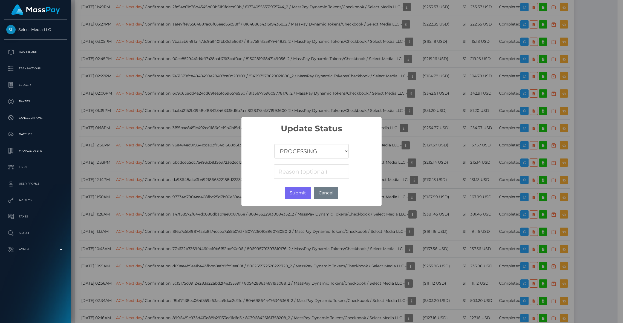
click at [305, 152] on select "COMPLETED CANCELLED READY_FOR_PICKUP PROCESSING" at bounding box center [311, 151] width 74 height 15
select select "CANCELLED"
click at [274, 144] on select "COMPLETED CANCELLED READY_FOR_PICKUP PROCESSING" at bounding box center [311, 151] width 74 height 15
click at [293, 190] on button "Submit" at bounding box center [298, 193] width 26 height 12
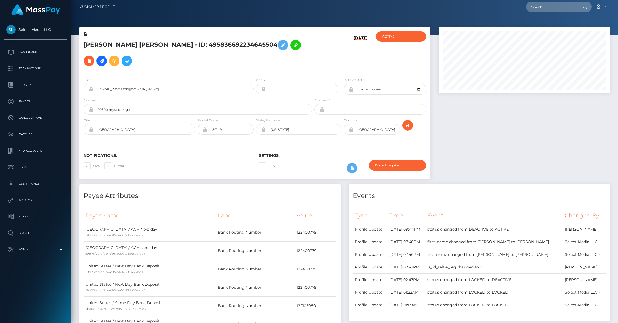
scroll to position [0, 0]
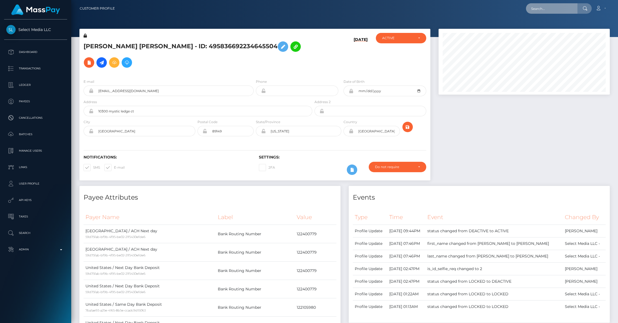
click at [540, 12] on input "text" at bounding box center [551, 8] width 51 height 10
click at [541, 12] on input "text" at bounding box center [551, 8] width 51 height 10
paste input "60e1a1fd-880b-11f0-8023-0266f44cc279"
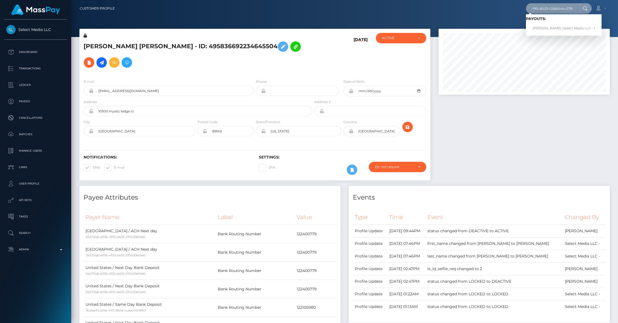
type input "60e1a1fd-880b-11f0-8023-0266f44cc279"
click at [542, 26] on link "Brianna Lindsay (Select Media LLC - )" at bounding box center [564, 28] width 76 height 10
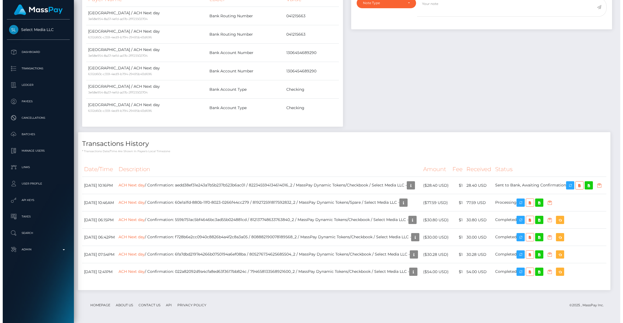
scroll to position [66, 171]
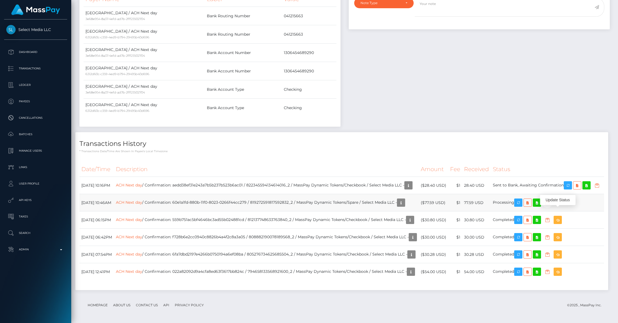
click at [551, 199] on icon "button" at bounding box center [547, 202] width 7 height 7
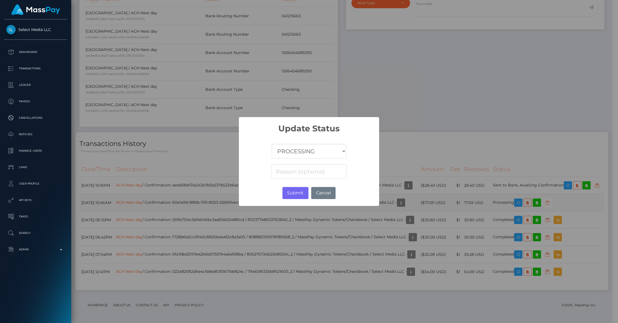
scroll to position [273819, 273714]
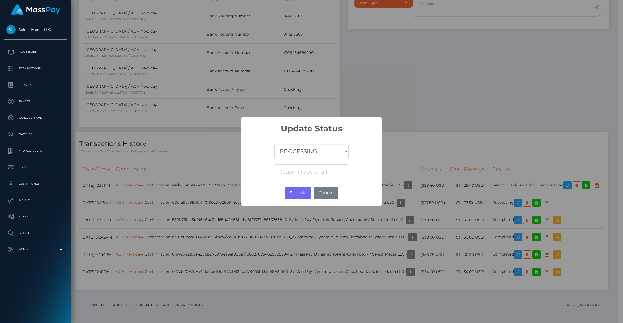
click at [291, 153] on select "COMPLETED CANCELLED READY_FOR_PICKUP PROCESSING" at bounding box center [311, 151] width 74 height 15
select select "CANCELLED"
click at [274, 144] on select "COMPLETED CANCELLED READY_FOR_PICKUP PROCESSING" at bounding box center [311, 151] width 74 height 15
click at [293, 190] on button "Submit" at bounding box center [298, 193] width 26 height 12
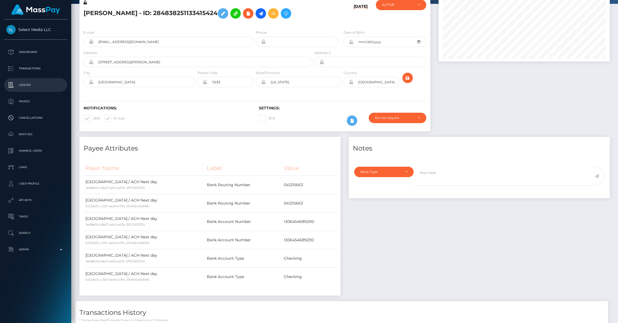
scroll to position [0, 0]
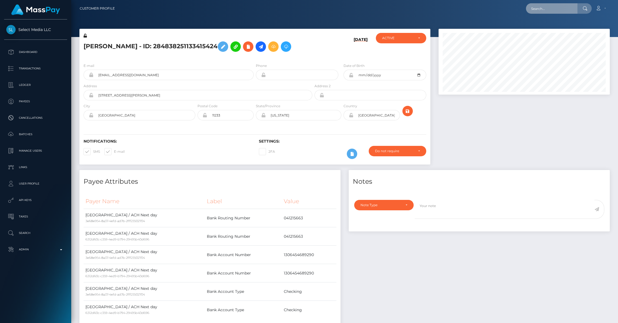
click at [545, 10] on input "text" at bounding box center [551, 8] width 51 height 10
paste input "62532857-880b-11f0-8023-0266f44cc279"
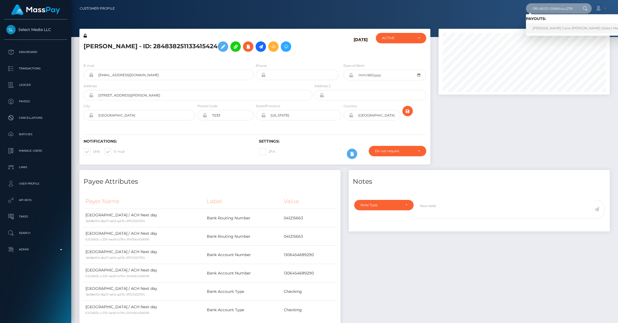
type input "62532857-880b-11f0-8023-0266f44cc279"
click at [539, 26] on link "Alexis Cenn Marie Lee (Select Media LLC - )" at bounding box center [583, 28] width 115 height 10
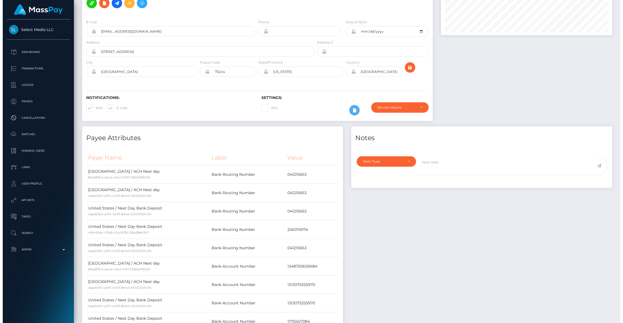
scroll to position [404, 0]
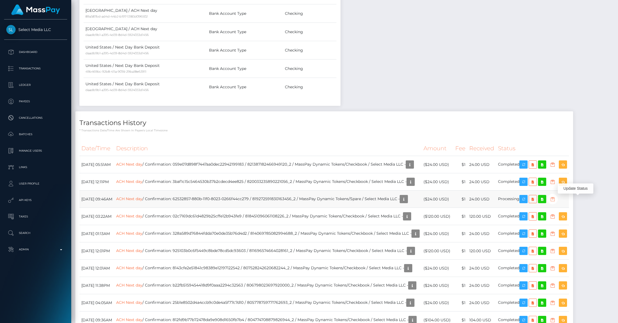
click at [556, 201] on icon "button" at bounding box center [552, 199] width 7 height 7
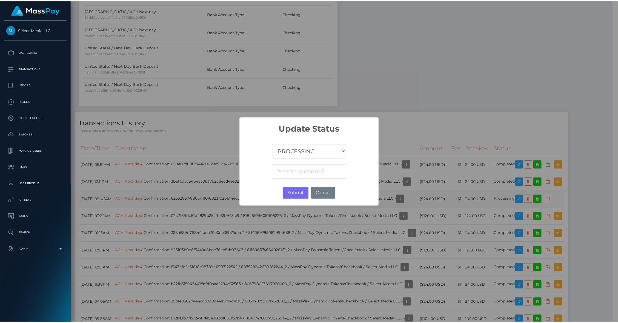
scroll to position [273819, 273714]
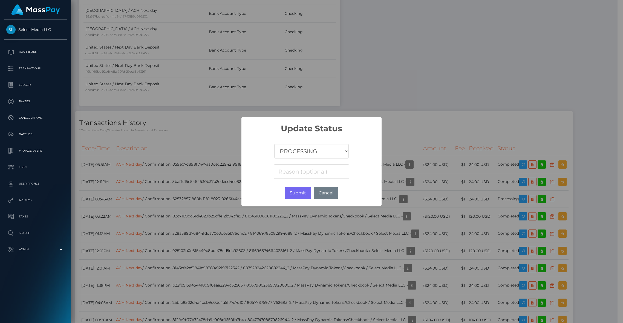
click at [316, 150] on select "COMPLETED CANCELLED READY_FOR_PICKUP PROCESSING" at bounding box center [311, 151] width 74 height 15
select select "CANCELLED"
click at [274, 144] on select "COMPLETED CANCELLED READY_FOR_PICKUP PROCESSING" at bounding box center [311, 151] width 74 height 15
click at [296, 193] on button "Submit" at bounding box center [298, 193] width 26 height 12
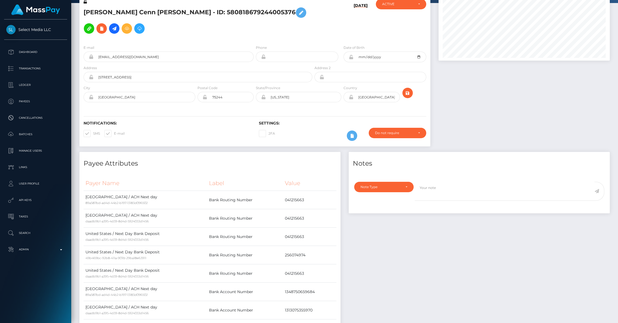
scroll to position [0, 0]
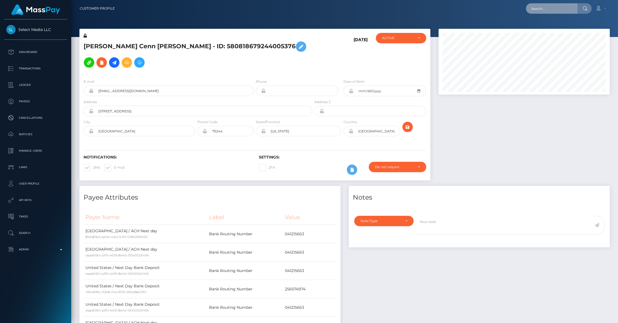
click at [546, 12] on input "text" at bounding box center [551, 8] width 51 height 10
paste input "6ada00d0-880b-11f0-8023-0266f44cc279"
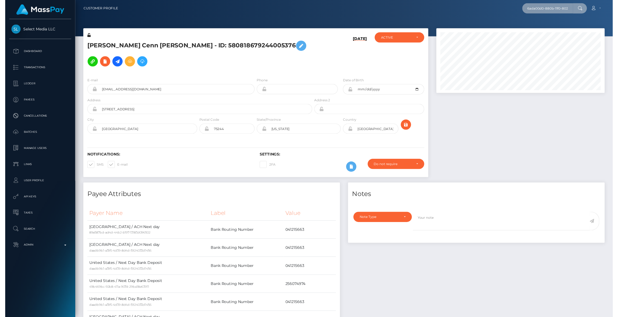
scroll to position [0, 28]
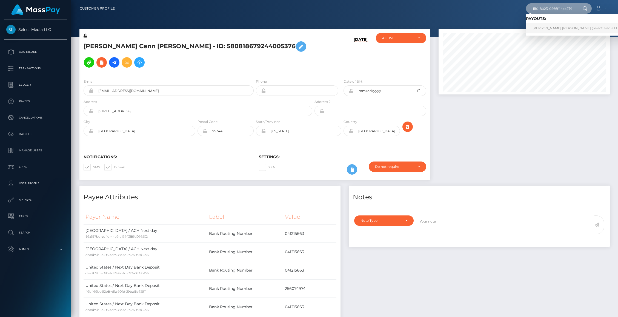
type input "6ada00d0-880b-11f0-8023-0266f44cc279"
click at [545, 27] on link "KENNYA NICOLE HOLLOWAY (Select Media LLC - )" at bounding box center [578, 28] width 105 height 10
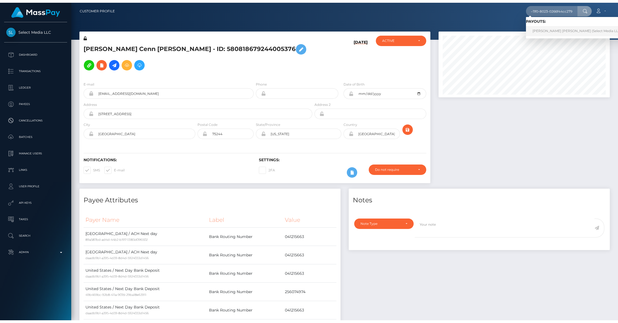
scroll to position [0, 0]
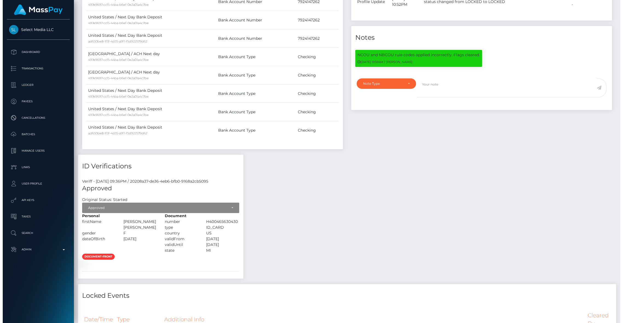
scroll to position [685, 0]
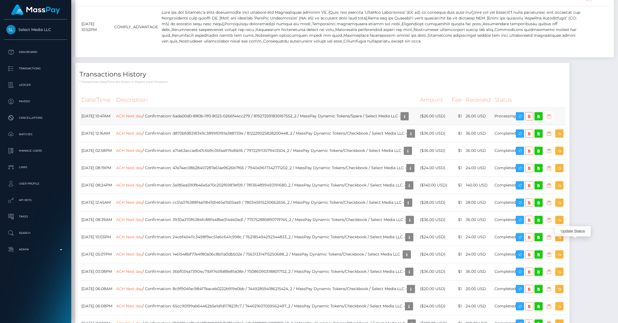
click at [552, 120] on icon "button" at bounding box center [549, 116] width 7 height 7
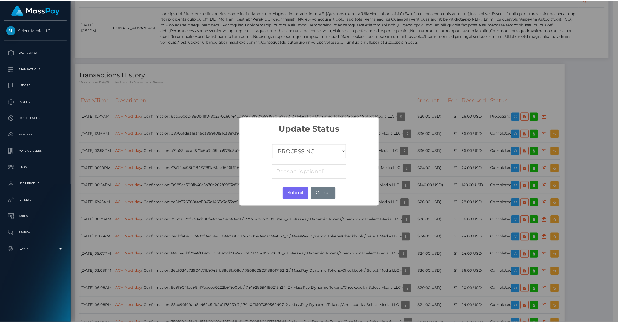
scroll to position [273819, 273714]
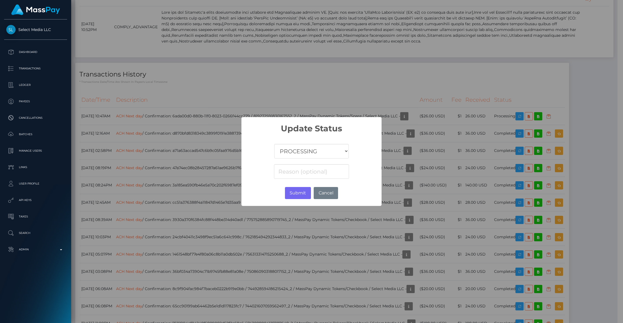
click at [327, 148] on select "COMPLETED CANCELLED READY_FOR_PICKUP PROCESSING" at bounding box center [311, 151] width 74 height 15
select select "CANCELLED"
click at [274, 144] on select "COMPLETED CANCELLED READY_FOR_PICKUP PROCESSING" at bounding box center [311, 151] width 74 height 15
click at [294, 191] on button "Submit" at bounding box center [298, 193] width 26 height 12
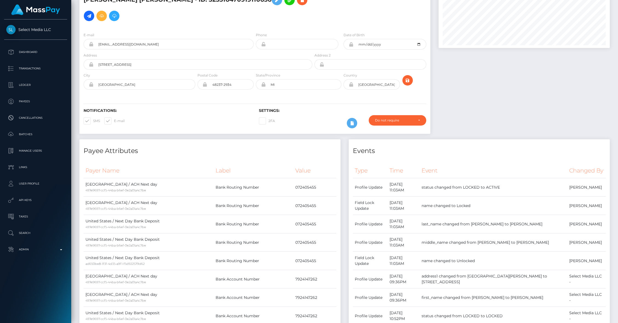
scroll to position [0, 0]
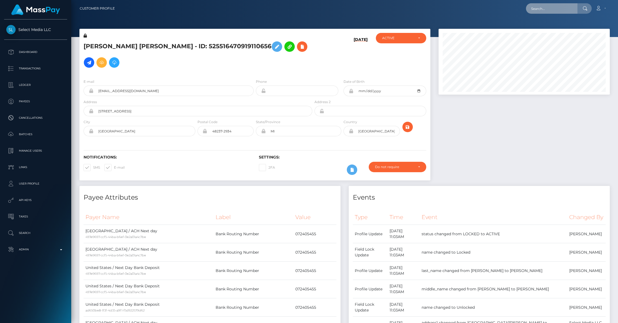
click at [546, 10] on input "text" at bounding box center [551, 8] width 51 height 10
paste input "6b5e3e45-880b-11f0-8023-0266f44cc279"
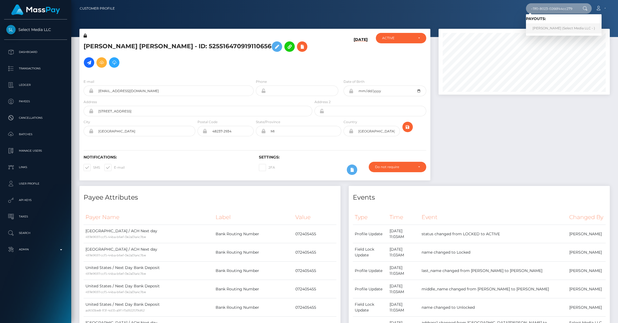
type input "6b5e3e45-880b-11f0-8023-0266f44cc279"
click at [542, 26] on link "Kari Watkins (Select Media LLC - )" at bounding box center [564, 28] width 76 height 10
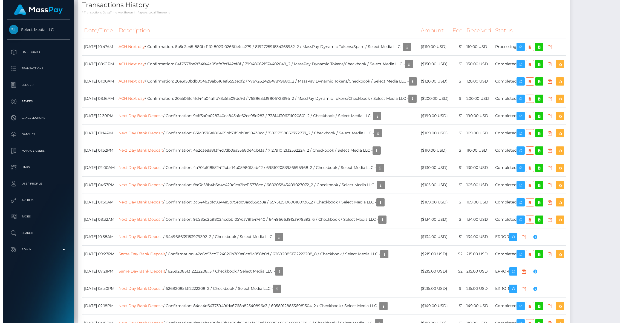
scroll to position [66, 171]
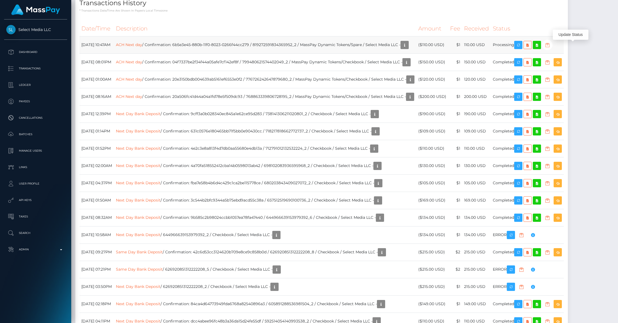
click at [551, 46] on icon "button" at bounding box center [547, 45] width 7 height 7
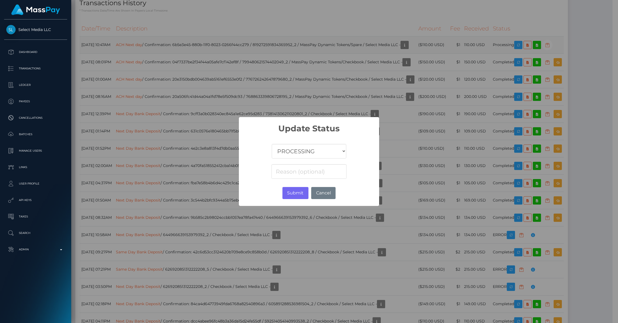
scroll to position [273819, 273714]
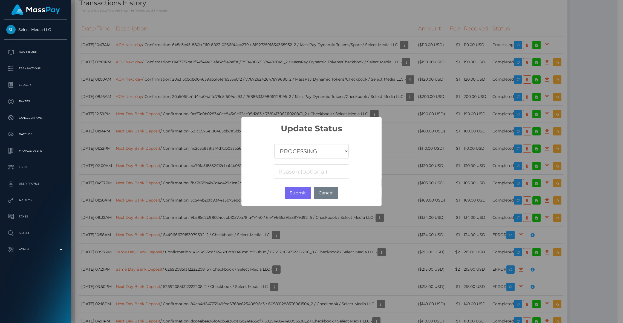
click at [287, 148] on select "COMPLETED CANCELLED READY_FOR_PICKUP PROCESSING" at bounding box center [311, 151] width 74 height 15
select select "CANCELLED"
click at [274, 144] on select "COMPLETED CANCELLED READY_FOR_PICKUP PROCESSING" at bounding box center [311, 151] width 74 height 15
click at [294, 193] on button "Submit" at bounding box center [298, 193] width 26 height 12
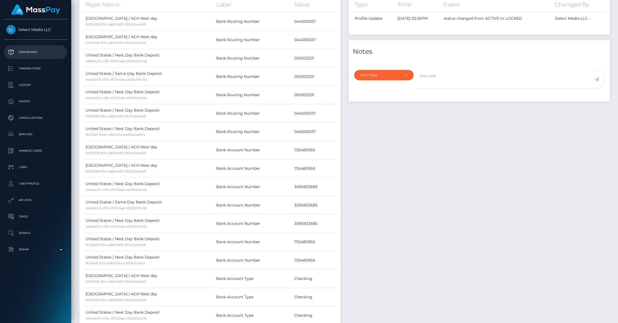
scroll to position [0, 0]
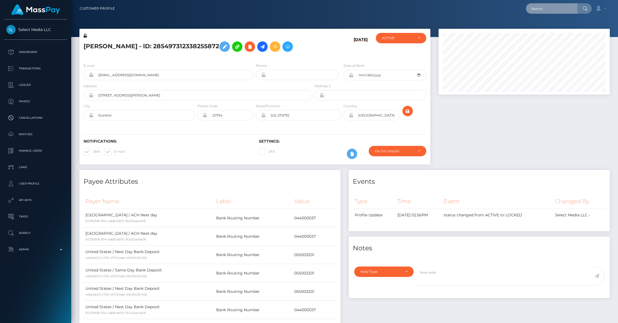
click at [546, 8] on input "text" at bounding box center [551, 8] width 51 height 10
paste input "76b81be5-880b-11f0-8023-0266f44cc279"
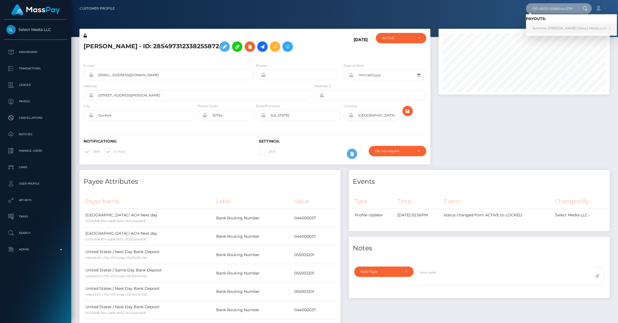
type input "76b81be5-880b-11f0-8023-0266f44cc279"
click at [539, 27] on link "Summer [PERSON_NAME] (Select Media LLC - )" at bounding box center [571, 28] width 91 height 10
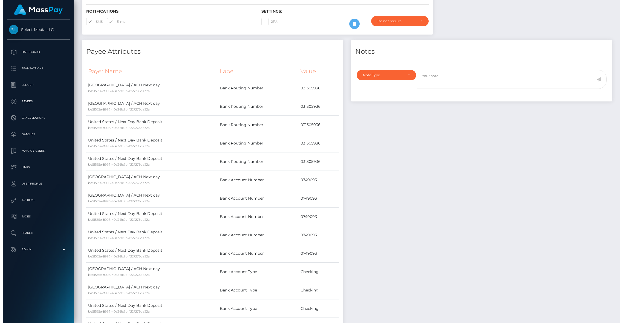
scroll to position [327, 0]
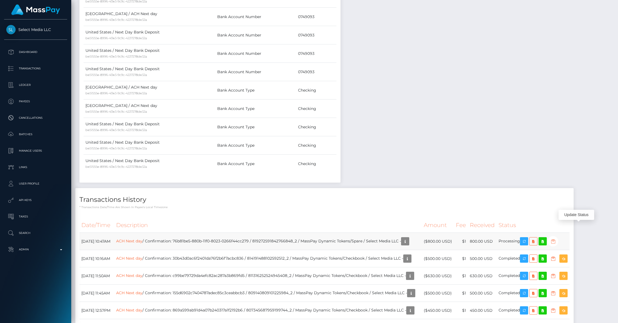
click at [556, 238] on icon "button" at bounding box center [553, 241] width 7 height 7
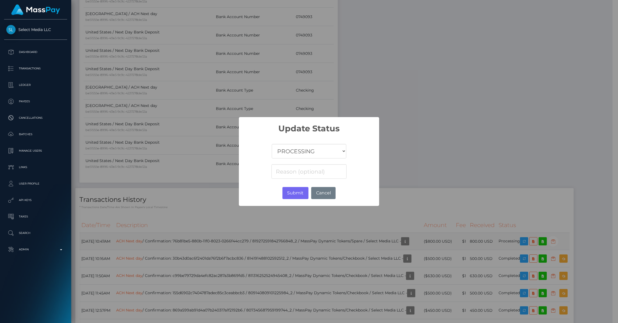
scroll to position [273819, 273714]
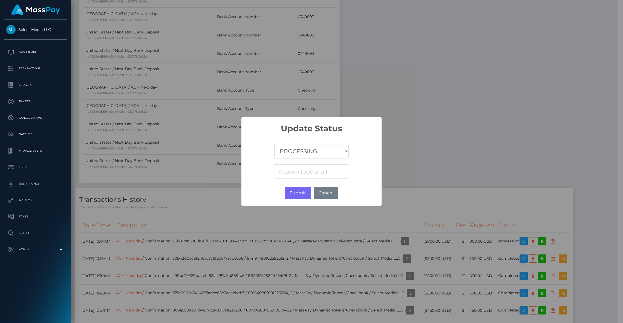
click at [307, 154] on select "COMPLETED CANCELLED READY_FOR_PICKUP PROCESSING" at bounding box center [311, 151] width 74 height 15
select select "CANCELLED"
click at [274, 144] on select "COMPLETED CANCELLED READY_FOR_PICKUP PROCESSING" at bounding box center [311, 151] width 74 height 15
click at [295, 196] on button "Submit" at bounding box center [298, 193] width 26 height 12
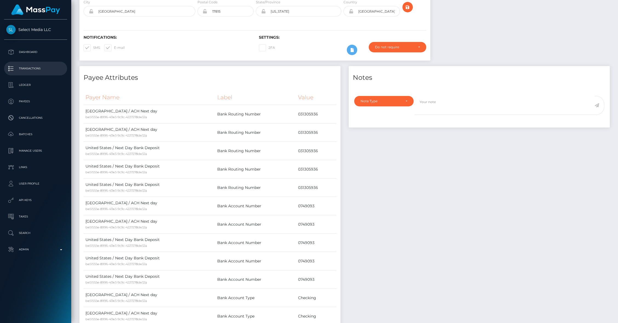
scroll to position [0, 0]
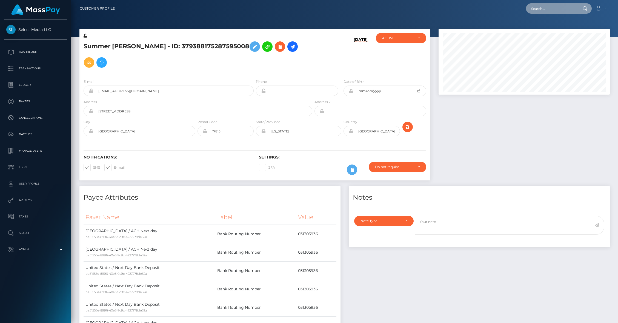
click at [539, 11] on input "text" at bounding box center [551, 8] width 51 height 10
paste input "7e846a13-880b-11f0-8023-0266f44cc279"
type input "7e846a13-880b-11f0-8023-0266f44cc279"
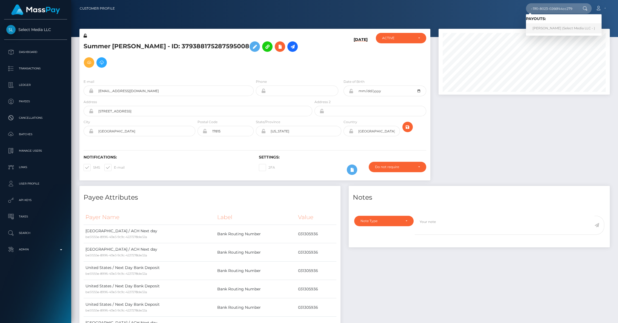
click at [546, 26] on link "lindsey leigh buxton (Select Media LLC - )" at bounding box center [564, 28] width 76 height 10
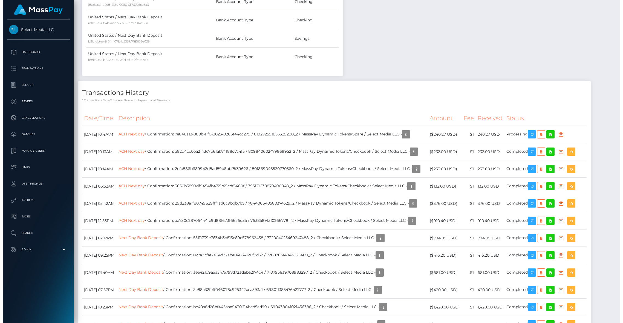
scroll to position [66, 171]
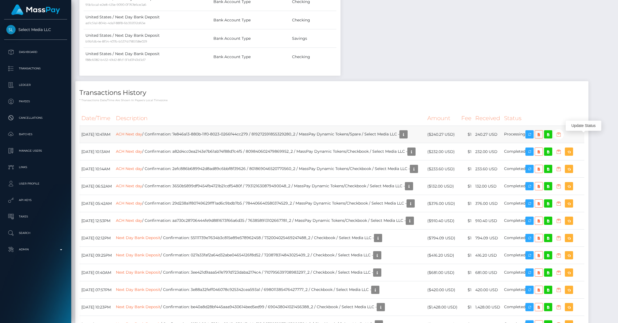
click at [562, 138] on icon "button" at bounding box center [558, 134] width 7 height 7
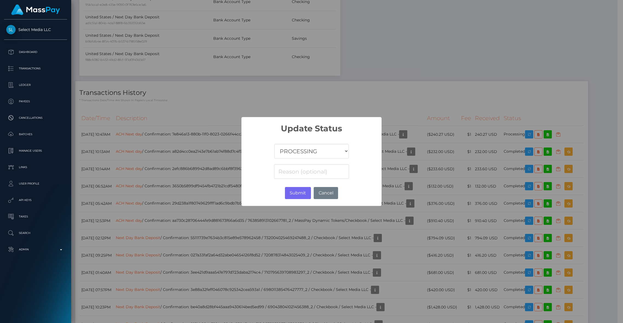
click at [312, 155] on select "COMPLETED CANCELLED READY_FOR_PICKUP PROCESSING" at bounding box center [311, 151] width 74 height 15
select select "CANCELLED"
click at [274, 144] on select "COMPLETED CANCELLED READY_FOR_PICKUP PROCESSING" at bounding box center [311, 151] width 74 height 15
click at [296, 191] on button "Submit" at bounding box center [298, 193] width 26 height 12
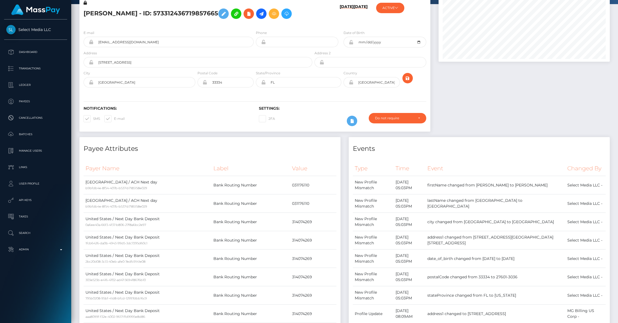
scroll to position [0, 0]
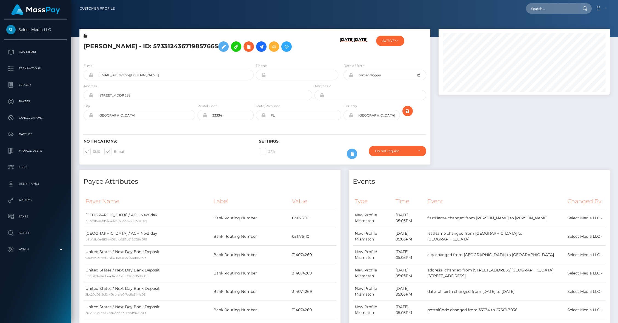
click at [547, 3] on div "Loading... Loading... Account Edit Profile Logout" at bounding box center [364, 9] width 490 height 12
click at [546, 6] on input "text" at bounding box center [551, 8] width 51 height 10
paste input "83c704f2-880b-11f0-8023-0266f44cc279"
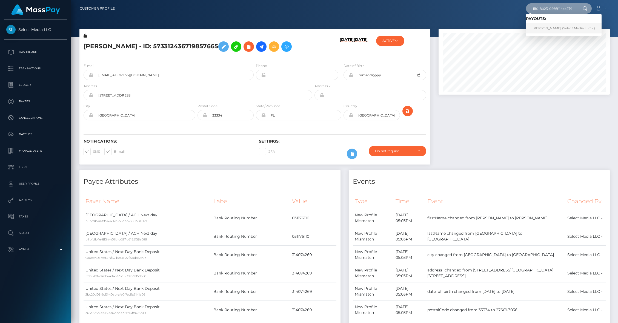
type input "83c704f2-880b-11f0-8023-0266f44cc279"
click at [548, 27] on link "Emma Scott (Select Media LLC - )" at bounding box center [564, 28] width 76 height 10
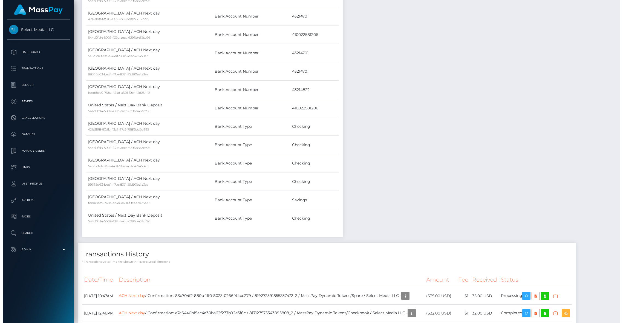
scroll to position [533, 0]
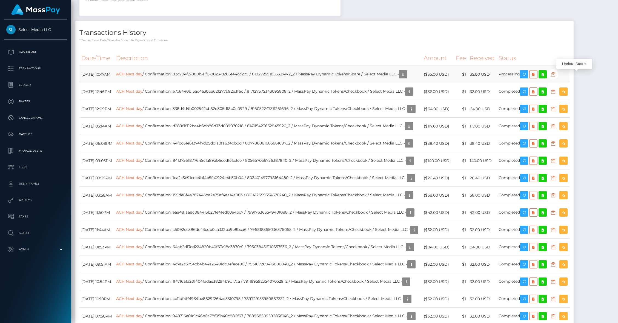
click at [556, 75] on icon "button" at bounding box center [553, 74] width 7 height 7
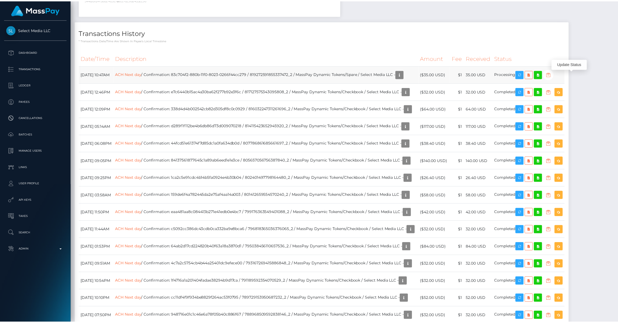
scroll to position [273819, 273714]
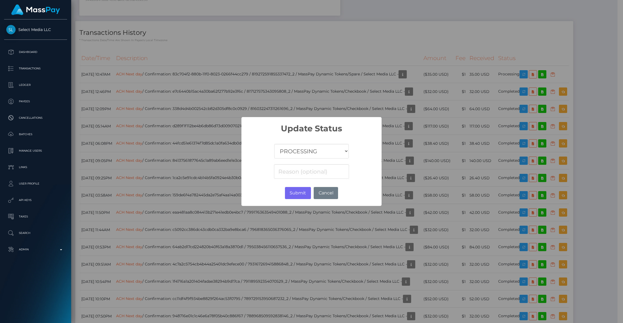
click at [290, 148] on select "COMPLETED CANCELLED READY_FOR_PICKUP PROCESSING" at bounding box center [311, 151] width 74 height 15
select select "CANCELLED"
click at [274, 144] on select "COMPLETED CANCELLED READY_FOR_PICKUP PROCESSING" at bounding box center [311, 151] width 74 height 15
click at [296, 193] on button "Submit" at bounding box center [298, 193] width 26 height 12
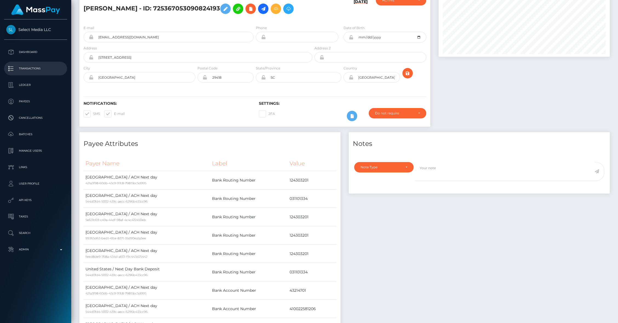
scroll to position [0, 0]
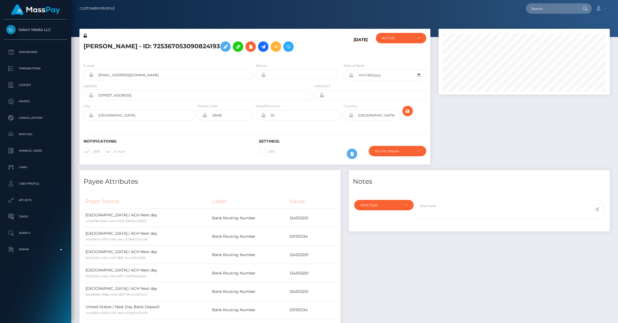
click at [543, 15] on nav "Customer Profile Loading... Loading... Account" at bounding box center [344, 8] width 547 height 17
click at [543, 10] on input "text" at bounding box center [551, 8] width 51 height 10
paste input "93f95fe4-880b-11f0-8023-0266f44cc279"
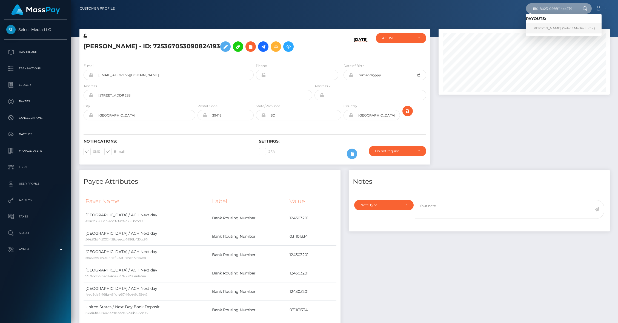
type input "93f95fe4-880b-11f0-8023-0266f44cc279"
click at [547, 28] on link "[PERSON_NAME] (Select Media LLC - )" at bounding box center [564, 28] width 76 height 10
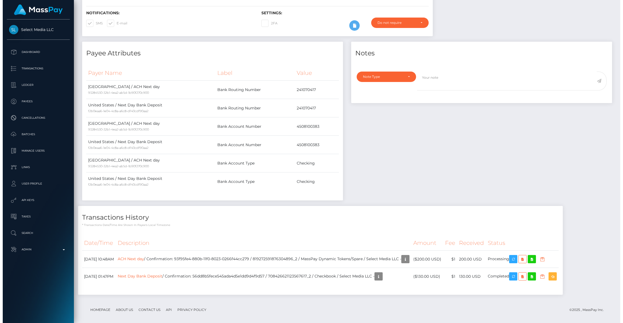
scroll to position [133, 0]
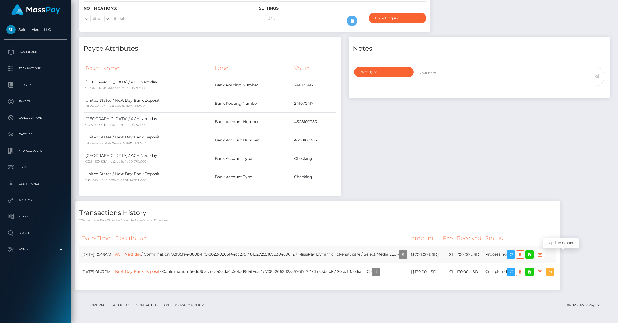
click at [543, 253] on icon "button" at bounding box center [540, 254] width 7 height 7
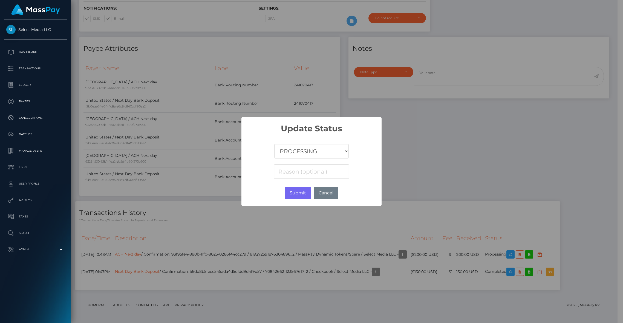
click at [300, 154] on select "COMPLETED CANCELLED READY_FOR_PICKUP PROCESSING" at bounding box center [311, 151] width 74 height 15
select select "CANCELLED"
click at [274, 144] on select "COMPLETED CANCELLED READY_FOR_PICKUP PROCESSING" at bounding box center [311, 151] width 74 height 15
click at [297, 192] on button "Submit" at bounding box center [298, 193] width 26 height 12
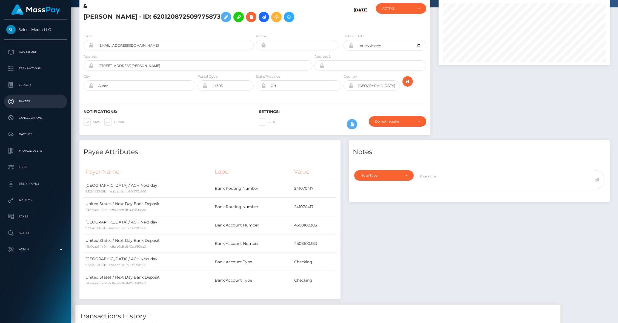
scroll to position [0, 0]
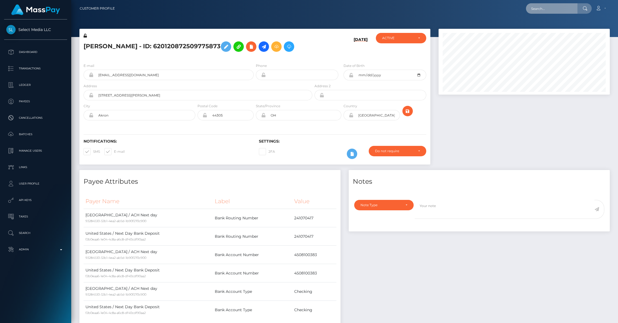
click at [544, 13] on input "text" at bounding box center [551, 8] width 51 height 10
paste input "952bda07-880b-11f0-8023-0266f44cc279"
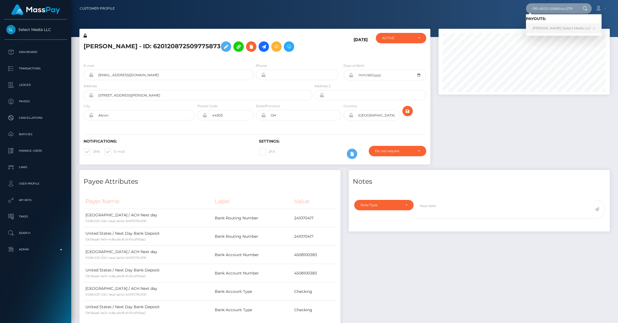
type input "952bda07-880b-11f0-8023-0266f44cc279"
click at [545, 29] on link "Danielle Rodriguez (Select Media LLC - )" at bounding box center [564, 28] width 76 height 10
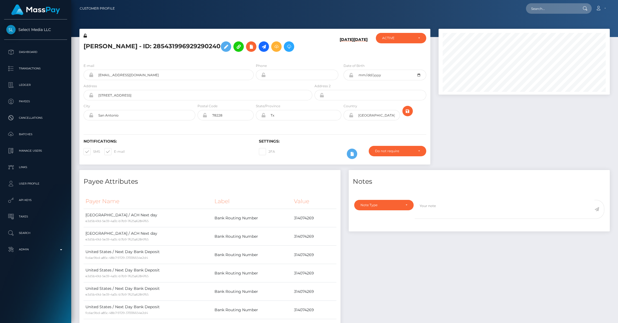
scroll to position [66, 171]
click at [474, 134] on div at bounding box center [523, 99] width 179 height 141
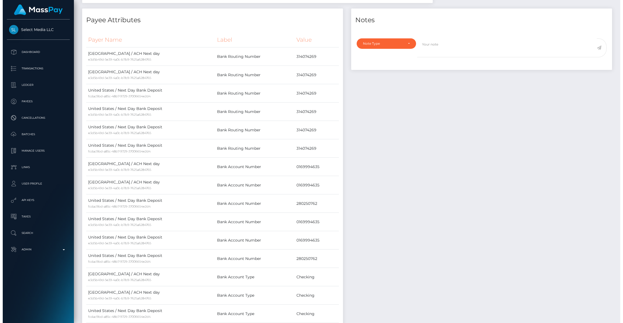
scroll to position [341, 0]
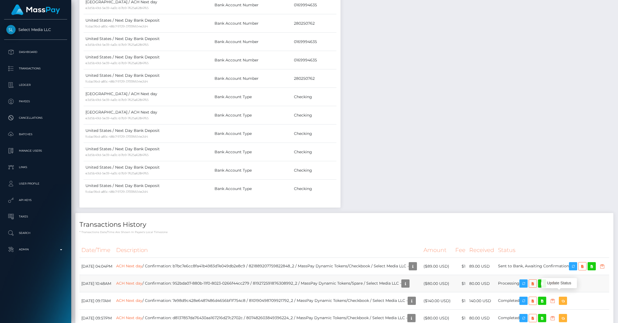
click at [556, 287] on icon "button" at bounding box center [552, 283] width 7 height 7
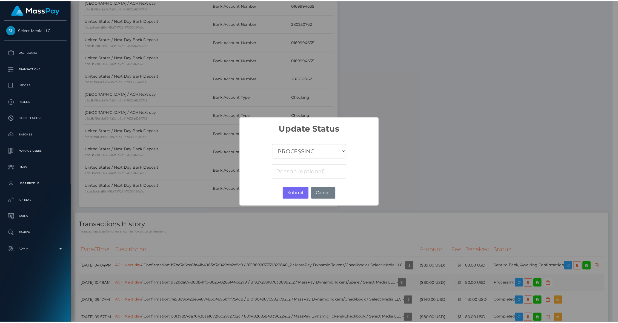
scroll to position [273819, 273714]
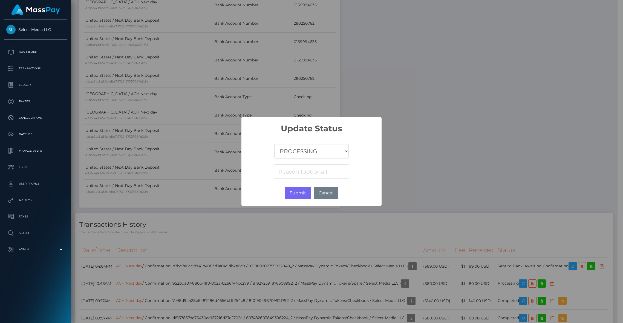
click at [277, 149] on select "COMPLETED CANCELLED READY_FOR_PICKUP PROCESSING" at bounding box center [311, 151] width 74 height 15
select select "CANCELLED"
click at [274, 144] on select "COMPLETED CANCELLED READY_FOR_PICKUP PROCESSING" at bounding box center [311, 151] width 74 height 15
click at [295, 196] on button "Submit" at bounding box center [298, 193] width 26 height 12
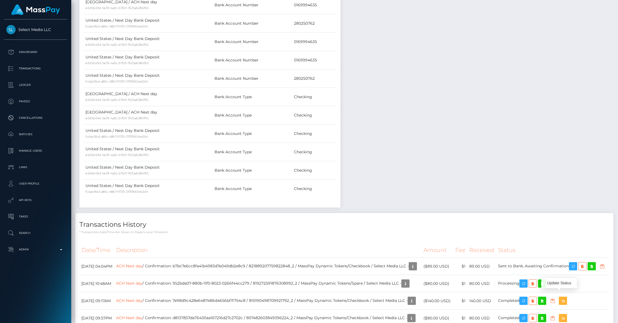
scroll to position [0, 0]
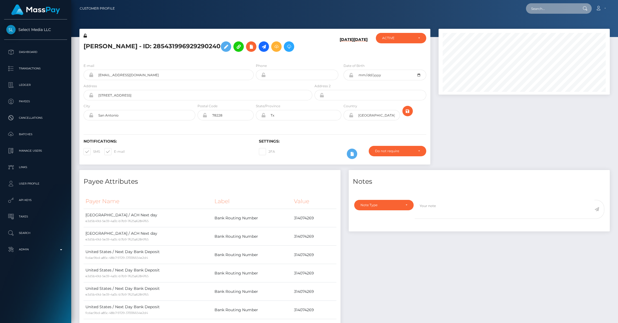
click at [543, 12] on input "text" at bounding box center [551, 8] width 51 height 10
paste input "9458b890-880b-11f0-8023-0266f44cc279"
type input "9458b890-880b-11f0-8023-0266f44cc279"
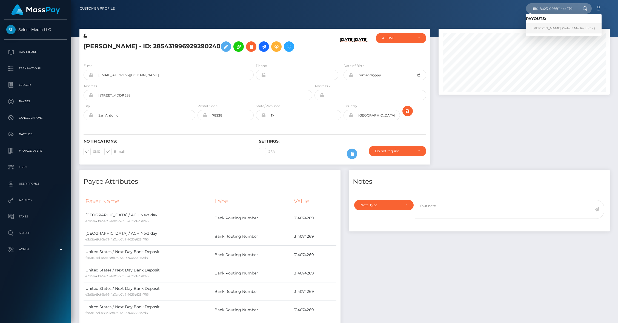
click at [544, 27] on link "AMANDA-SUE ROGERS (Select Media LLC - )" at bounding box center [564, 28] width 76 height 10
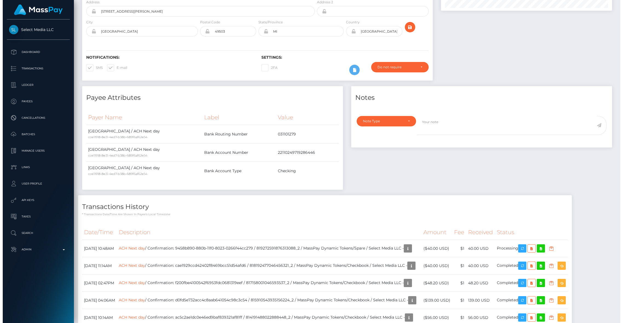
scroll to position [215, 0]
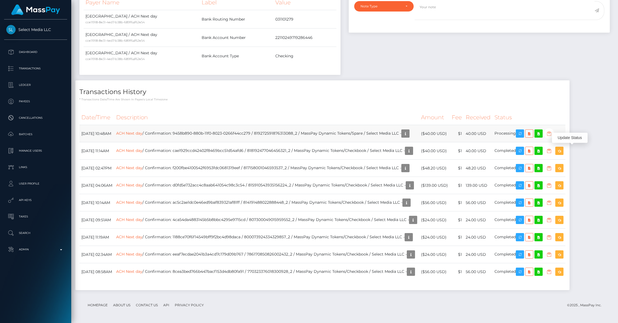
click at [552, 133] on icon "button" at bounding box center [549, 133] width 7 height 7
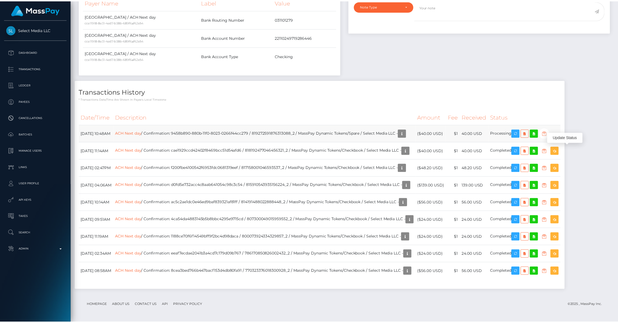
scroll to position [273819, 273714]
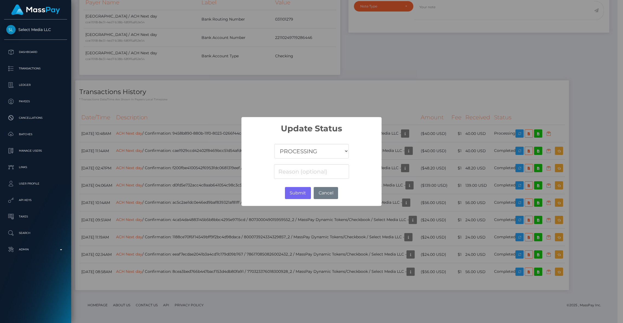
click at [332, 151] on select "COMPLETED CANCELLED READY_FOR_PICKUP PROCESSING" at bounding box center [311, 151] width 74 height 15
select select "CANCELLED"
click at [274, 144] on select "COMPLETED CANCELLED READY_FOR_PICKUP PROCESSING" at bounding box center [311, 151] width 74 height 15
click at [299, 191] on button "Submit" at bounding box center [298, 193] width 26 height 12
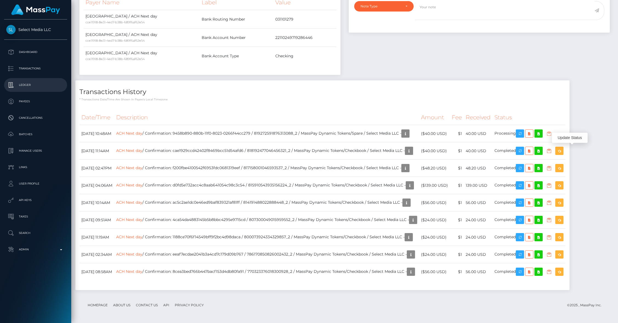
scroll to position [0, 0]
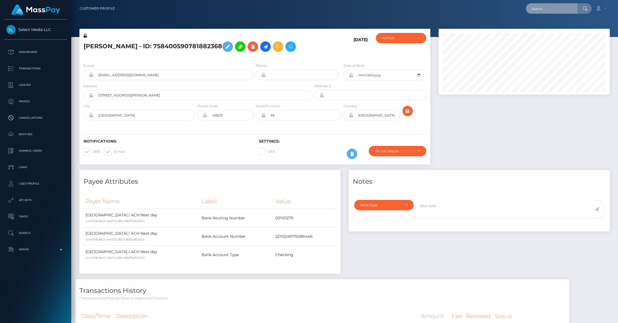
click at [557, 5] on input "text" at bounding box center [551, 8] width 51 height 10
paste input "95097d9e-880b-11f0-8023-0266f44cc279"
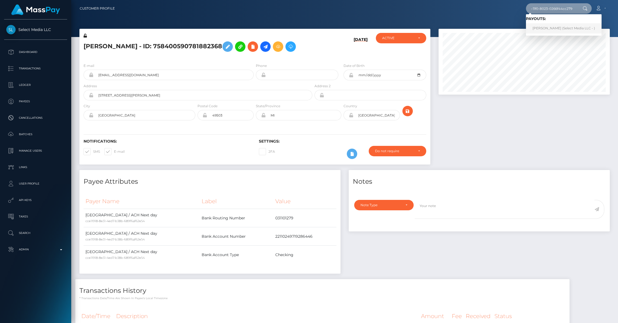
type input "95097d9e-880b-11f0-8023-0266f44cc279"
click at [548, 27] on link "[PERSON_NAME] (Select Media LLC - )" at bounding box center [564, 28] width 76 height 10
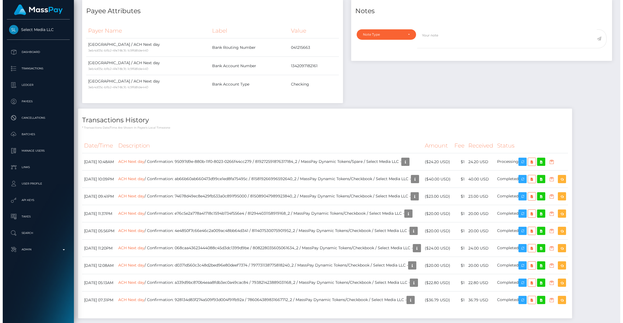
scroll to position [66, 171]
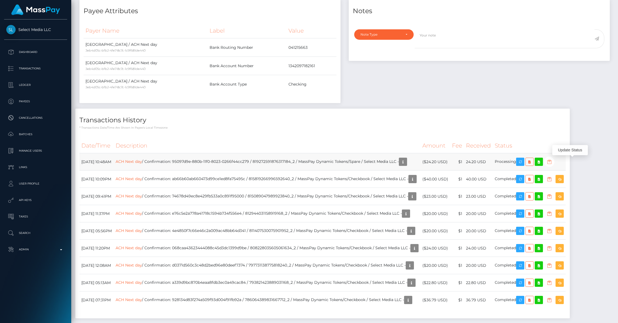
click at [552, 162] on icon "button" at bounding box center [549, 161] width 7 height 7
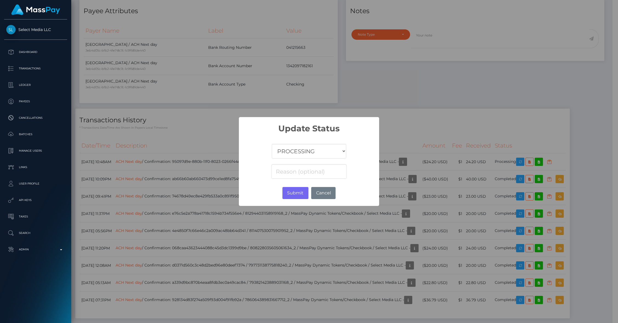
scroll to position [273819, 273714]
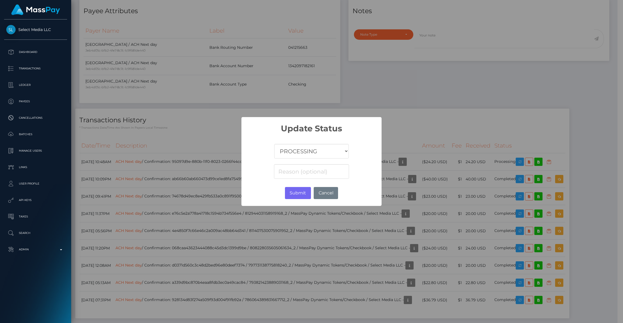
click at [312, 154] on select "COMPLETED CANCELLED READY_FOR_PICKUP PROCESSING" at bounding box center [311, 151] width 74 height 15
select select "CANCELLED"
click at [274, 144] on select "COMPLETED CANCELLED READY_FOR_PICKUP PROCESSING" at bounding box center [311, 151] width 74 height 15
click at [296, 192] on button "Submit" at bounding box center [298, 193] width 26 height 12
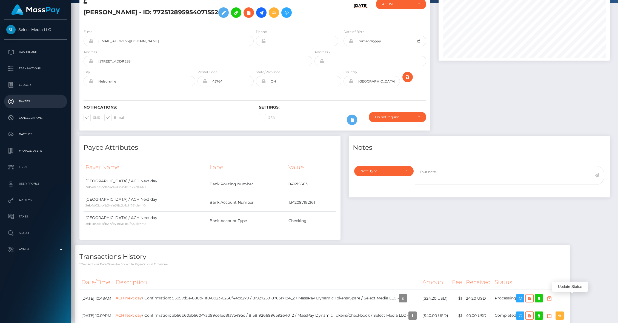
scroll to position [0, 0]
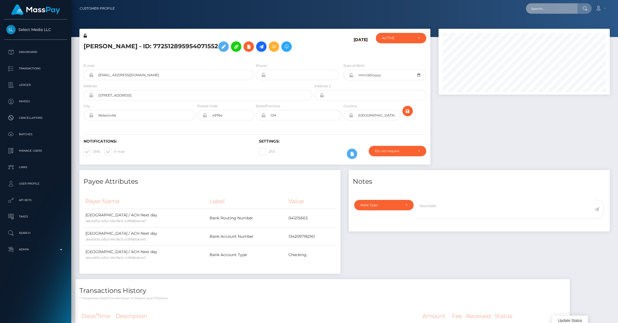
click at [545, 10] on input "text" at bounding box center [551, 8] width 51 height 10
paste input "9b37734f-880b-11f0-8023-0266f44cc279"
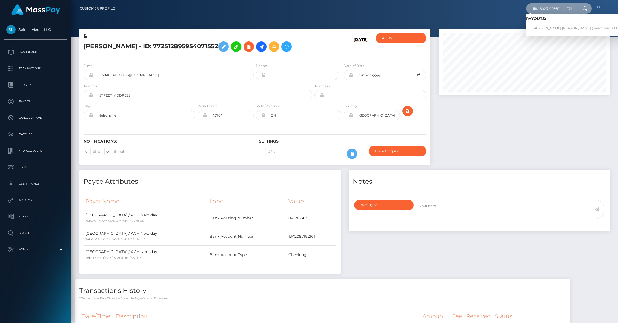
type input "9b37734f-880b-11f0-8023-0266f44cc279"
click at [544, 26] on link "Justin Joey Mann (Select Media LLC - )" at bounding box center [578, 28] width 105 height 10
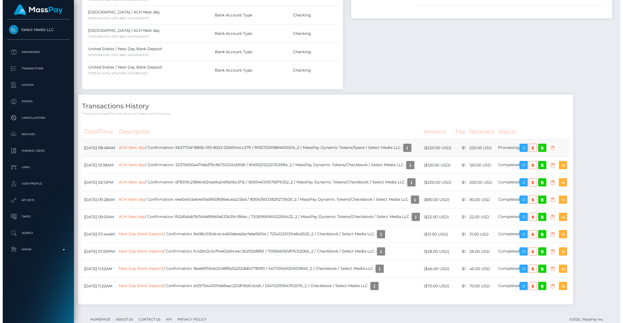
scroll to position [66, 171]
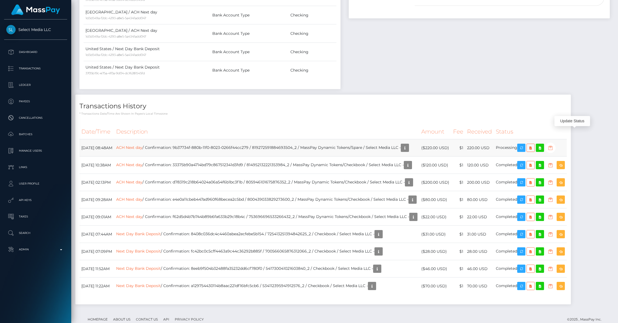
click at [554, 144] on icon "button" at bounding box center [550, 147] width 7 height 7
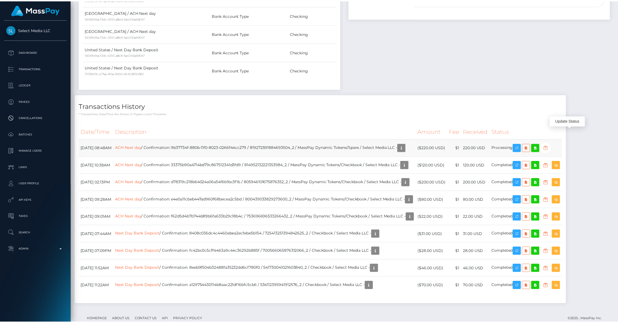
scroll to position [273819, 273714]
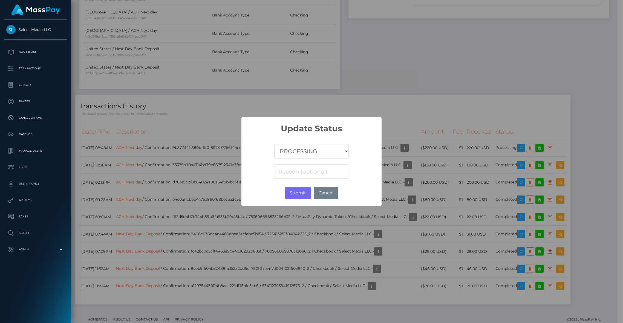
click at [311, 153] on select "COMPLETED CANCELLED READY_FOR_PICKUP PROCESSING" at bounding box center [311, 151] width 74 height 15
select select "CANCELLED"
click at [274, 144] on select "COMPLETED CANCELLED READY_FOR_PICKUP PROCESSING" at bounding box center [311, 151] width 74 height 15
click at [295, 191] on button "Submit" at bounding box center [298, 193] width 26 height 12
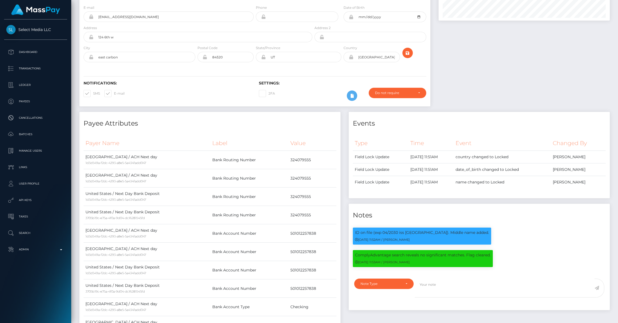
scroll to position [0, 0]
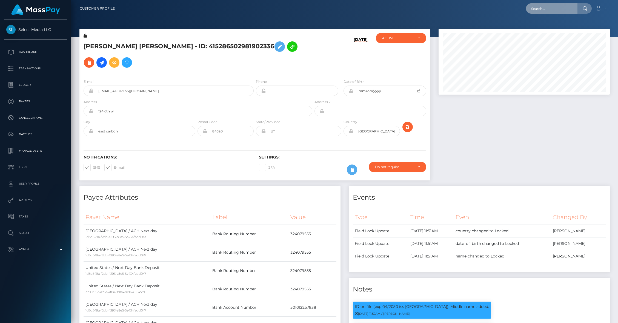
click at [538, 9] on input "text" at bounding box center [551, 8] width 51 height 10
paste input "9a99c999-880b-11f0-8023-0266f44cc279"
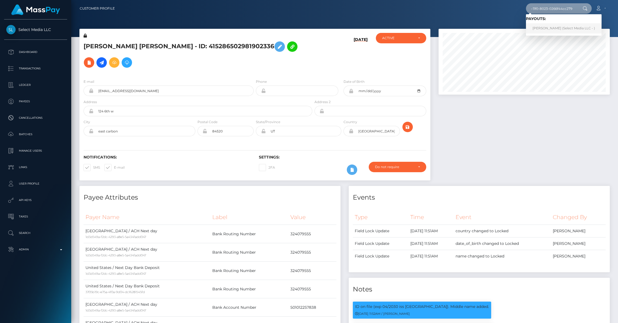
type input "9a99c999-880b-11f0-8023-0266f44cc279"
click at [541, 28] on link "[PERSON_NAME] (Select Media LLC - )" at bounding box center [564, 28] width 76 height 10
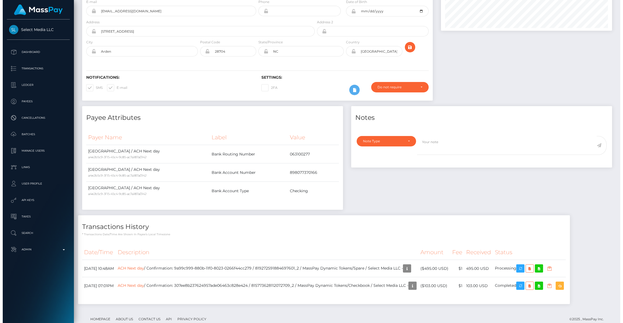
scroll to position [81, 0]
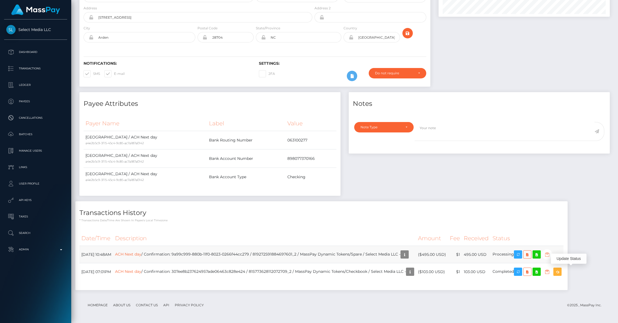
click at [550, 258] on icon "button" at bounding box center [547, 254] width 7 height 7
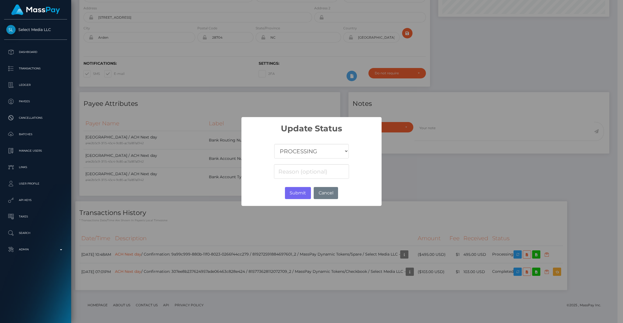
click at [339, 151] on select "COMPLETED CANCELLED READY_FOR_PICKUP PROCESSING" at bounding box center [311, 151] width 74 height 15
select select "CANCELLED"
click at [274, 144] on select "COMPLETED CANCELLED READY_FOR_PICKUP PROCESSING" at bounding box center [311, 151] width 74 height 15
click at [295, 193] on button "Submit" at bounding box center [298, 193] width 26 height 12
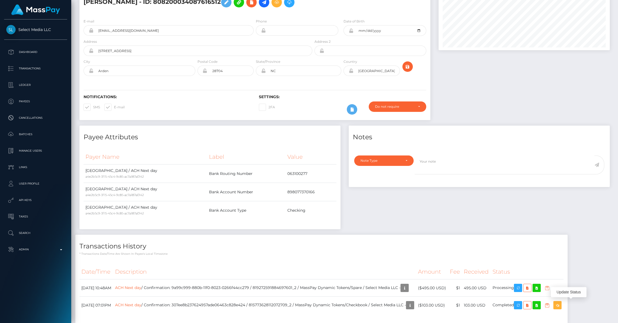
scroll to position [0, 0]
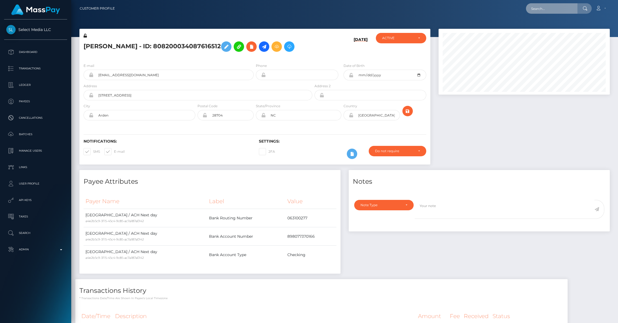
click at [541, 10] on input "text" at bounding box center [551, 8] width 51 height 10
paste input "9b26f323-880b-11f0-8023-0266f44cc279"
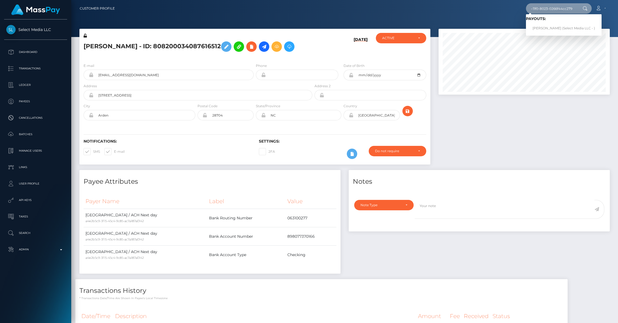
type input "9b26f323-880b-11f0-8023-0266f44cc279"
click at [544, 25] on link "SABRINA DIAZ (Select Media LLC - )" at bounding box center [564, 28] width 76 height 10
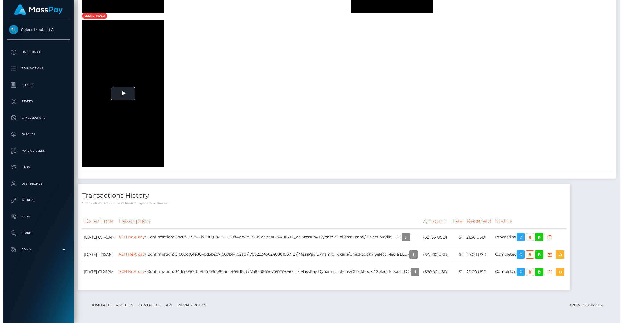
scroll to position [1159, 0]
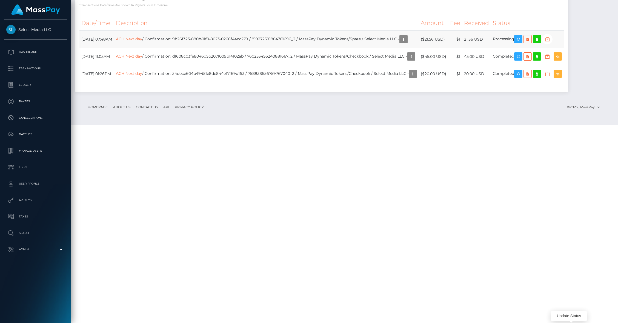
click at [551, 43] on icon "button" at bounding box center [547, 39] width 7 height 7
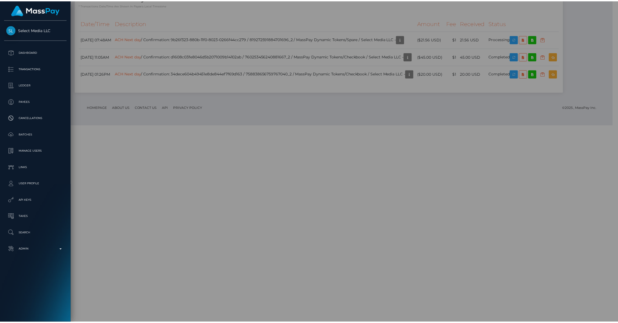
scroll to position [273819, 273714]
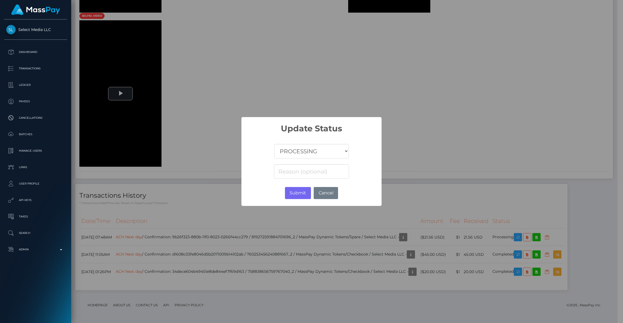
click at [325, 153] on select "COMPLETED CANCELLED READY_FOR_PICKUP PROCESSING" at bounding box center [311, 151] width 74 height 15
select select "CANCELLED"
click at [274, 144] on select "COMPLETED CANCELLED READY_FOR_PICKUP PROCESSING" at bounding box center [311, 151] width 74 height 15
click at [298, 192] on button "Submit" at bounding box center [298, 193] width 26 height 12
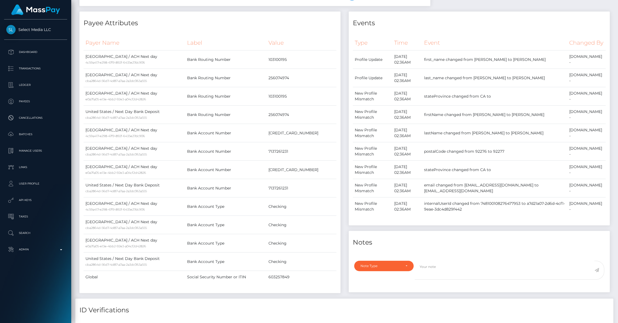
scroll to position [0, 0]
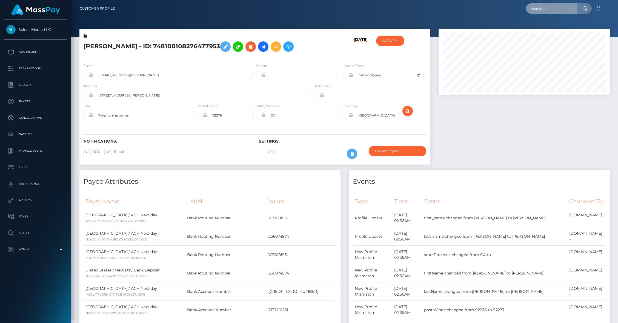
click at [542, 13] on input "text" at bounding box center [551, 8] width 51 height 10
paste input "9fc97f2b-880b-11f0-8023-0266f44cc279"
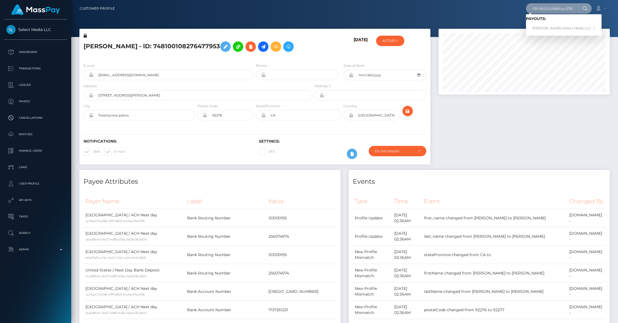
type input "9fc97f2b-880b-11f0-8023-0266f44cc279"
click at [543, 25] on link "[PERSON_NAME] (Select Media LLC - )" at bounding box center [564, 28] width 76 height 10
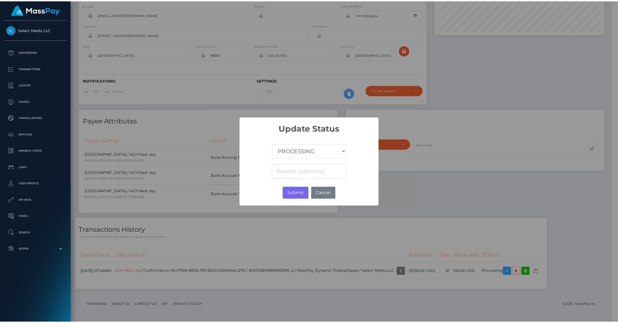
scroll to position [66, 171]
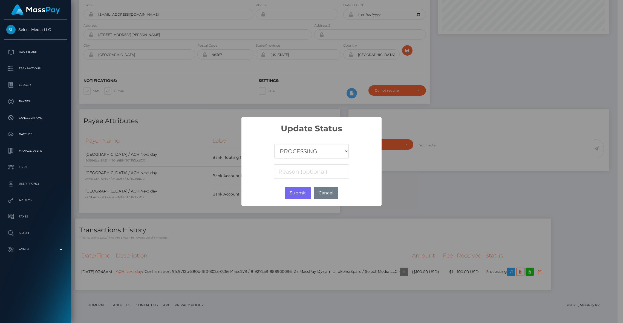
click at [323, 147] on select "COMPLETED CANCELLED READY_FOR_PICKUP PROCESSING" at bounding box center [311, 151] width 74 height 15
select select "CANCELLED"
click at [274, 144] on select "COMPLETED CANCELLED READY_FOR_PICKUP PROCESSING" at bounding box center [311, 151] width 74 height 15
click at [289, 191] on button "Submit" at bounding box center [298, 193] width 26 height 12
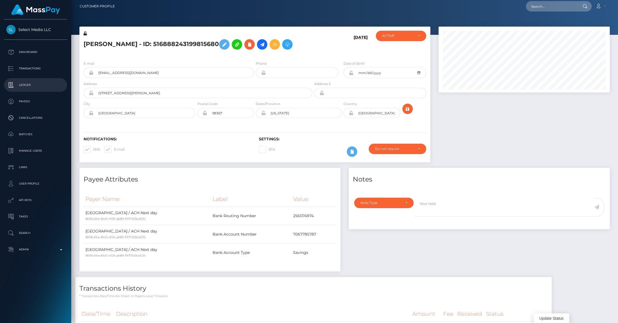
scroll to position [0, 0]
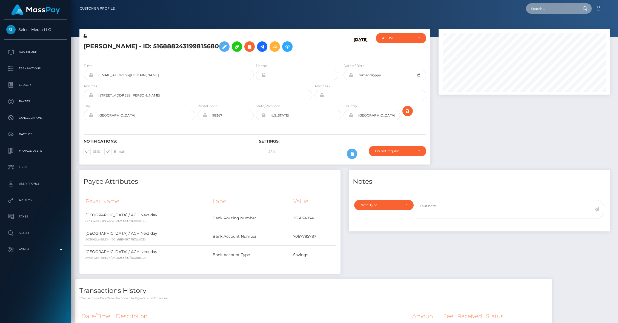
click at [538, 13] on input "text" at bounding box center [551, 8] width 51 height 10
paste input "a249f9c6-880b-11f0-8023-0266f44cc279"
type input "a249f9c6-880b-11f0-8023-0266f44cc279"
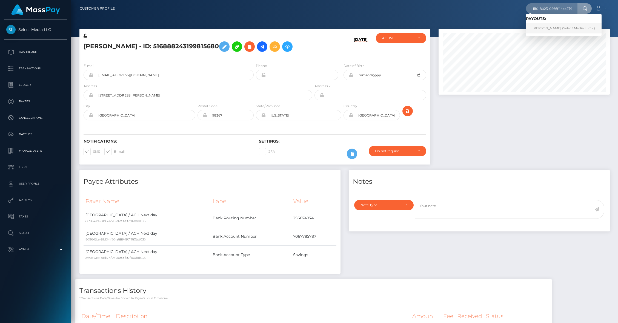
click at [540, 29] on link "Bridgette Duncan (Select Media LLC - )" at bounding box center [564, 28] width 76 height 10
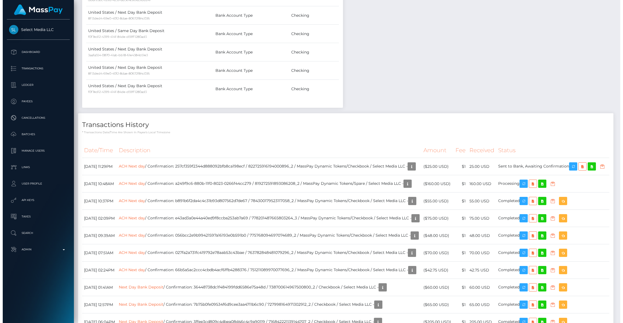
scroll to position [66, 171]
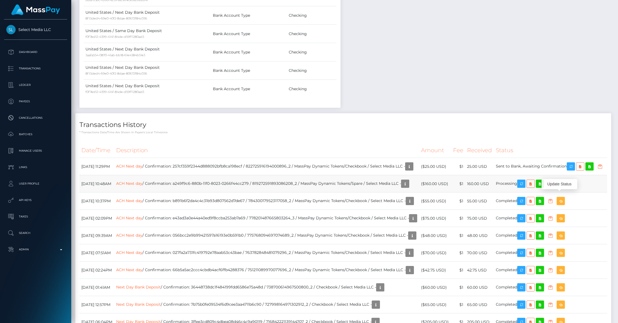
click at [554, 187] on icon "button" at bounding box center [550, 183] width 7 height 7
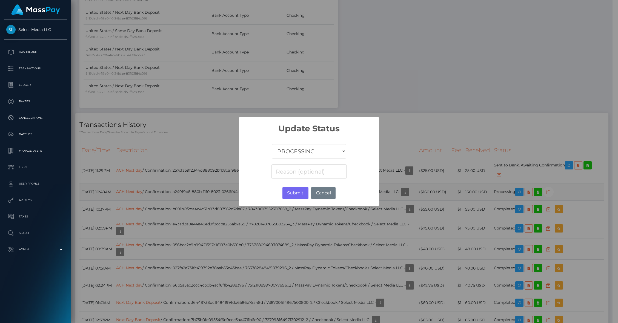
scroll to position [273819, 273714]
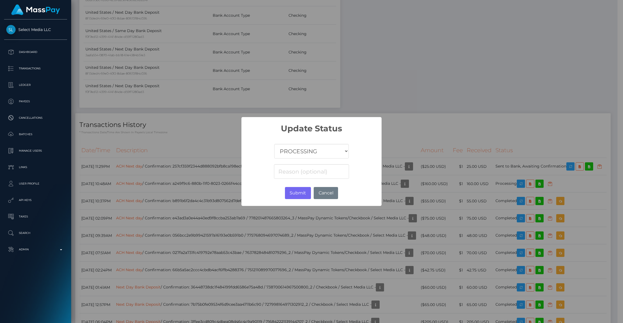
click at [300, 154] on select "COMPLETED CANCELLED READY_FOR_PICKUP PROCESSING" at bounding box center [311, 151] width 74 height 15
select select "CANCELLED"
click at [274, 144] on select "COMPLETED CANCELLED READY_FOR_PICKUP PROCESSING" at bounding box center [311, 151] width 74 height 15
click at [296, 194] on button "Submit" at bounding box center [298, 193] width 26 height 12
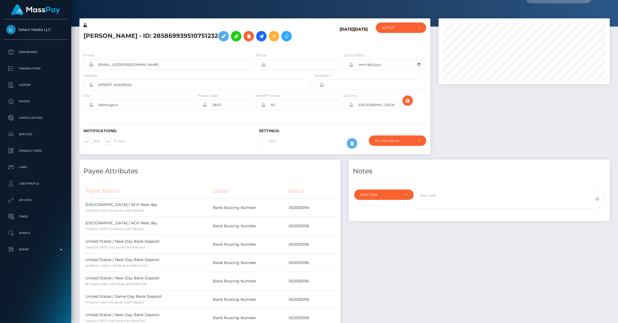
scroll to position [0, 0]
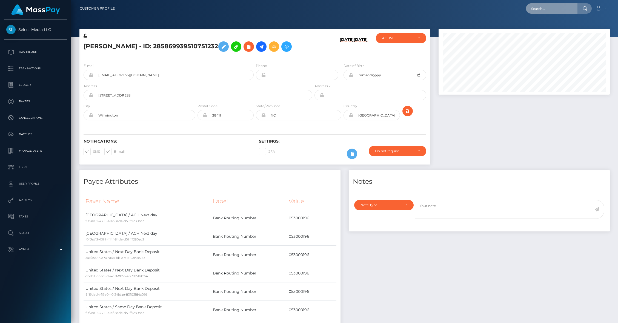
click at [559, 6] on input "text" at bounding box center [551, 8] width 51 height 10
paste input "ad57342e-880b-11f0-8023-0266f44cc279"
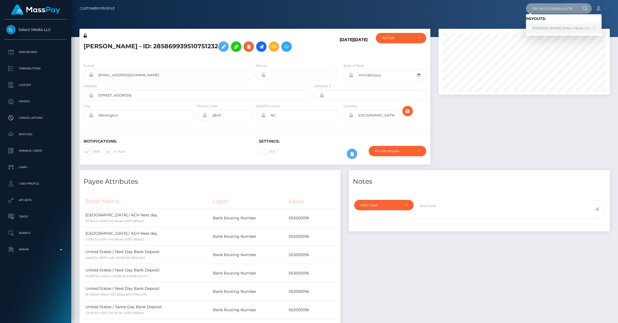
type input "ad57342e-880b-11f0-8023-0266f44cc279"
click at [541, 27] on link "CHRYSTINA LYNN LONG (Select Media LLC - )" at bounding box center [564, 28] width 76 height 10
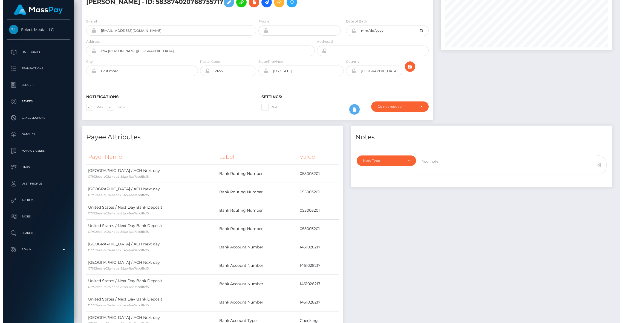
scroll to position [309, 0]
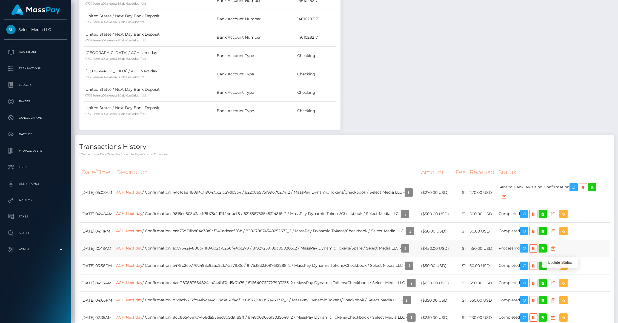
click at [556, 252] on icon "button" at bounding box center [553, 248] width 7 height 7
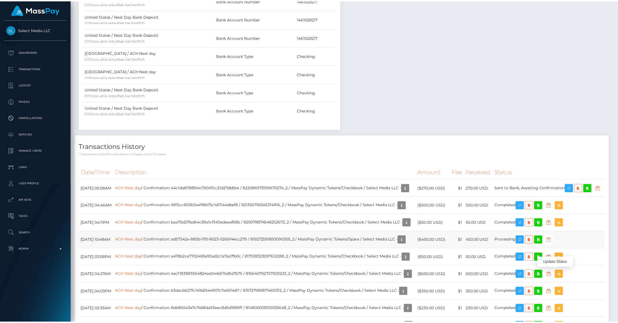
scroll to position [273819, 273714]
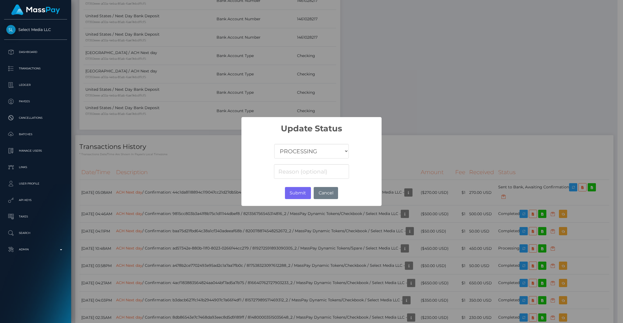
click at [288, 155] on select "COMPLETED CANCELLED READY_FOR_PICKUP PROCESSING" at bounding box center [311, 151] width 74 height 15
select select "CANCELLED"
click at [274, 144] on select "COMPLETED CANCELLED READY_FOR_PICKUP PROCESSING" at bounding box center [311, 151] width 74 height 15
click at [293, 192] on button "Submit" at bounding box center [298, 193] width 26 height 12
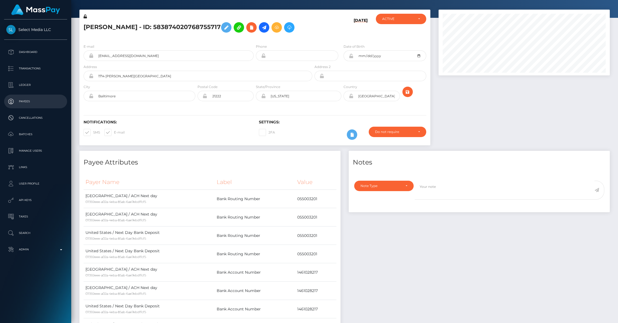
scroll to position [0, 0]
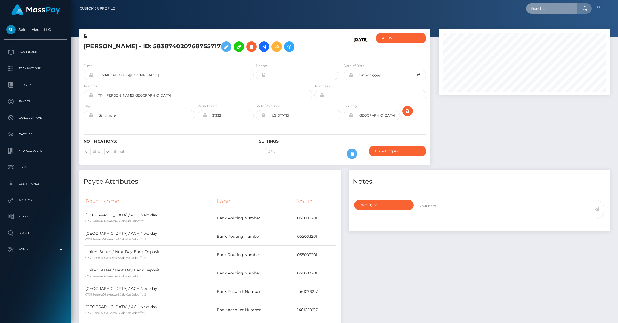
click at [555, 5] on input "text" at bounding box center [551, 8] width 51 height 10
paste input "ad7d6555-880b-11f0-8023-0266f44cc279"
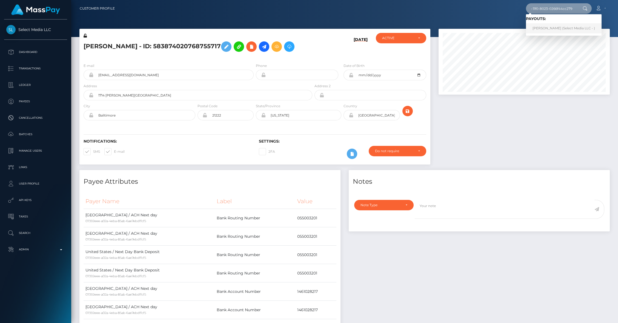
type input "ad7d6555-880b-11f0-8023-0266f44cc279"
click at [545, 28] on link "Roselin Zaguirre (Select Media LLC - )" at bounding box center [564, 28] width 76 height 10
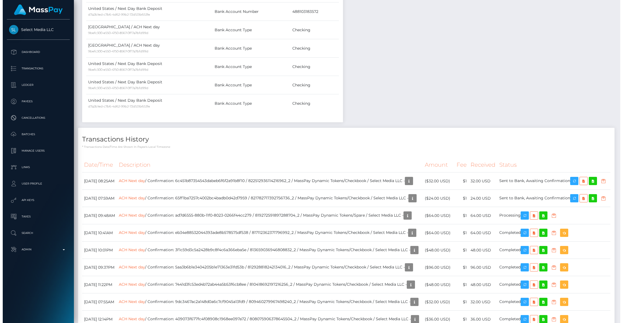
scroll to position [66, 171]
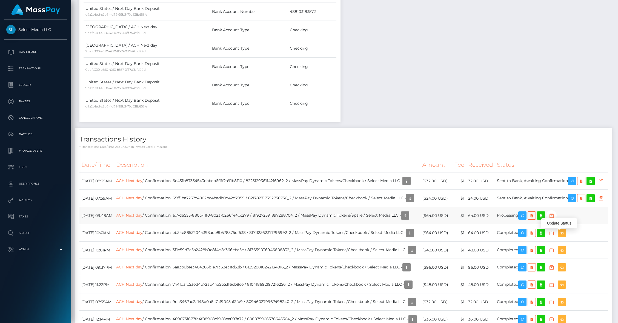
click at [555, 219] on icon "button" at bounding box center [551, 215] width 7 height 7
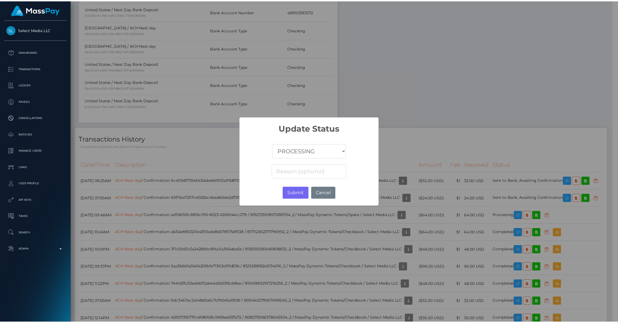
scroll to position [273819, 273714]
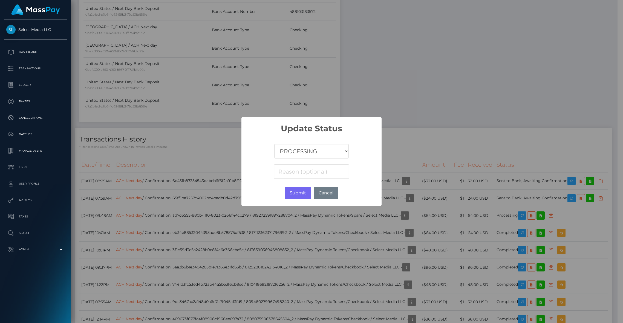
click at [306, 150] on select "COMPLETED CANCELLED READY_FOR_PICKUP PROCESSING" at bounding box center [311, 151] width 74 height 15
select select "CANCELLED"
click at [274, 144] on select "COMPLETED CANCELLED READY_FOR_PICKUP PROCESSING" at bounding box center [311, 151] width 74 height 15
click at [294, 195] on button "Submit" at bounding box center [298, 193] width 26 height 12
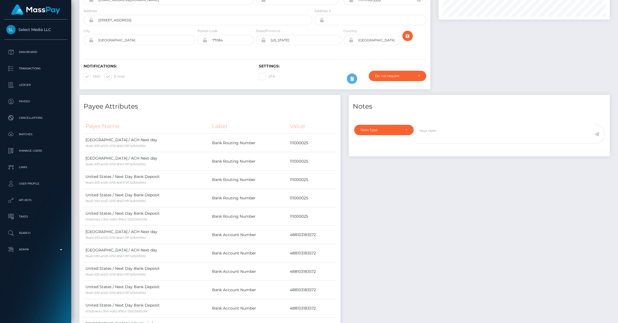
scroll to position [0, 0]
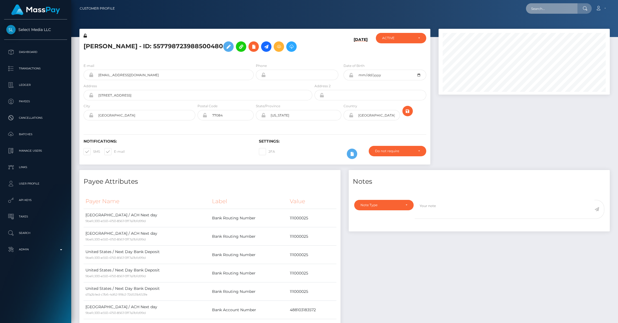
click at [537, 10] on input "text" at bounding box center [551, 8] width 51 height 10
paste input "b39b07d4-880b-11f0-8023-0266f44cc279"
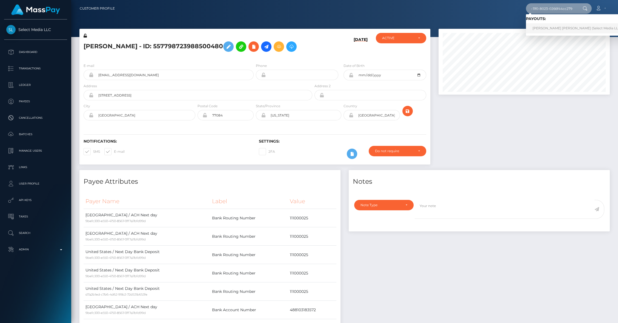
type input "b39b07d4-880b-11f0-8023-0266f44cc279"
click at [539, 26] on link "[PERSON_NAME] [PERSON_NAME] (Select Media LLC - )" at bounding box center [578, 28] width 105 height 10
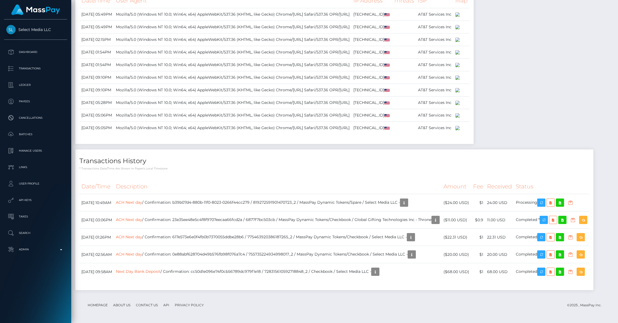
scroll to position [3599, 0]
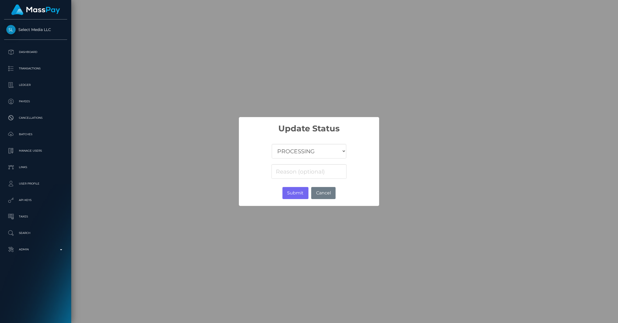
scroll to position [273819, 273714]
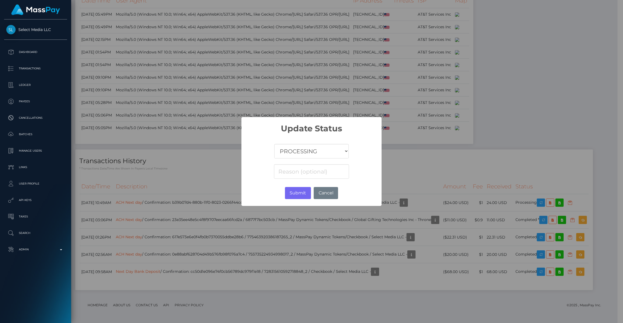
click at [311, 148] on select "COMPLETED CANCELLED READY_FOR_PICKUP PROCESSING" at bounding box center [311, 151] width 74 height 15
select select "CANCELLED"
click at [274, 144] on select "COMPLETED CANCELLED READY_FOR_PICKUP PROCESSING" at bounding box center [311, 151] width 74 height 15
click at [291, 191] on button "Submit" at bounding box center [298, 193] width 26 height 12
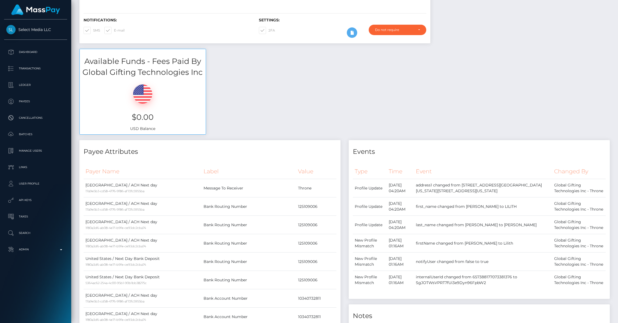
scroll to position [0, 0]
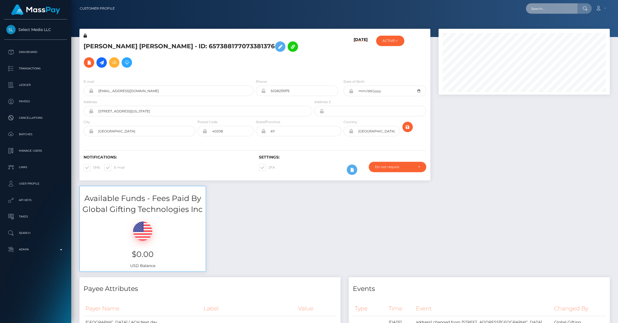
click at [539, 12] on input "text" at bounding box center [551, 8] width 51 height 10
paste input "b51d0059-880b-11f0-8023-0266f44cc279"
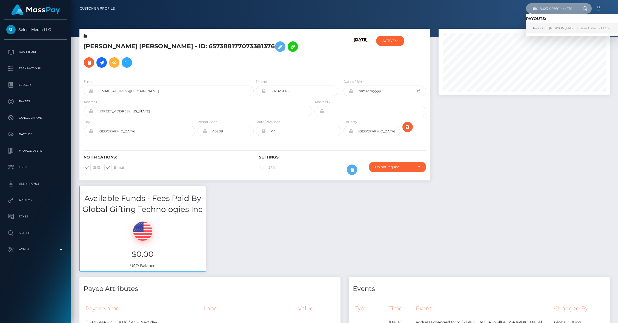
type input "b51d0059-880b-11f0-8023-0266f44cc279"
click at [548, 30] on link "Tessa null Barranco (Select Media LLC - )" at bounding box center [572, 28] width 92 height 10
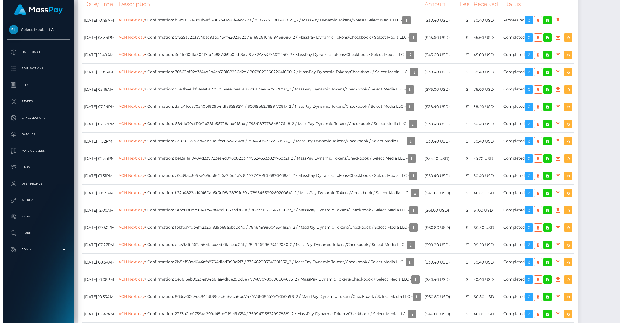
scroll to position [324, 0]
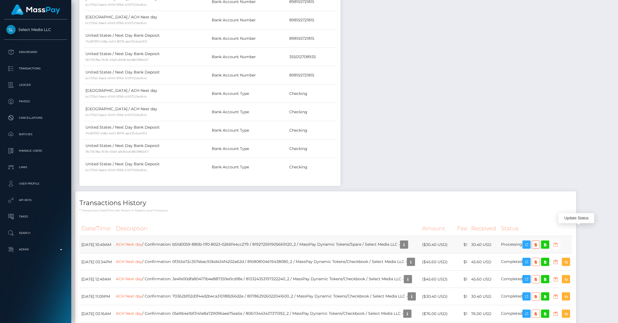
click at [559, 241] on icon "button" at bounding box center [555, 244] width 7 height 7
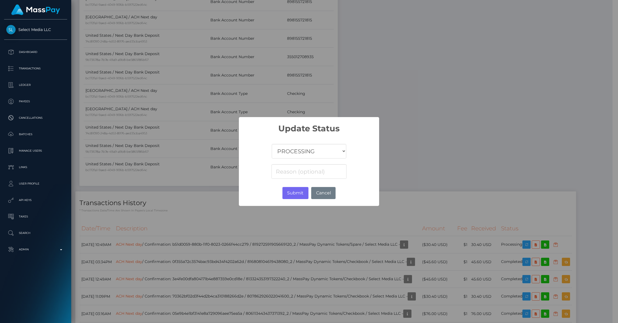
scroll to position [273819, 273714]
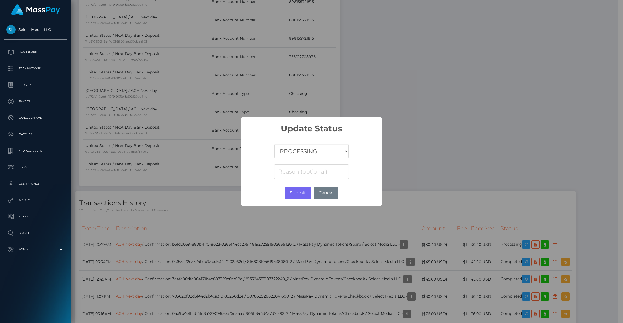
click at [309, 151] on select "COMPLETED CANCELLED READY_FOR_PICKUP PROCESSING" at bounding box center [311, 151] width 74 height 15
select select "CANCELLED"
click at [274, 144] on select "COMPLETED CANCELLED READY_FOR_PICKUP PROCESSING" at bounding box center [311, 151] width 74 height 15
click at [297, 191] on button "Submit" at bounding box center [298, 193] width 26 height 12
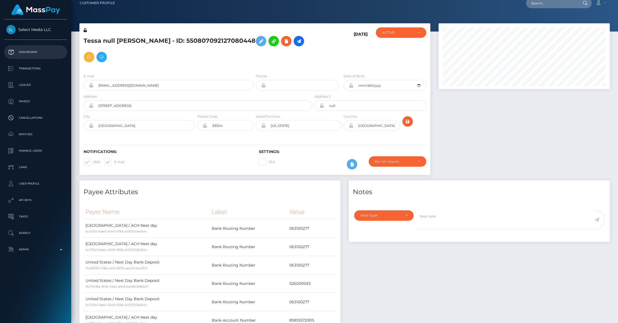
scroll to position [0, 0]
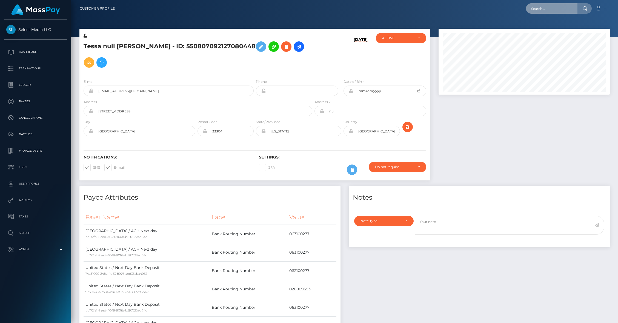
click at [546, 7] on input "text" at bounding box center [551, 8] width 51 height 10
paste input "b571932a-880b-11f0-8023-0266f44cc279"
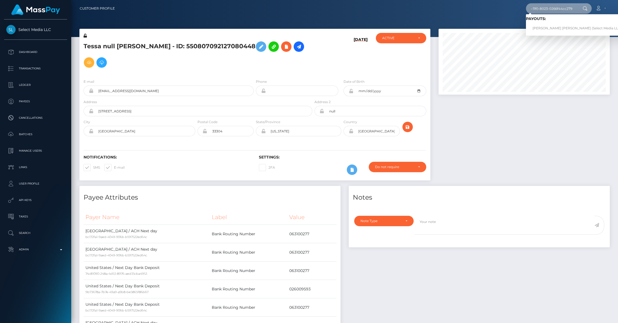
type input "b571932a-880b-11f0-8023-0266f44cc279"
click at [543, 26] on link "Nina Roni Jones (Select Media LLC - )" at bounding box center [578, 28] width 105 height 10
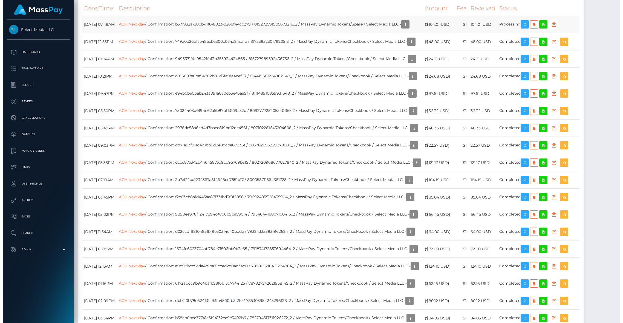
scroll to position [66, 171]
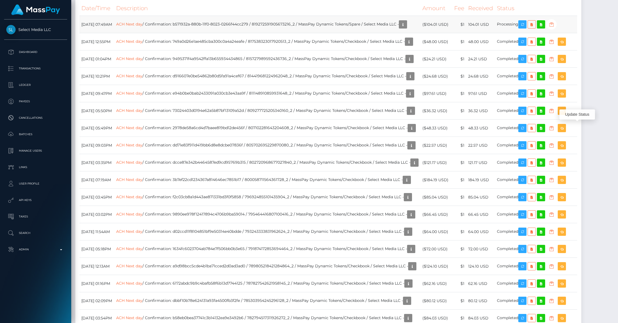
click at [555, 28] on icon "button" at bounding box center [551, 24] width 7 height 7
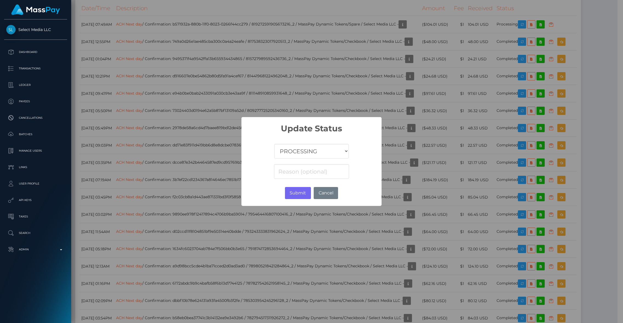
click at [296, 146] on select "COMPLETED CANCELLED READY_FOR_PICKUP PROCESSING" at bounding box center [311, 151] width 74 height 15
select select "CANCELLED"
click at [274, 144] on select "COMPLETED CANCELLED READY_FOR_PICKUP PROCESSING" at bounding box center [311, 151] width 74 height 15
click at [302, 177] on input at bounding box center [311, 171] width 75 height 15
click at [302, 188] on button "Submit" at bounding box center [298, 193] width 26 height 12
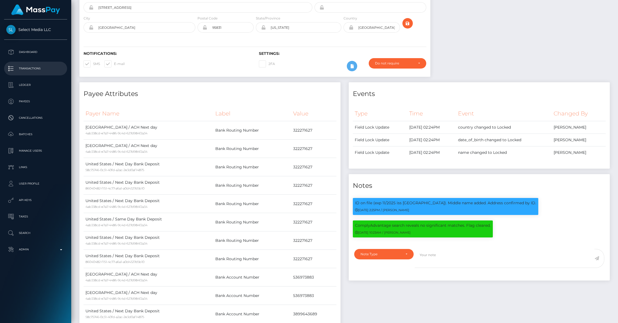
scroll to position [0, 0]
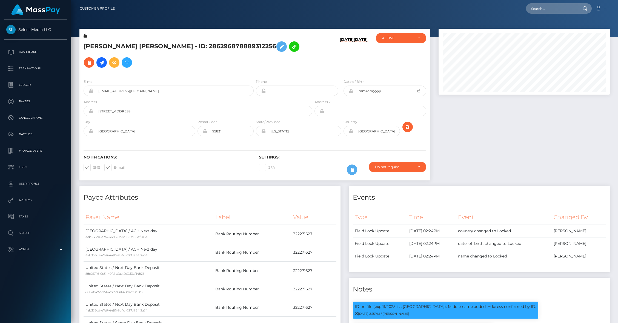
click at [551, 15] on nav "Customer Profile Loading... Loading... Account" at bounding box center [344, 8] width 547 height 17
click at [543, 10] on input "text" at bounding box center [551, 8] width 51 height 10
paste input "b4c3aaaf-880b-11f0-8023-0266f44cc279"
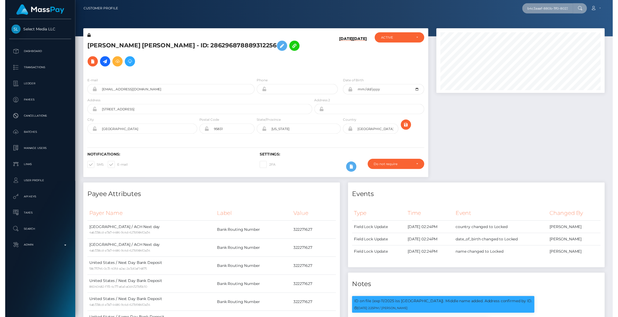
scroll to position [0, 26]
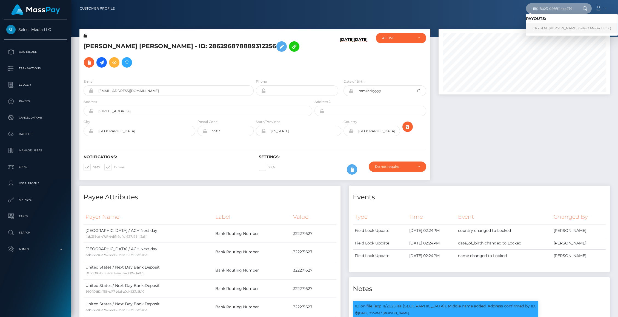
type input "b4c3aaaf-880b-11f0-8023-0266f44cc279"
click at [549, 28] on link "CRYSTAL LURAE CHEDDIE (Select Media LLC - )" at bounding box center [572, 28] width 92 height 10
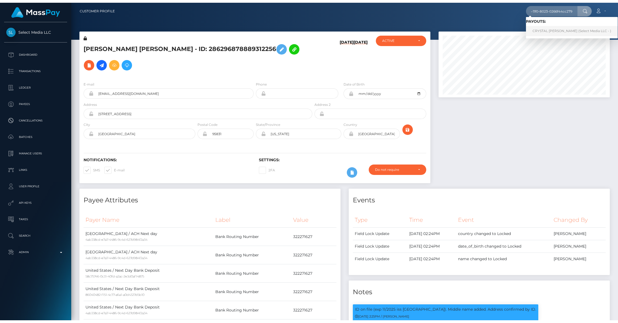
scroll to position [0, 0]
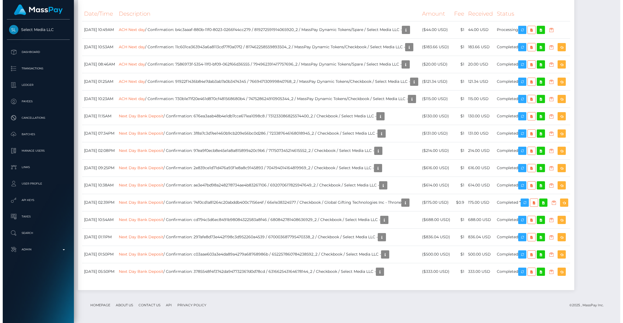
scroll to position [2324, 0]
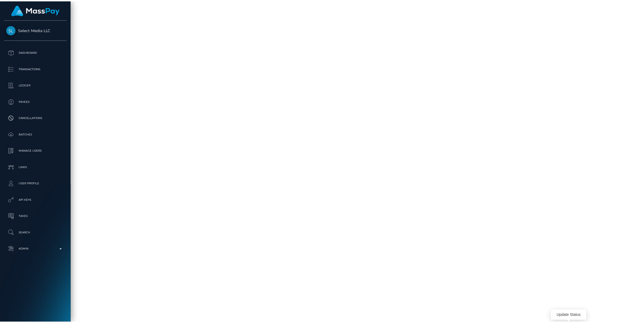
scroll to position [273819, 273714]
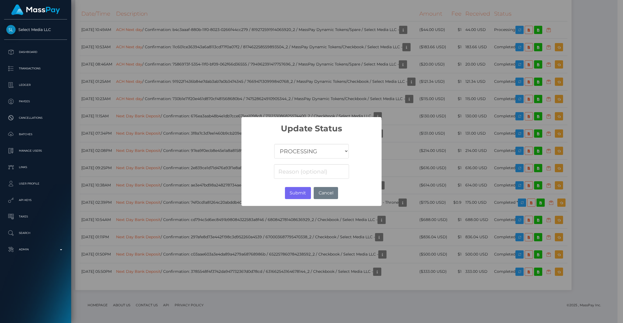
click at [286, 148] on select "COMPLETED CANCELLED READY_FOR_PICKUP PROCESSING" at bounding box center [311, 151] width 74 height 15
select select "CANCELLED"
click at [274, 144] on select "COMPLETED CANCELLED READY_FOR_PICKUP PROCESSING" at bounding box center [311, 151] width 74 height 15
click at [294, 195] on button "Submit" at bounding box center [298, 193] width 26 height 12
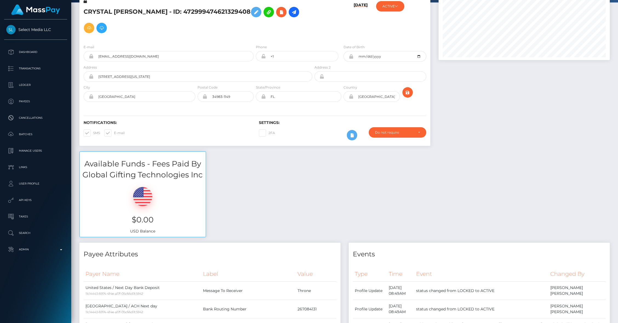
scroll to position [0, 0]
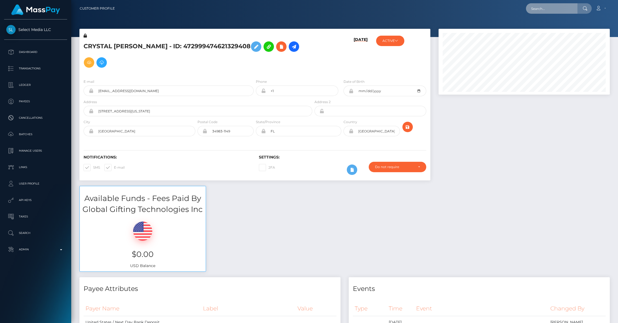
click at [543, 11] on input "text" at bounding box center [551, 8] width 51 height 10
paste input "ba33478e-880b-11f0-8023-0266f44cc279"
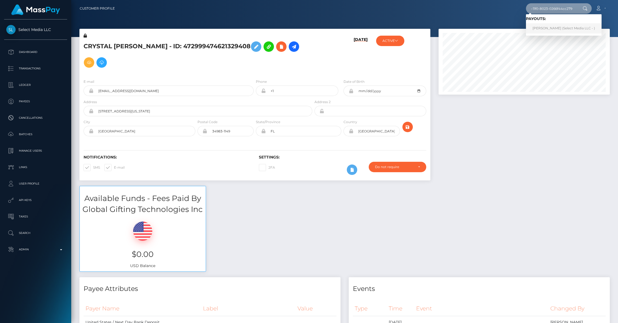
type input "ba33478e-880b-11f0-8023-0266f44cc279"
click at [540, 27] on link "Erica Moreno (Select Media LLC - )" at bounding box center [564, 28] width 76 height 10
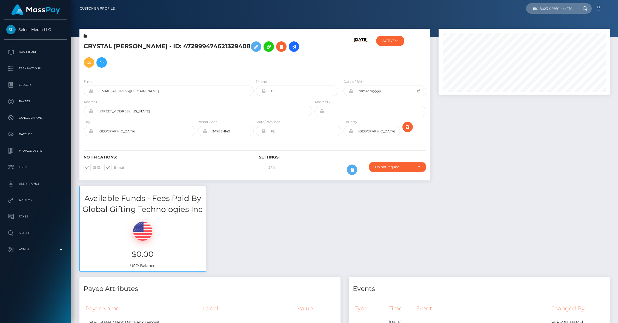
scroll to position [0, 0]
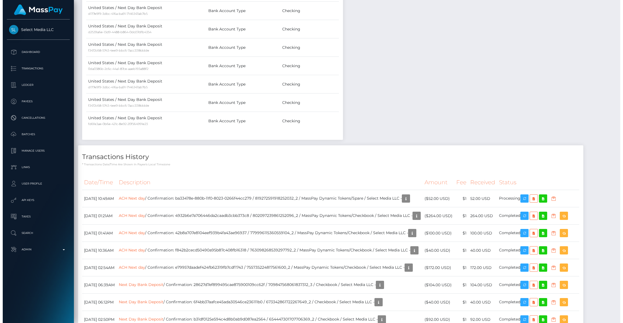
scroll to position [66, 171]
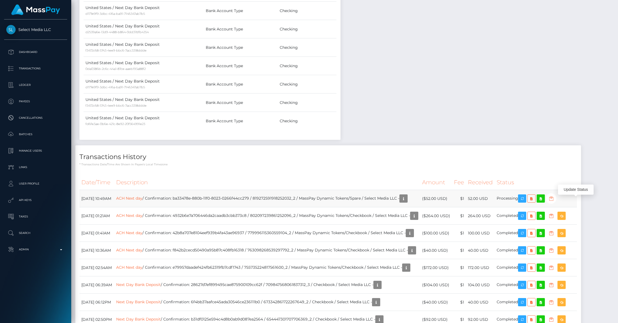
click at [554, 202] on icon "button" at bounding box center [551, 198] width 7 height 7
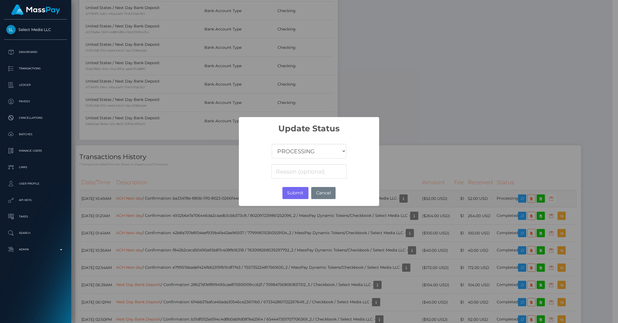
scroll to position [273819, 273714]
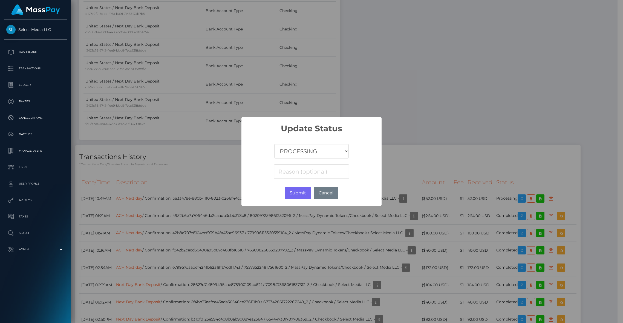
click at [319, 152] on select "COMPLETED CANCELLED READY_FOR_PICKUP PROCESSING" at bounding box center [311, 151] width 74 height 15
select select "CANCELLED"
click at [274, 144] on select "COMPLETED CANCELLED READY_FOR_PICKUP PROCESSING" at bounding box center [311, 151] width 74 height 15
click at [300, 189] on button "Submit" at bounding box center [298, 193] width 26 height 12
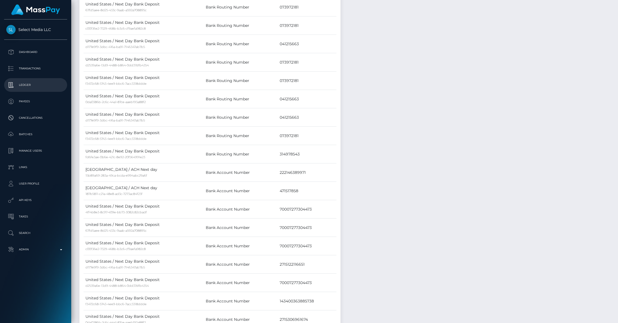
scroll to position [0, 0]
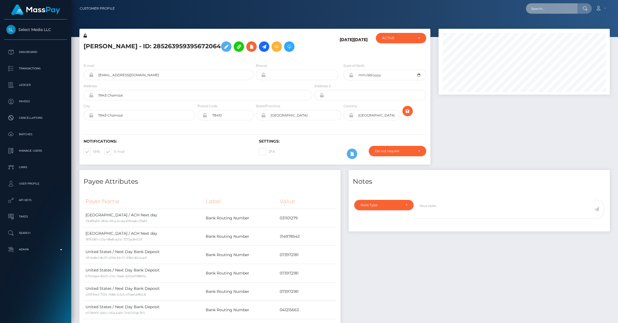
click at [546, 12] on input "text" at bounding box center [551, 8] width 51 height 10
paste input "c2df8b56-880b-11f0-8023-0266f44cc279"
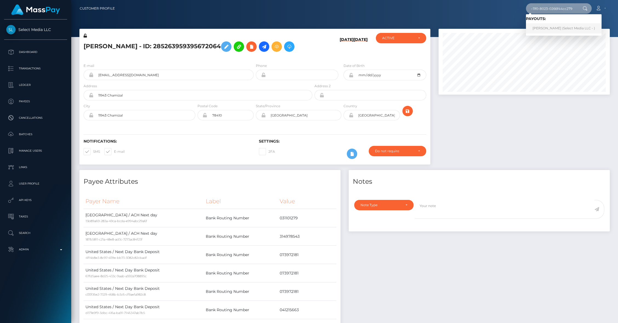
type input "c2df8b56-880b-11f0-8023-0266f44cc279"
click at [546, 25] on link "HAYLEY MICAH Cahill (Select Media LLC - )" at bounding box center [564, 28] width 76 height 10
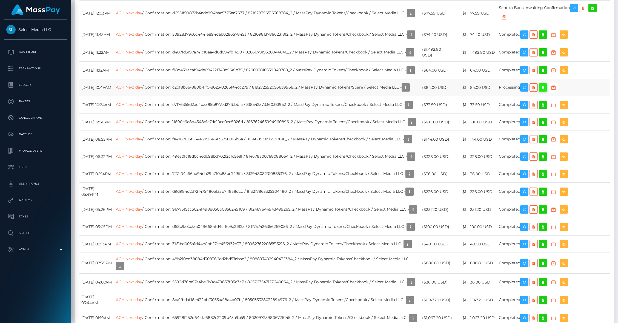
scroll to position [66, 171]
click at [557, 91] on icon "button" at bounding box center [553, 87] width 7 height 7
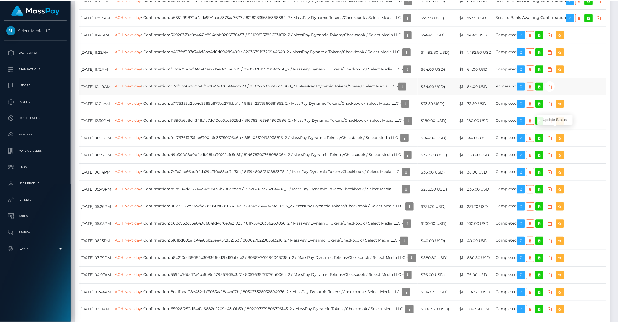
scroll to position [273819, 273714]
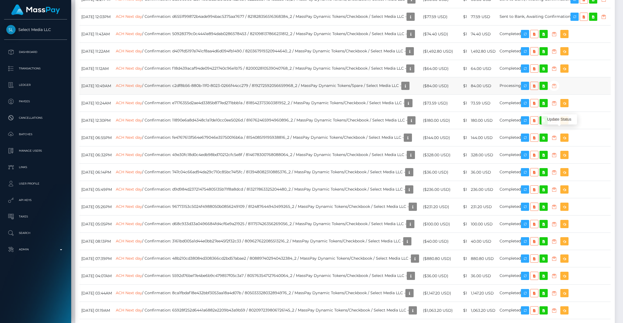
select select "PROCESSING"
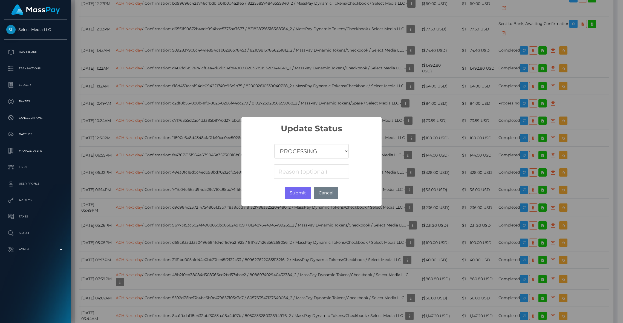
click at [325, 152] on select "COMPLETED CANCELLED READY_FOR_PICKUP PROCESSING" at bounding box center [311, 151] width 74 height 15
click at [322, 190] on button "Cancel" at bounding box center [326, 193] width 24 height 12
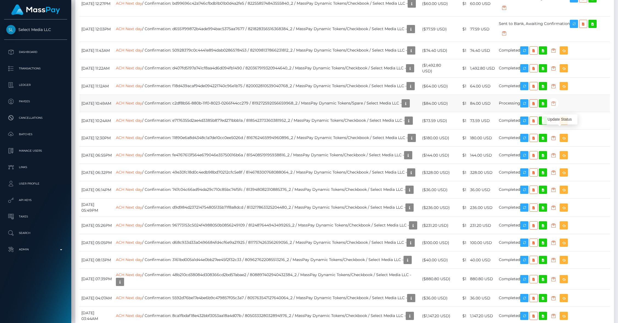
click at [557, 107] on icon "button" at bounding box center [553, 103] width 7 height 7
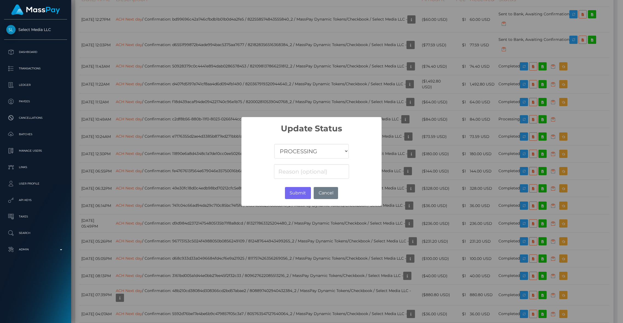
click at [301, 157] on select "COMPLETED CANCELLED READY_FOR_PICKUP PROCESSING" at bounding box center [311, 151] width 74 height 15
select select "CANCELLED"
click at [274, 144] on select "COMPLETED CANCELLED READY_FOR_PICKUP PROCESSING" at bounding box center [311, 151] width 74 height 15
click at [292, 197] on button "Submit" at bounding box center [298, 193] width 26 height 12
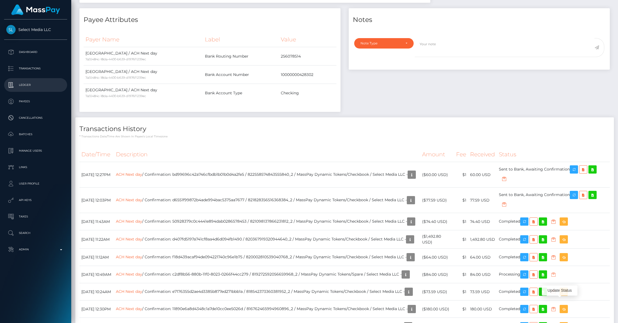
scroll to position [0, 0]
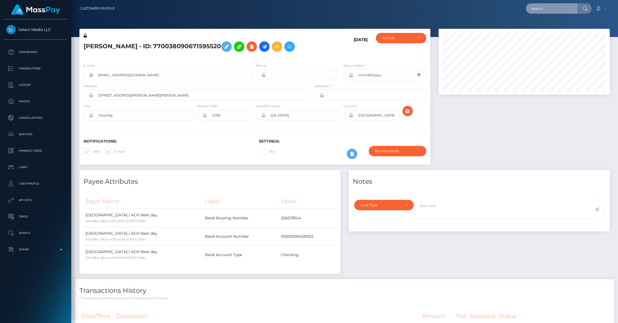
click at [557, 12] on input "text" at bounding box center [551, 8] width 51 height 10
paste input "c4c184c0-880b-11f0-8023-0266f44cc279"
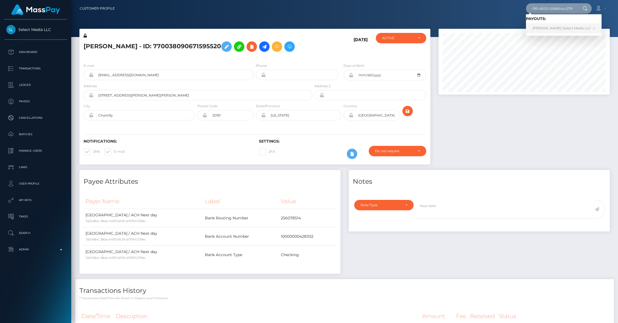
type input "c4c184c0-880b-11f0-8023-0266f44cc279"
click at [550, 26] on link "Katrina Widener (Select Media LLC - )" at bounding box center [564, 28] width 76 height 10
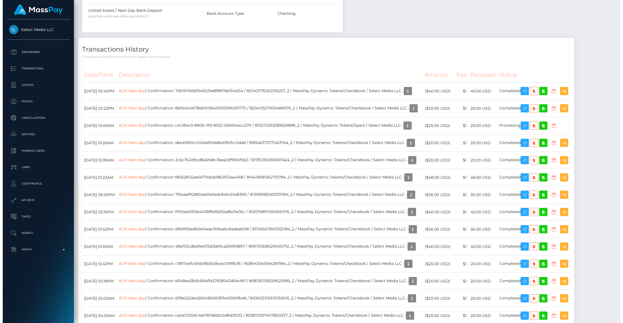
scroll to position [66, 171]
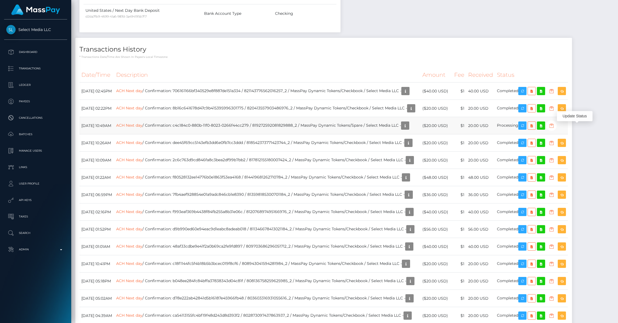
click at [555, 127] on icon "button" at bounding box center [551, 125] width 7 height 7
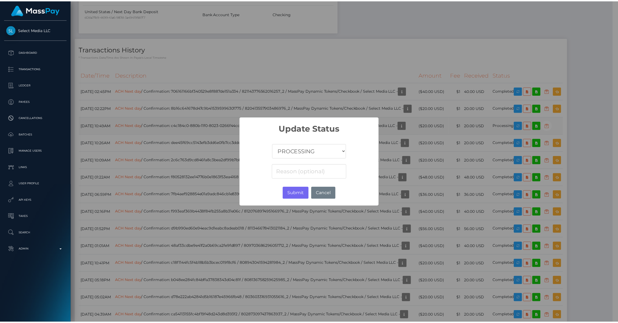
scroll to position [273819, 273714]
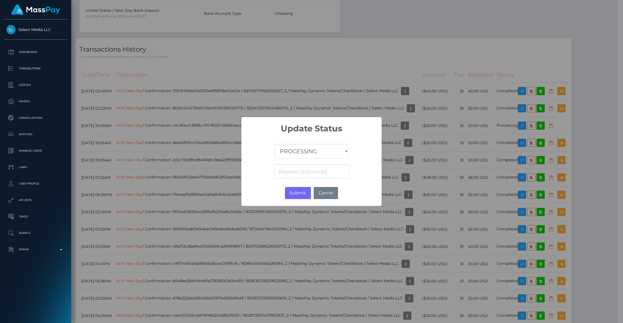
click at [323, 146] on select "COMPLETED CANCELLED READY_FOR_PICKUP PROCESSING" at bounding box center [311, 151] width 74 height 15
select select "CANCELLED"
click at [274, 144] on select "COMPLETED CANCELLED READY_FOR_PICKUP PROCESSING" at bounding box center [311, 151] width 74 height 15
click at [306, 195] on button "Submit" at bounding box center [298, 193] width 26 height 12
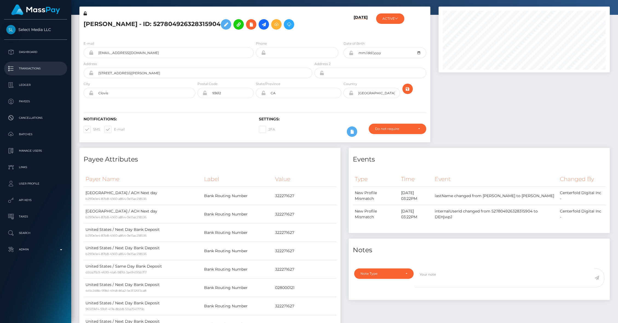
scroll to position [0, 0]
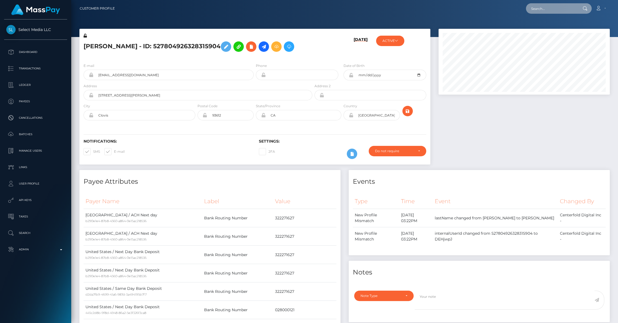
click at [560, 9] on input "text" at bounding box center [551, 8] width 51 height 10
paste input "c987b377-880b-11f0-8023-0266f44cc279"
type input "c987b377-880b-11f0-8023-0266f44cc279"
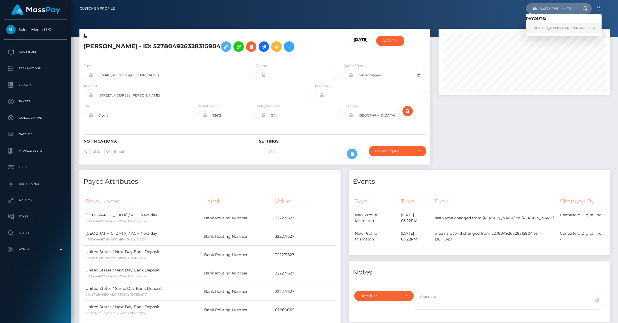
click at [541, 27] on link "Kaisha Mosley (Select Media LLC - )" at bounding box center [564, 28] width 76 height 10
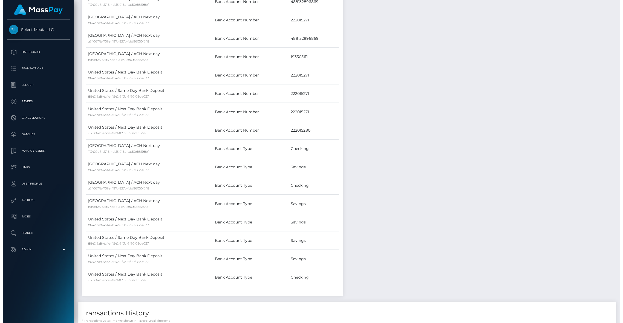
scroll to position [567, 0]
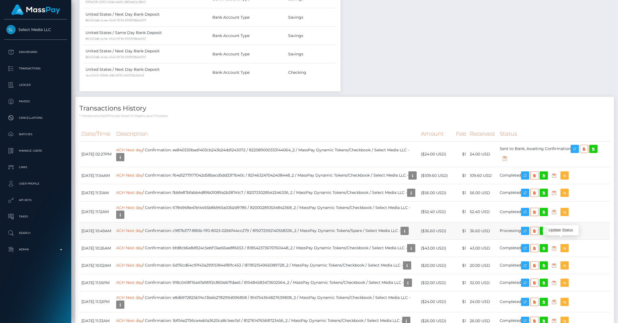
click at [557, 234] on icon "button" at bounding box center [554, 230] width 7 height 7
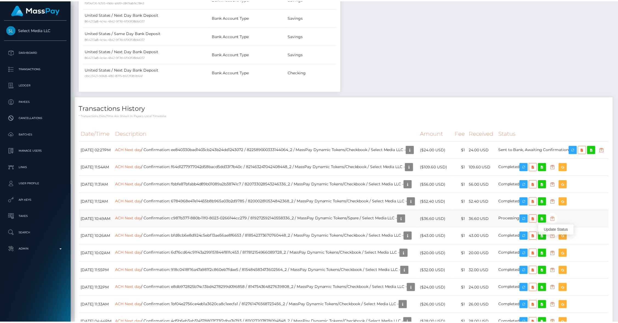
scroll to position [273819, 273714]
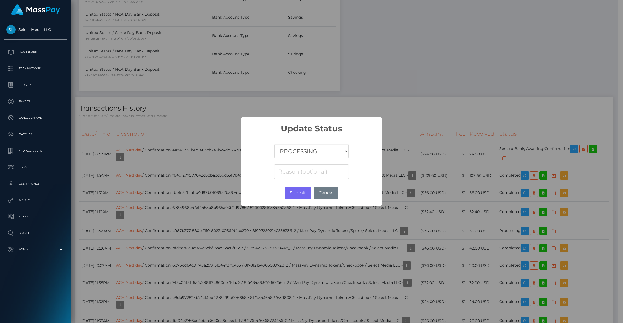
click at [292, 157] on select "COMPLETED CANCELLED READY_FOR_PICKUP PROCESSING" at bounding box center [311, 151] width 74 height 15
select select "CANCELLED"
click at [274, 144] on select "COMPLETED CANCELLED READY_FOR_PICKUP PROCESSING" at bounding box center [311, 151] width 74 height 15
click at [291, 195] on button "Submit" at bounding box center [298, 193] width 26 height 12
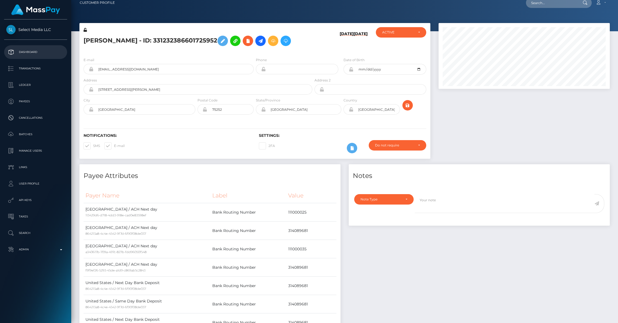
scroll to position [0, 0]
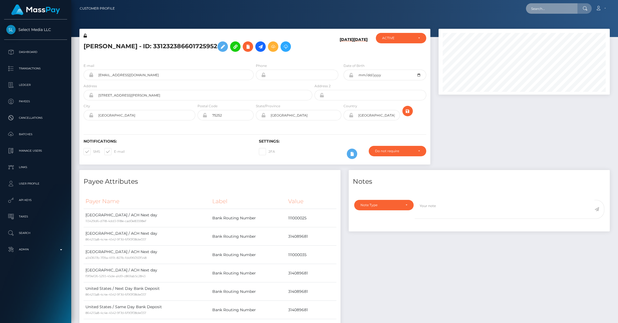
click at [548, 9] on input "text" at bounding box center [551, 8] width 51 height 10
paste input "dc8d4450-880b-11f0-8023-0266f44cc279"
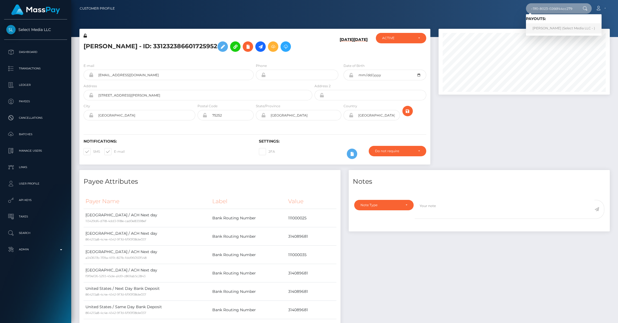
type input "dc8d4450-880b-11f0-8023-0266f44cc279"
click at [543, 28] on link "lauren king (Select Media LLC - )" at bounding box center [564, 28] width 76 height 10
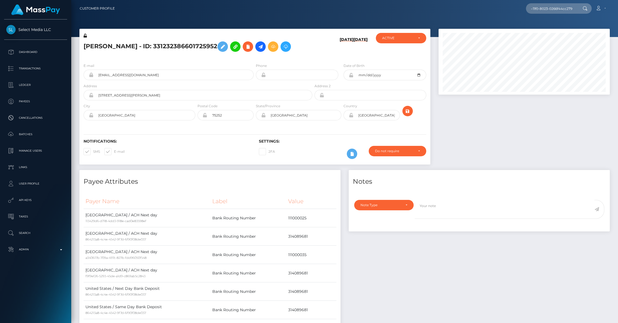
scroll to position [0, 0]
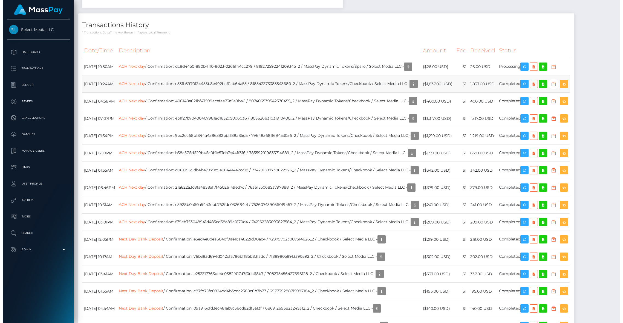
scroll to position [66, 171]
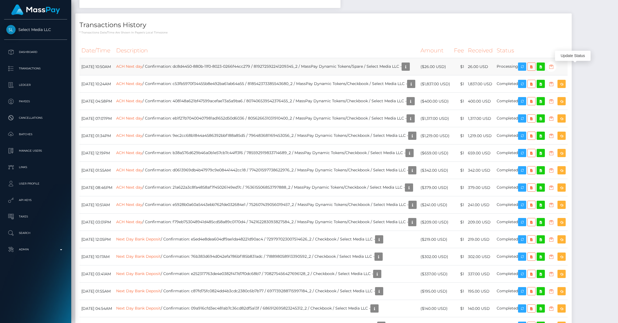
click at [554, 67] on icon "button" at bounding box center [551, 66] width 7 height 7
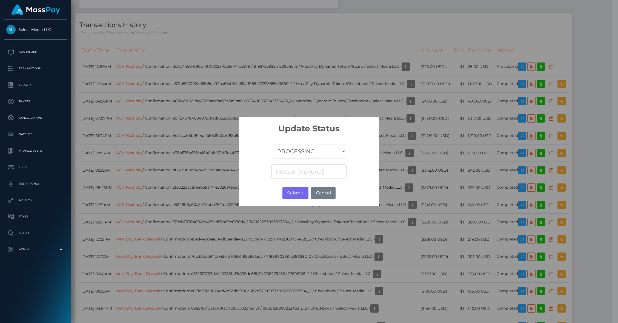
scroll to position [273819, 273714]
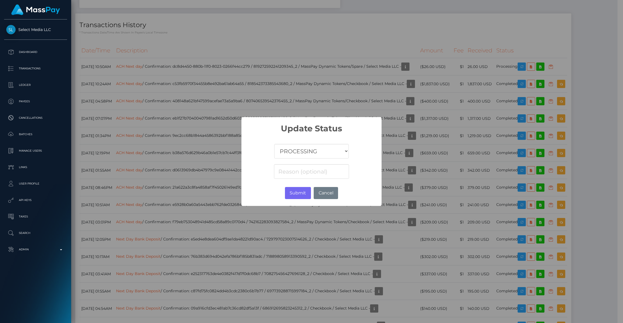
click at [302, 150] on select "COMPLETED CANCELLED READY_FOR_PICKUP PROCESSING" at bounding box center [311, 151] width 74 height 15
select select "CANCELLED"
click at [274, 144] on select "COMPLETED CANCELLED READY_FOR_PICKUP PROCESSING" at bounding box center [311, 151] width 74 height 15
click at [292, 190] on button "Submit" at bounding box center [298, 193] width 26 height 12
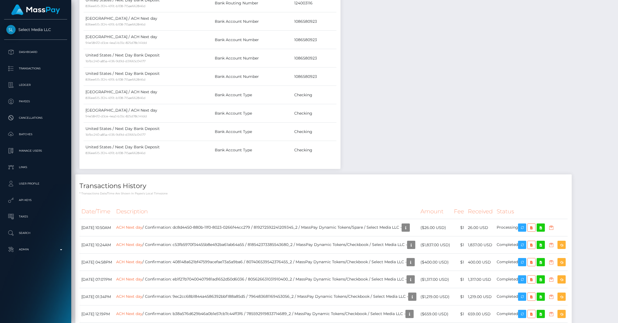
scroll to position [0, 0]
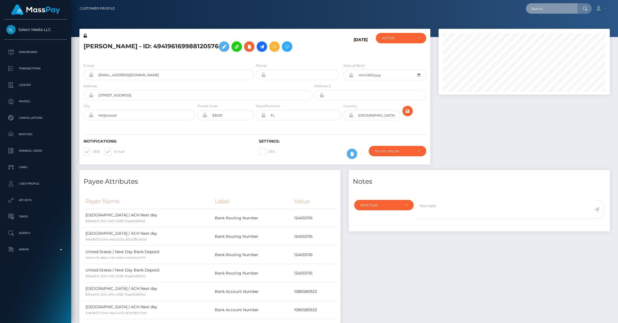
click at [545, 11] on input "text" at bounding box center [551, 8] width 51 height 10
paste input "de86293a-880b-11f0-8023-0266f44cc279"
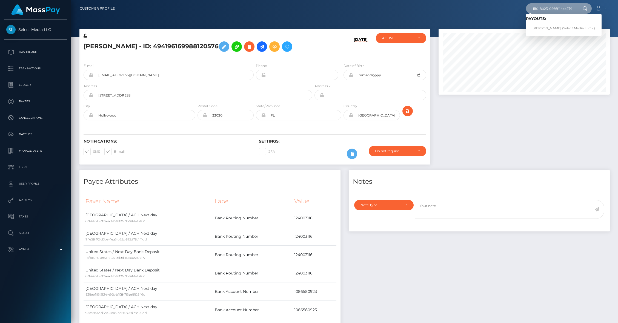
type input "de86293a-880b-11f0-8023-0266f44cc279"
click at [543, 27] on link "Samantha Ruiz (Select Media LLC - )" at bounding box center [564, 28] width 76 height 10
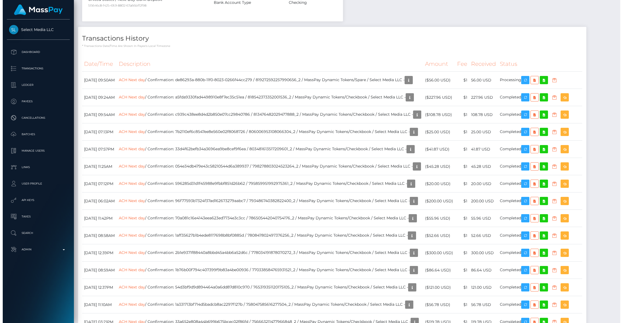
scroll to position [558, 0]
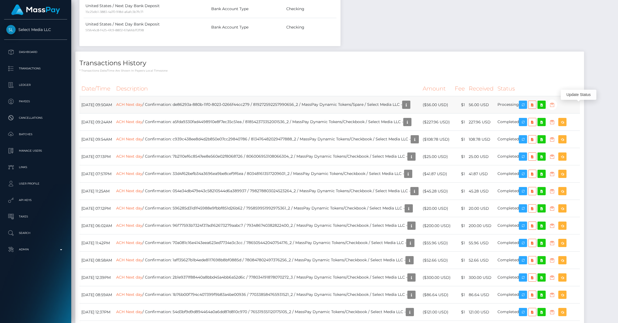
click at [555, 107] on icon "button" at bounding box center [552, 104] width 7 height 7
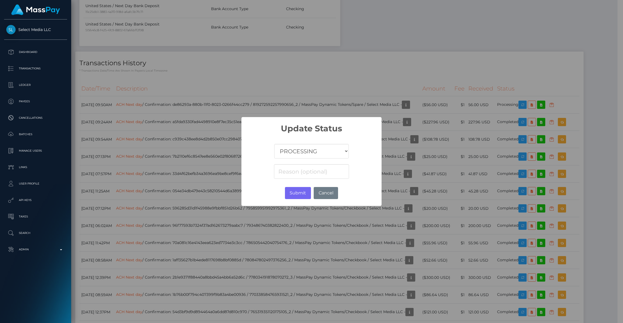
click at [318, 153] on select "COMPLETED CANCELLED READY_FOR_PICKUP PROCESSING" at bounding box center [311, 151] width 74 height 15
select select "CANCELLED"
click at [274, 144] on select "COMPLETED CANCELLED READY_FOR_PICKUP PROCESSING" at bounding box center [311, 151] width 74 height 15
click at [294, 194] on button "Submit" at bounding box center [298, 193] width 26 height 12
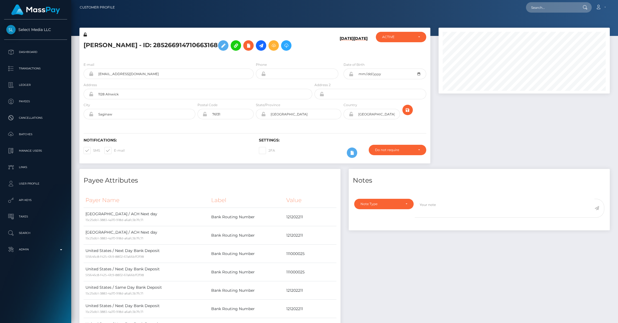
scroll to position [0, 0]
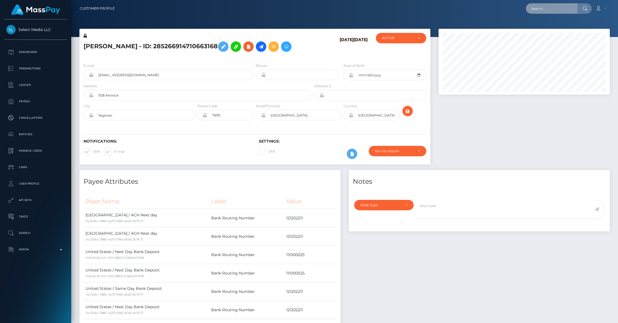
click at [560, 8] on input "text" at bounding box center [551, 8] width 51 height 10
paste input "643ba0f2-8804-11f0-8023-0266f44cc279"
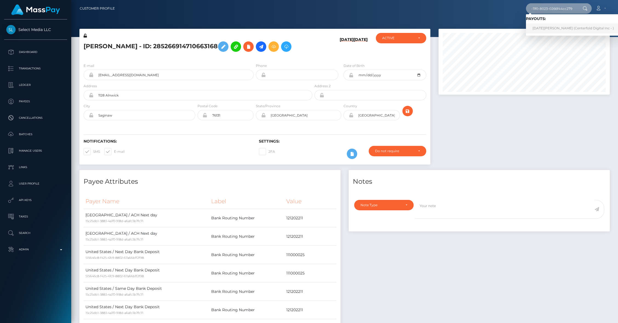
type input "643ba0f2-8804-11f0-8023-0266f44cc279"
click at [545, 28] on link "Noel Smith (Centerfold Digital Inc - )" at bounding box center [573, 28] width 94 height 10
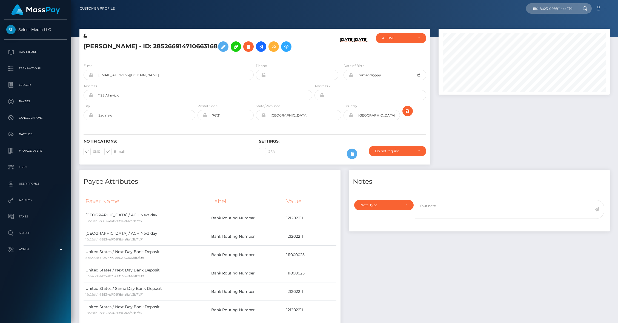
scroll to position [0, 0]
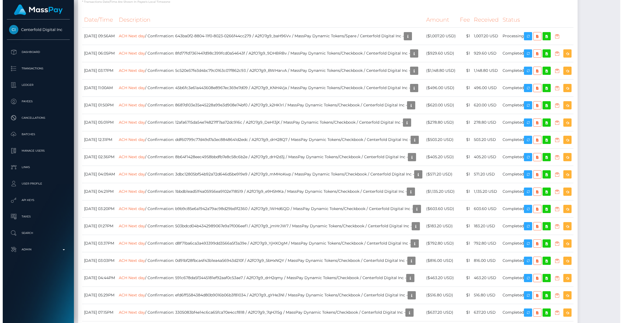
scroll to position [515, 0]
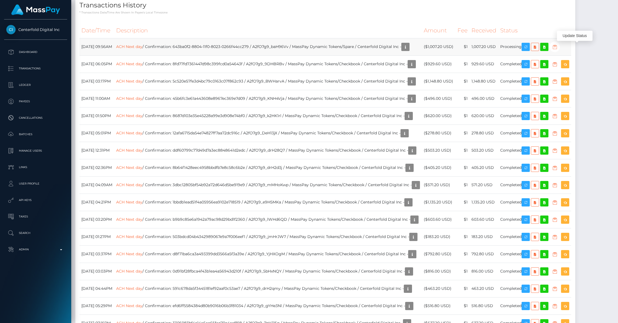
click at [558, 47] on icon "button" at bounding box center [554, 47] width 7 height 7
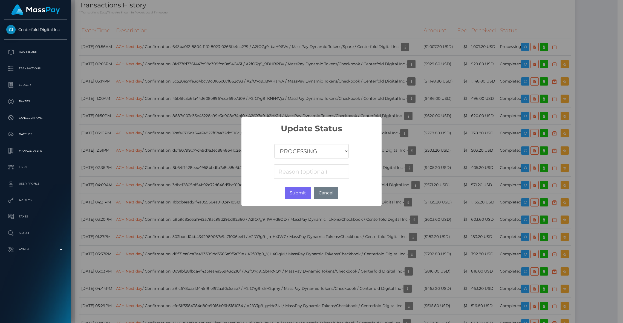
click at [306, 148] on select "COMPLETED CANCELLED READY_FOR_PICKUP PROCESSING" at bounding box center [311, 151] width 74 height 15
select select "CANCELLED"
click at [274, 144] on select "COMPLETED CANCELLED READY_FOR_PICKUP PROCESSING" at bounding box center [311, 151] width 74 height 15
click at [292, 190] on button "Submit" at bounding box center [298, 193] width 26 height 12
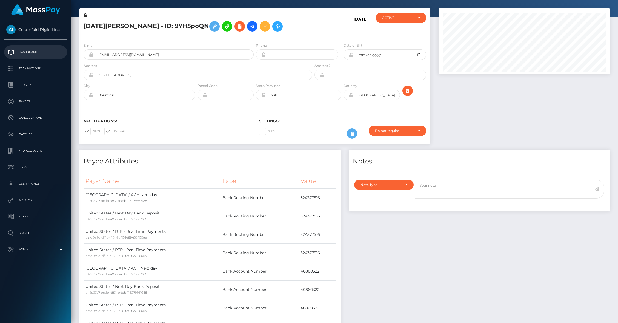
scroll to position [0, 0]
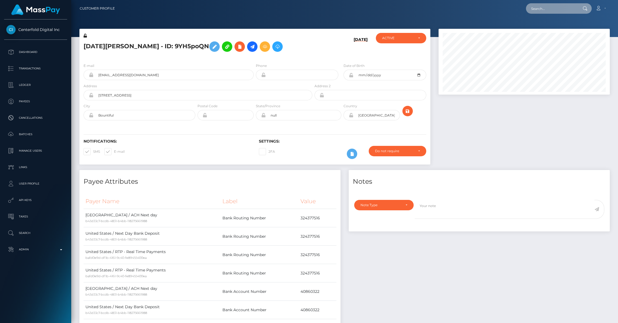
click at [549, 11] on input "text" at bounding box center [551, 8] width 51 height 10
paste input "19882311-880e-11f0-8023-0266f44cc279"
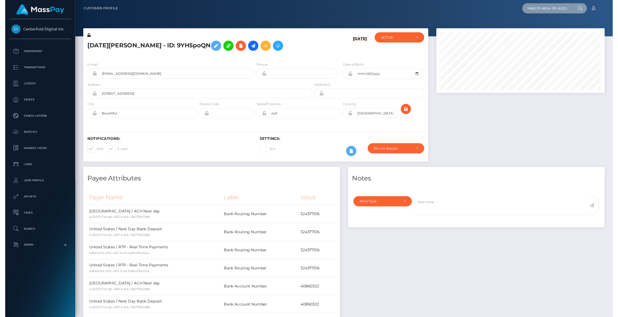
scroll to position [0, 25]
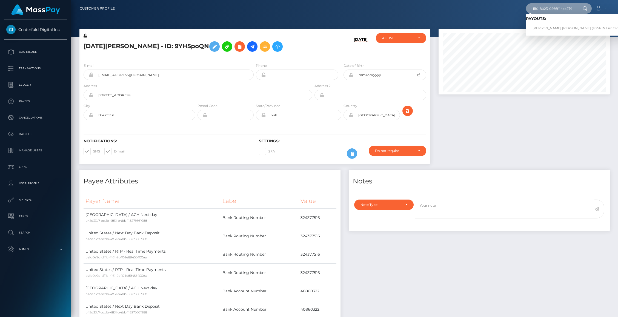
type input "19882311-880e-11f0-8023-0266f44cc279"
click at [549, 29] on link "BENJAMIN TYLER MARCUS (B2SPIN Limited - )" at bounding box center [578, 28] width 104 height 10
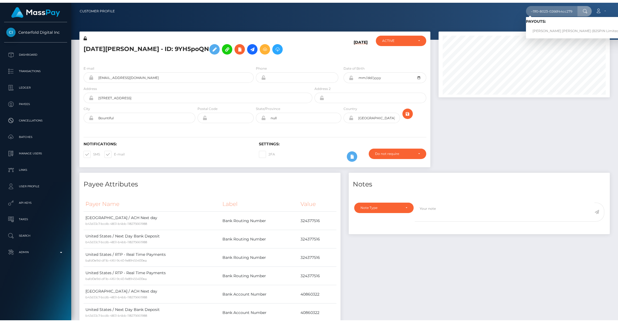
scroll to position [0, 0]
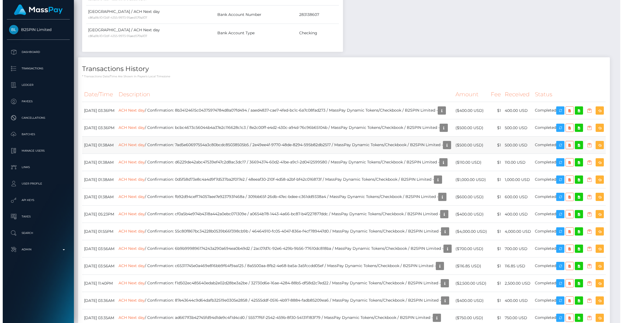
scroll to position [491, 0]
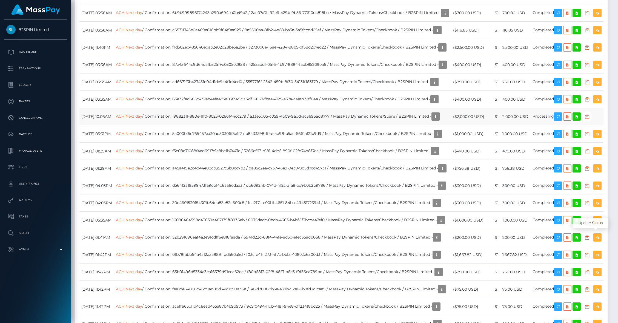
click at [590, 120] on icon "button" at bounding box center [587, 116] width 7 height 7
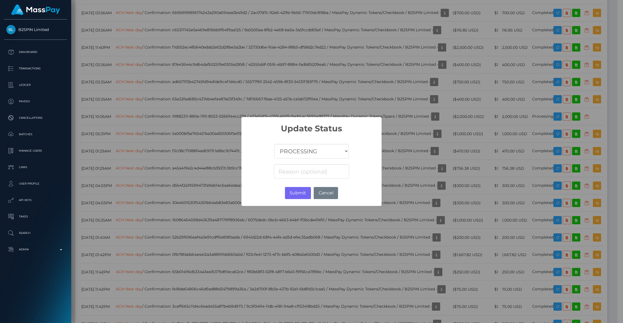
click at [297, 156] on select "COMPLETED CANCELLED READY_FOR_PICKUP PROCESSING" at bounding box center [311, 151] width 74 height 15
select select "CANCELLED"
click at [274, 144] on select "COMPLETED CANCELLED READY_FOR_PICKUP PROCESSING" at bounding box center [311, 151] width 74 height 15
click at [302, 192] on button "Submit" at bounding box center [298, 193] width 26 height 12
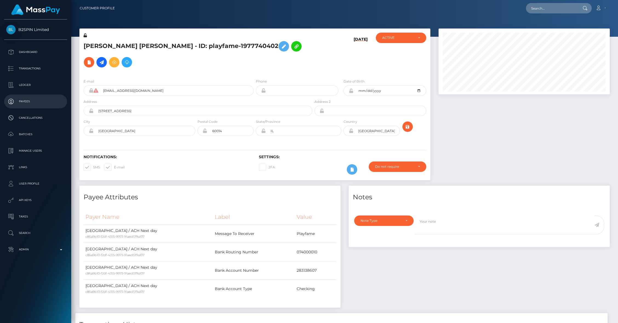
scroll to position [0, 0]
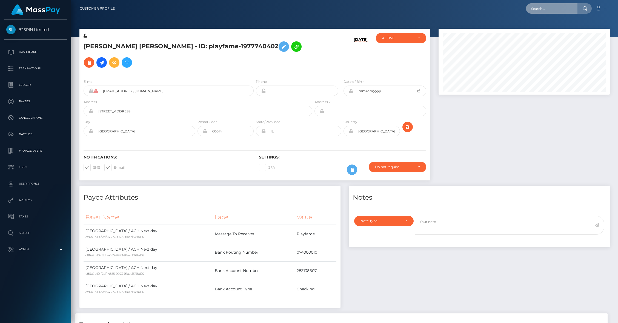
click at [543, 8] on input "text" at bounding box center [551, 8] width 51 height 10
paste input "198c49f3-880e-11f0-8023-0266f44cc279"
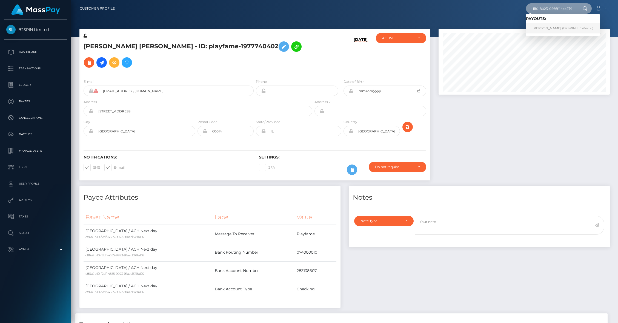
type input "198c49f3-880e-11f0-8023-0266f44cc279"
click at [544, 27] on link "WILLIE ELAINE MAYS (B2SPIN Limited - )" at bounding box center [563, 28] width 74 height 10
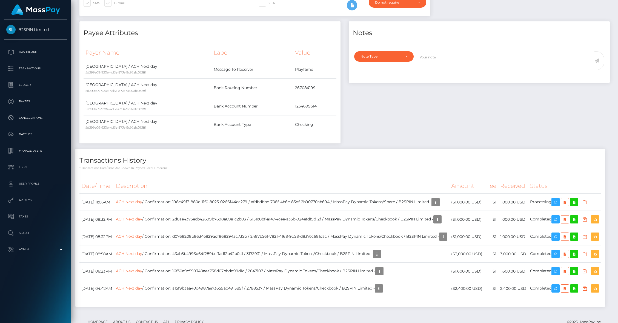
scroll to position [210, 0]
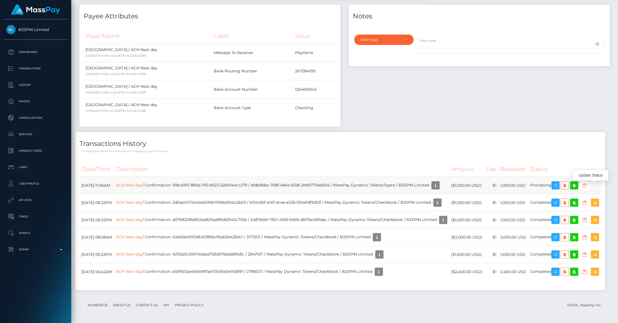
click at [588, 182] on icon "button" at bounding box center [584, 185] width 7 height 7
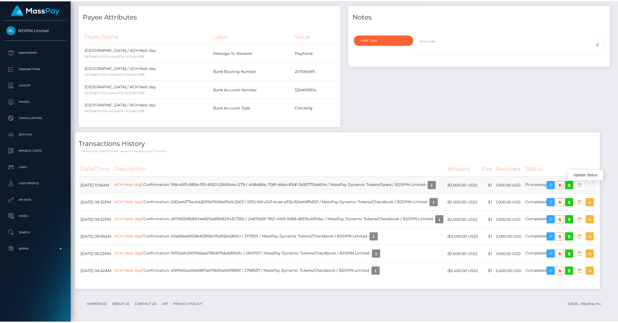
scroll to position [273819, 273714]
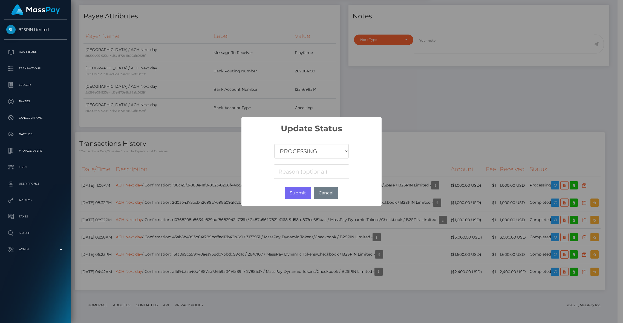
click at [312, 152] on select "COMPLETED CANCELLED READY_FOR_PICKUP PROCESSING" at bounding box center [311, 151] width 74 height 15
select select "CANCELLED"
click at [274, 144] on select "COMPLETED CANCELLED READY_FOR_PICKUP PROCESSING" at bounding box center [311, 151] width 74 height 15
click at [295, 193] on button "Submit" at bounding box center [298, 193] width 26 height 12
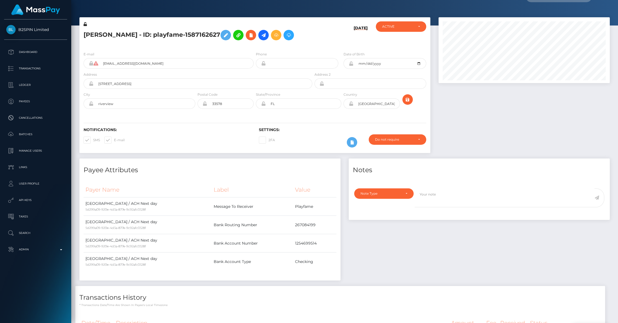
scroll to position [0, 0]
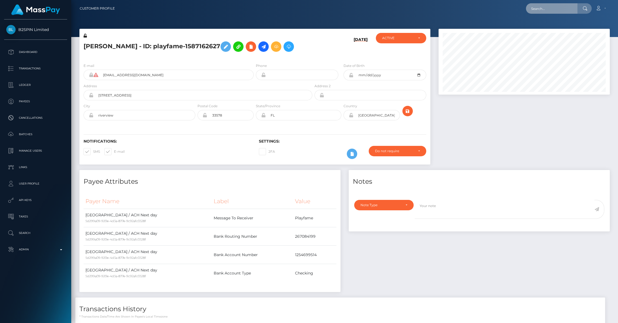
click at [552, 10] on input "text" at bounding box center [551, 8] width 51 height 10
paste input "d0de5e3d-880d-11f0-8023-0266f44cc279"
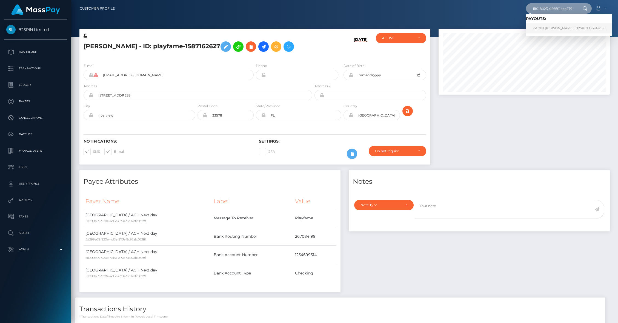
type input "d0de5e3d-880d-11f0-8023-0266f44cc279"
click at [547, 25] on link "KADIN JOSEPH HARRISON (B2SPIN Limited - )" at bounding box center [569, 28] width 86 height 10
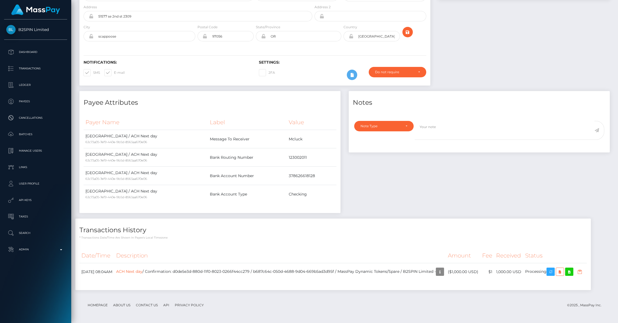
scroll to position [66, 171]
click at [576, 271] on icon "button" at bounding box center [579, 271] width 7 height 7
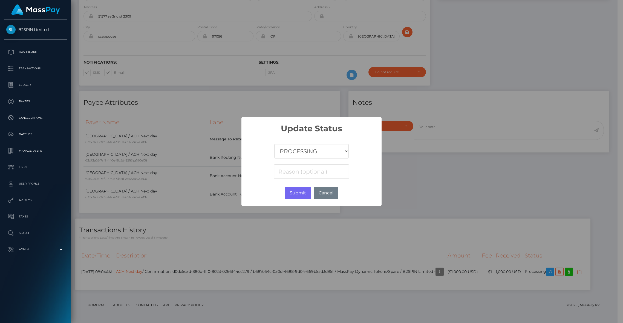
click at [293, 150] on select "COMPLETED CANCELLED READY_FOR_PICKUP PROCESSING" at bounding box center [311, 151] width 74 height 15
select select "CANCELLED"
click at [274, 144] on select "COMPLETED CANCELLED READY_FOR_PICKUP PROCESSING" at bounding box center [311, 151] width 74 height 15
click at [295, 193] on button "Submit" at bounding box center [298, 193] width 26 height 12
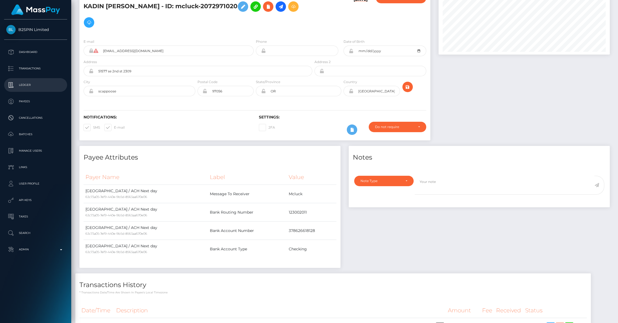
scroll to position [0, 0]
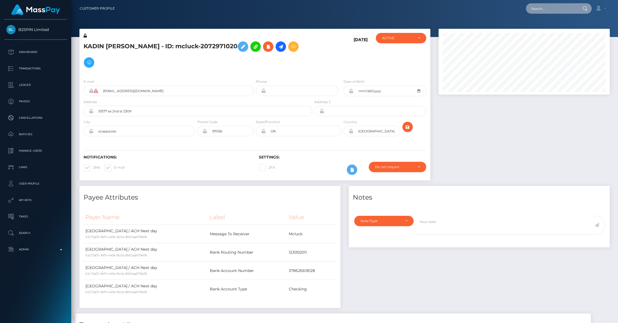
click at [549, 10] on input "text" at bounding box center [551, 8] width 51 height 10
paste input "d078b511-880d-11f0-8023-0266f44cc279"
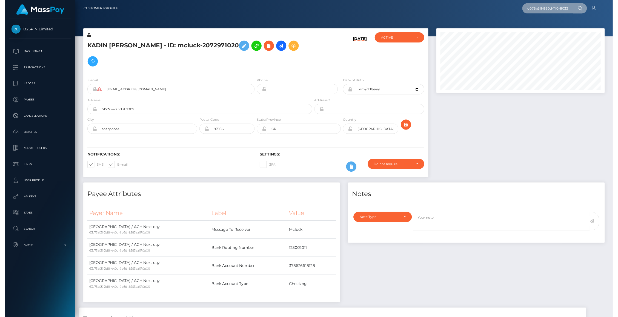
scroll to position [0, 26]
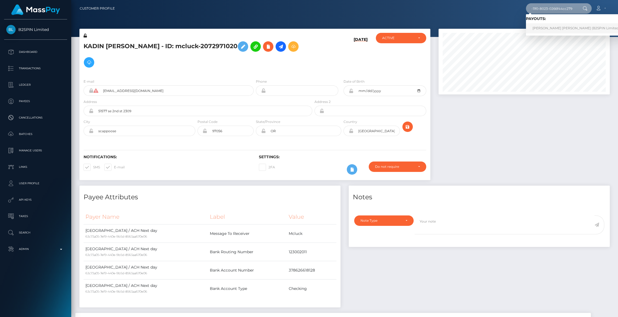
type input "d078b511-880d-11f0-8023-0266f44cc279"
click at [544, 28] on link "RENATTA ALBERTA MATHIS (B2SPIN Limited - )" at bounding box center [578, 28] width 104 height 10
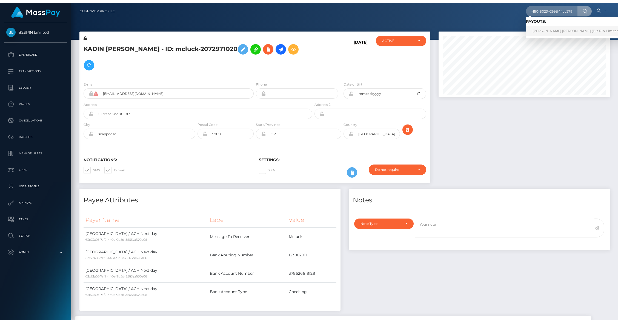
scroll to position [0, 0]
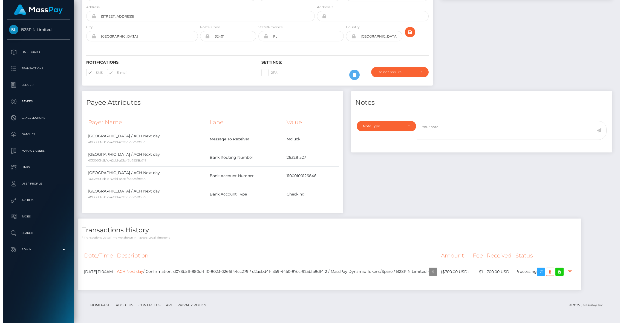
scroll to position [66, 171]
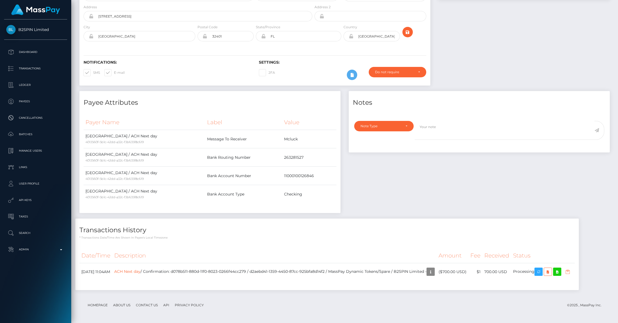
click at [571, 268] on icon "button" at bounding box center [567, 271] width 7 height 7
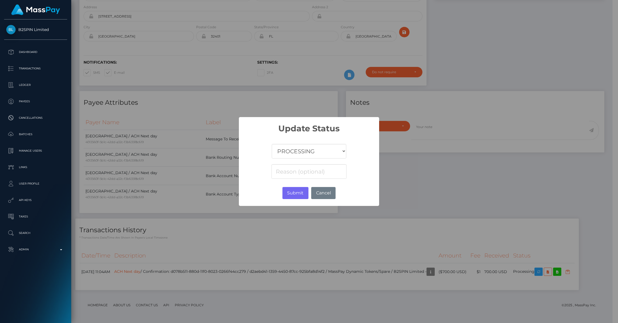
scroll to position [273819, 273714]
click at [295, 154] on select "COMPLETED CANCELLED READY_FOR_PICKUP PROCESSING" at bounding box center [311, 151] width 74 height 15
select select "CANCELLED"
click at [274, 144] on select "COMPLETED CANCELLED READY_FOR_PICKUP PROCESSING" at bounding box center [311, 151] width 74 height 15
click at [297, 194] on button "Submit" at bounding box center [298, 193] width 26 height 12
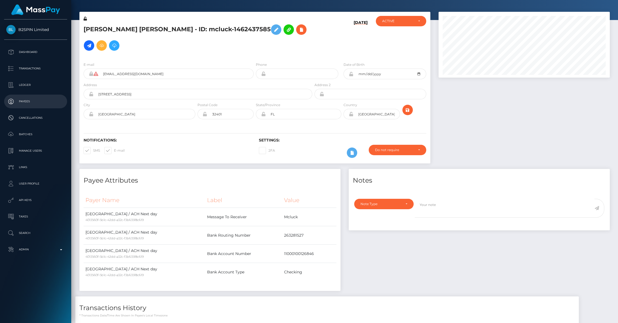
scroll to position [0, 0]
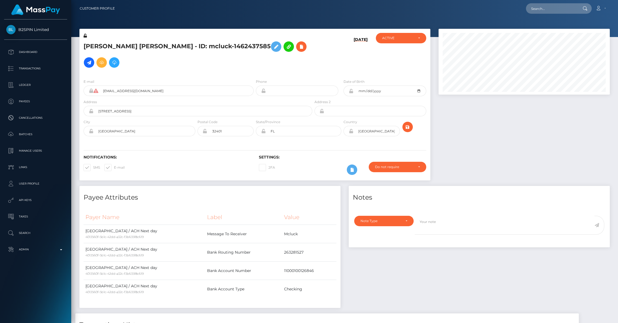
click at [541, 14] on div "Loading... Loading... Account Edit Profile Logout" at bounding box center [364, 9] width 490 height 12
click at [539, 13] on input "text" at bounding box center [551, 8] width 51 height 10
paste input "1991e109-880e-11f0-8023-0266f44cc279"
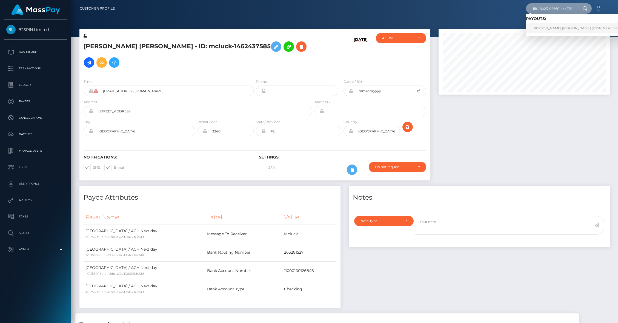
type input "1991e109-880e-11f0-8023-0266f44cc279"
click at [539, 28] on link "CANDIDO JR GAYTAN (B2SPIN Limited - )" at bounding box center [578, 28] width 104 height 10
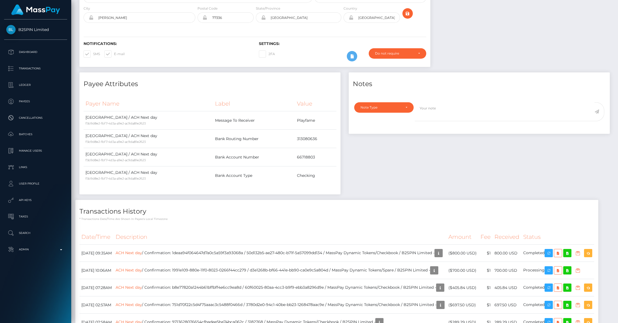
scroll to position [115, 0]
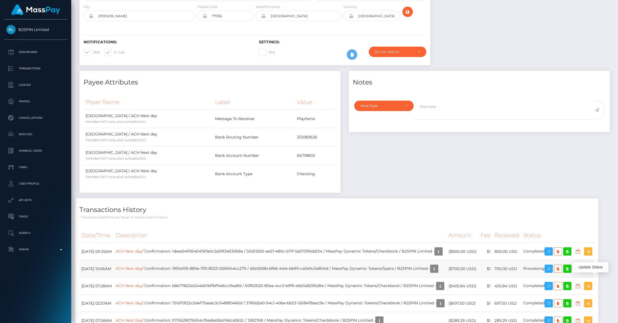
click at [581, 272] on icon "button" at bounding box center [577, 268] width 7 height 7
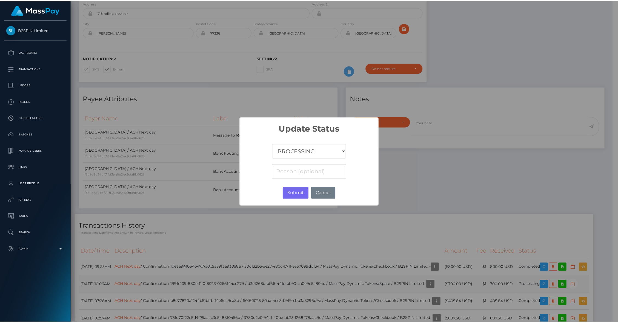
scroll to position [273819, 273714]
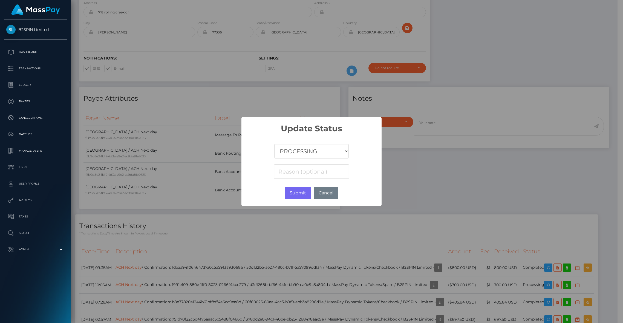
click at [324, 157] on select "COMPLETED CANCELLED READY_FOR_PICKUP PROCESSING" at bounding box center [311, 151] width 74 height 15
select select "CANCELLED"
click at [274, 144] on select "COMPLETED CANCELLED READY_FOR_PICKUP PROCESSING" at bounding box center [311, 151] width 74 height 15
click at [302, 193] on button "Submit" at bounding box center [298, 193] width 26 height 12
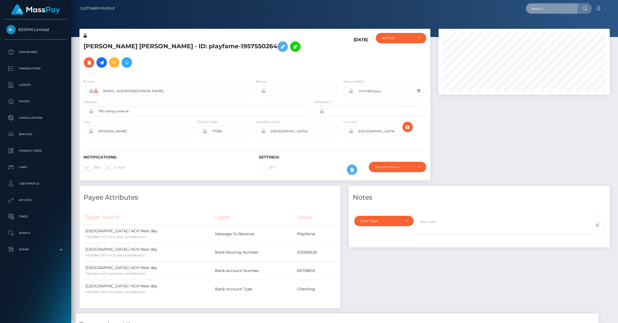
click at [540, 9] on input "text" at bounding box center [551, 8] width 51 height 10
paste input "1ab7b7ca-880e-11f0-8023-0266f44cc279"
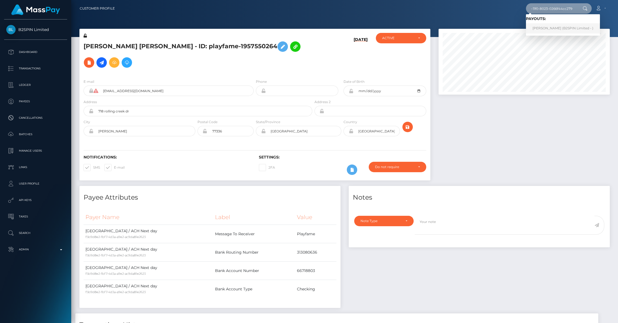
type input "1ab7b7ca-880e-11f0-8023-0266f44cc279"
click at [543, 28] on link "DANIEL L STEARNS (B2SPIN Limited - )" at bounding box center [563, 28] width 74 height 10
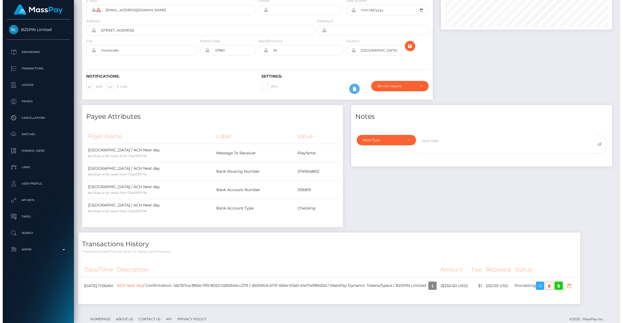
scroll to position [79, 0]
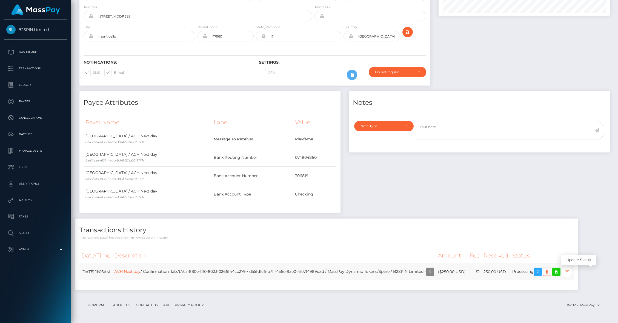
click at [570, 270] on icon "button" at bounding box center [566, 271] width 7 height 7
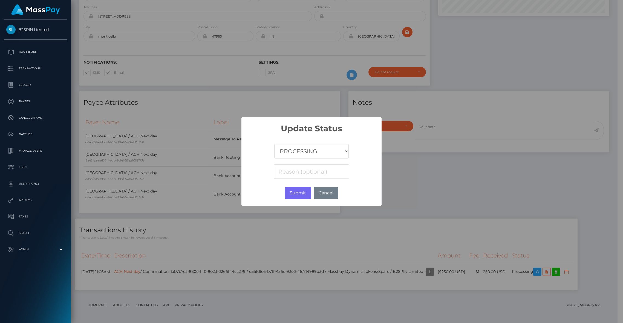
click at [309, 155] on select "COMPLETED CANCELLED READY_FOR_PICKUP PROCESSING" at bounding box center [311, 151] width 74 height 15
select select "CANCELLED"
click at [274, 144] on select "COMPLETED CANCELLED READY_FOR_PICKUP PROCESSING" at bounding box center [311, 151] width 74 height 15
click at [293, 190] on button "Submit" at bounding box center [298, 193] width 26 height 12
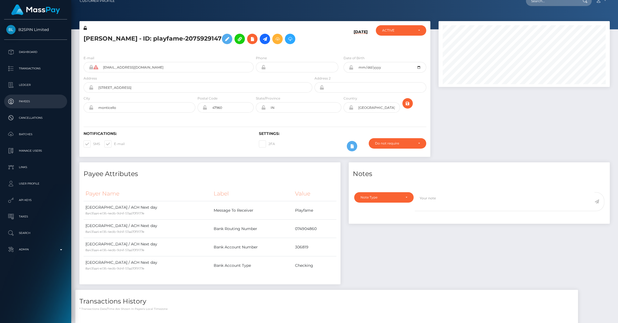
scroll to position [0, 0]
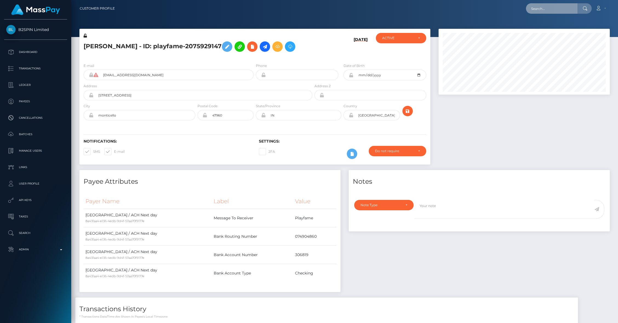
click at [548, 9] on input "text" at bounding box center [551, 8] width 51 height 10
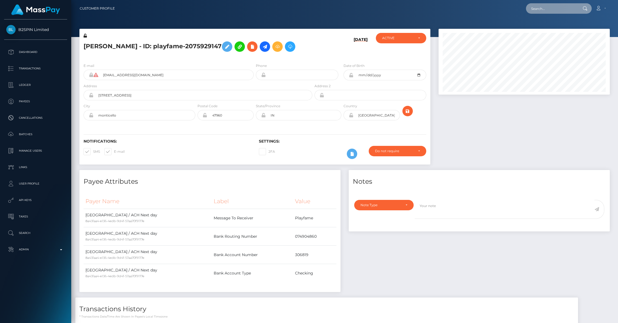
click at [548, 9] on input "text" at bounding box center [551, 8] width 51 height 10
type input "c"
click at [548, 9] on input "c" at bounding box center [551, 8] width 51 height 10
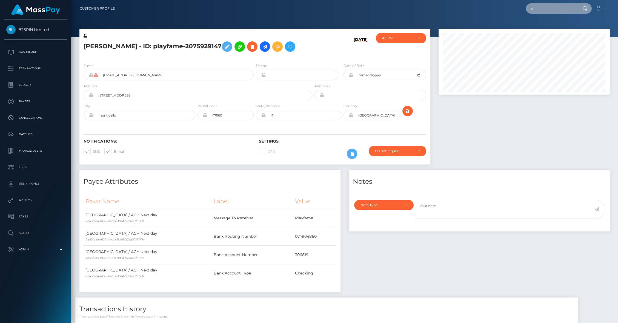
click at [548, 9] on input "c" at bounding box center [551, 8] width 51 height 10
click at [542, 12] on input "c" at bounding box center [551, 8] width 51 height 10
click at [543, 6] on input "text" at bounding box center [551, 8] width 51 height 10
paste input "d088ae48-880d-11f0-8023-0266f44cc279"
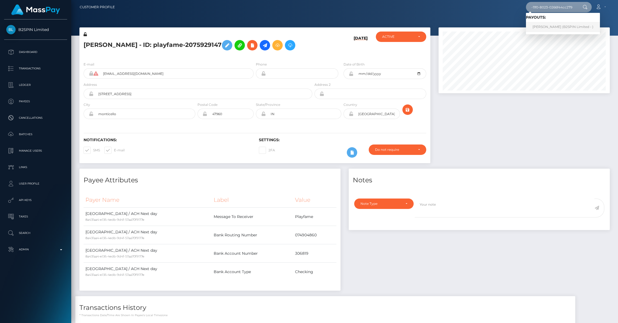
type input "d088ae48-880d-11f0-8023-0266f44cc279"
click at [550, 28] on link "[PERSON_NAME] (B2SPIN Limited - )" at bounding box center [563, 27] width 74 height 10
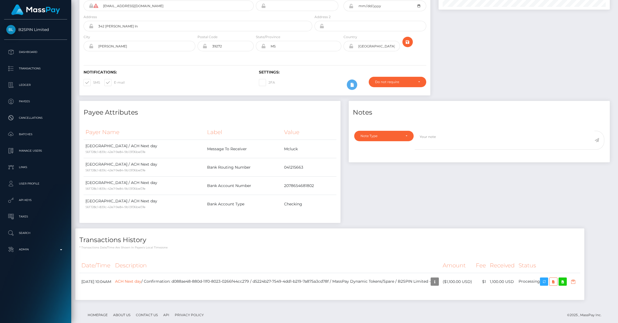
scroll to position [82, 0]
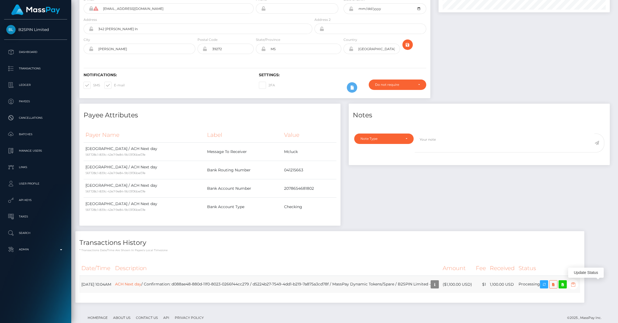
click at [576, 284] on icon "button" at bounding box center [573, 284] width 7 height 7
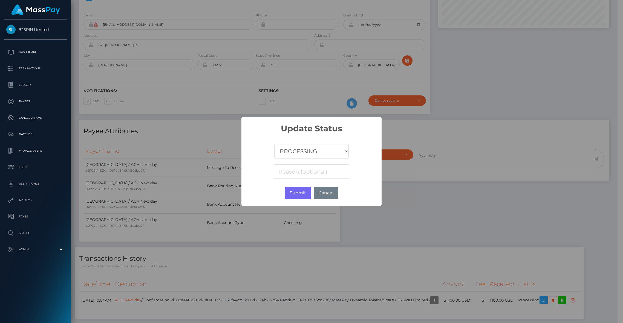
click at [290, 155] on select "COMPLETED CANCELLED READY_FOR_PICKUP PROCESSING" at bounding box center [311, 151] width 74 height 15
select select "CANCELLED"
click at [274, 144] on select "COMPLETED CANCELLED READY_FOR_PICKUP PROCESSING" at bounding box center [311, 151] width 74 height 15
click at [263, 179] on div "COMPLETED CANCELLED READY_FOR_PICKUP PROCESSING" at bounding box center [312, 156] width 140 height 47
click at [302, 197] on button "Submit" at bounding box center [298, 193] width 26 height 12
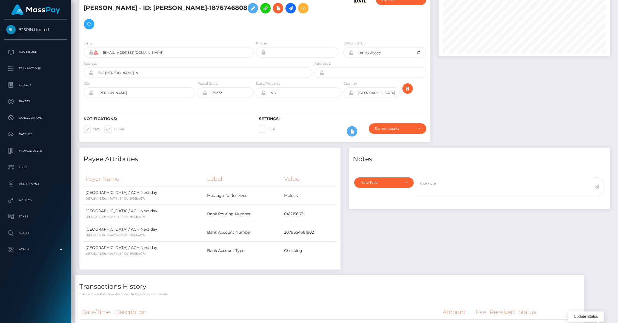
scroll to position [0, 0]
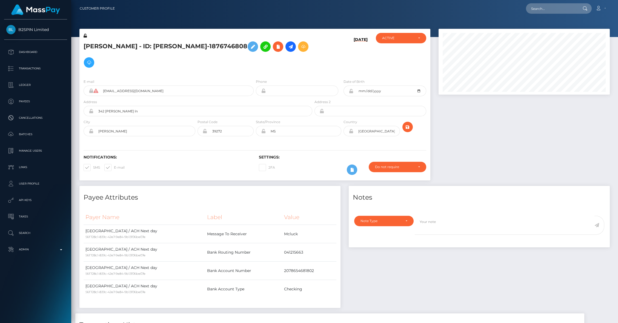
click at [531, 14] on div "Loading... Loading... Account Edit Profile Logout" at bounding box center [364, 9] width 490 height 12
click at [537, 10] on input "text" at bounding box center [551, 8] width 51 height 10
paste input "50ffb37e-880d-11f0-8023-0266f44cc279"
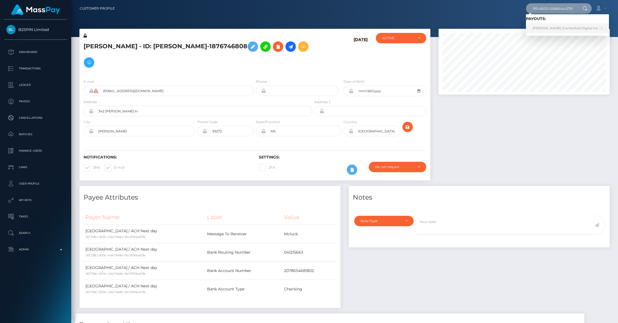
type input "50ffb37e-880d-11f0-8023-0266f44cc279"
click at [557, 29] on link "Jahalia Coleman (Centerfold Digital Inc - )" at bounding box center [567, 28] width 83 height 10
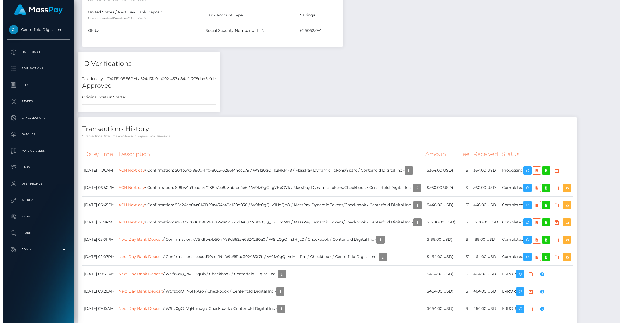
scroll to position [245, 0]
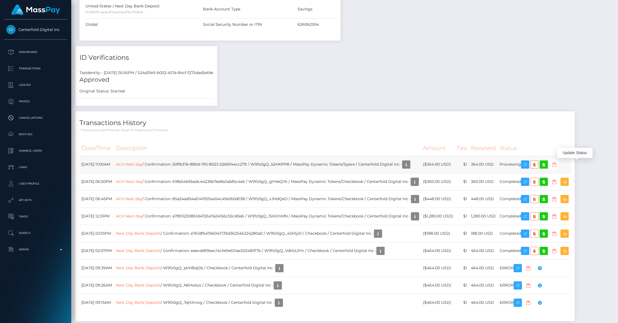
click at [557, 165] on icon "button" at bounding box center [554, 164] width 7 height 7
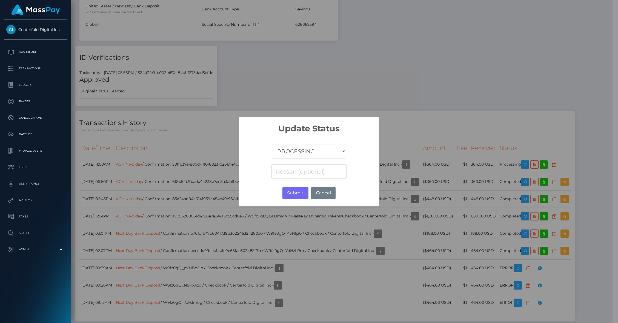
scroll to position [273819, 273714]
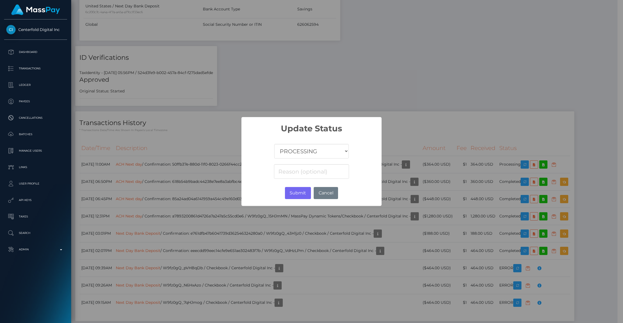
click at [313, 149] on select "COMPLETED CANCELLED READY_FOR_PICKUP PROCESSING" at bounding box center [311, 151] width 74 height 15
select select "CANCELLED"
click at [274, 144] on select "COMPLETED CANCELLED READY_FOR_PICKUP PROCESSING" at bounding box center [311, 151] width 74 height 15
click at [295, 188] on button "Submit" at bounding box center [298, 193] width 26 height 12
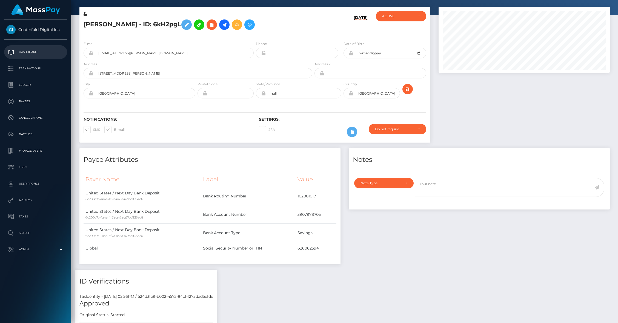
scroll to position [0, 0]
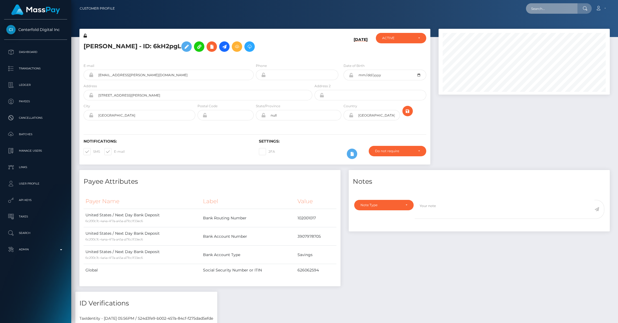
click at [548, 5] on input "text" at bounding box center [551, 8] width 51 height 10
paste input "874a8438-8919-11f0-8023-0266f44cc279"
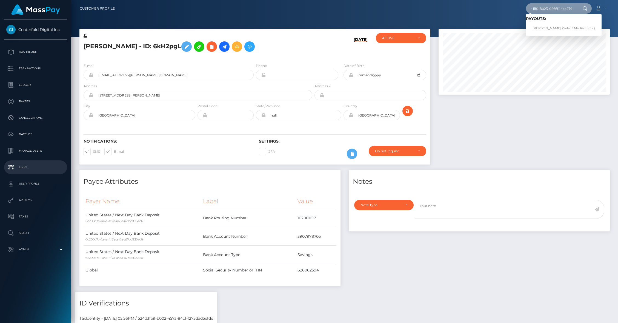
type input "874a8438-8919-11f0-8023-0266f44cc279"
click at [578, 28] on link "Alexandra Stembridge (Select Media LLC - )" at bounding box center [564, 28] width 76 height 10
click at [578, 28] on div at bounding box center [344, 18] width 547 height 37
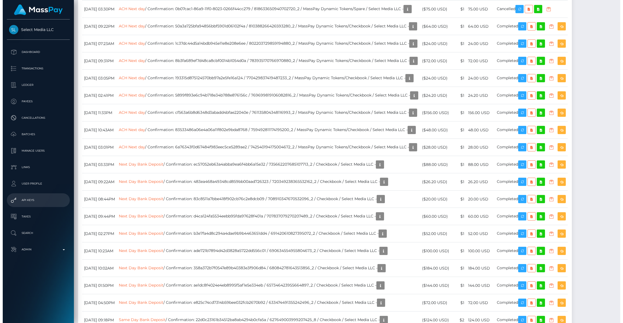
scroll to position [856, 0]
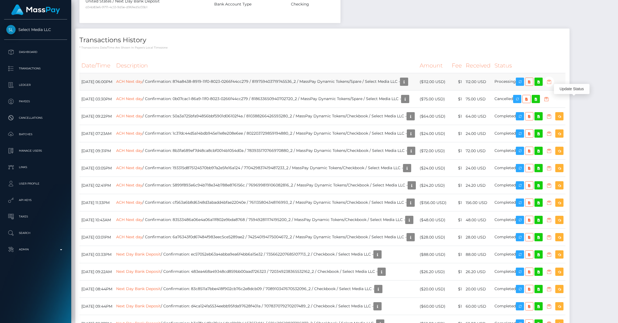
click at [552, 85] on icon "button" at bounding box center [549, 81] width 7 height 7
select select "PROCESSING"
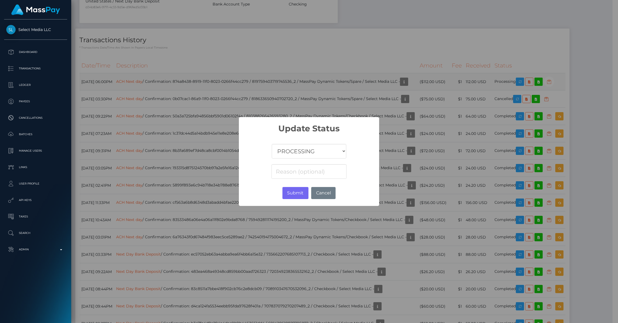
click at [575, 100] on div "× Update Status COMPLETED CANCELLED READY_FOR_PICKUP PROCESSING Submit No Cancel" at bounding box center [309, 161] width 618 height 323
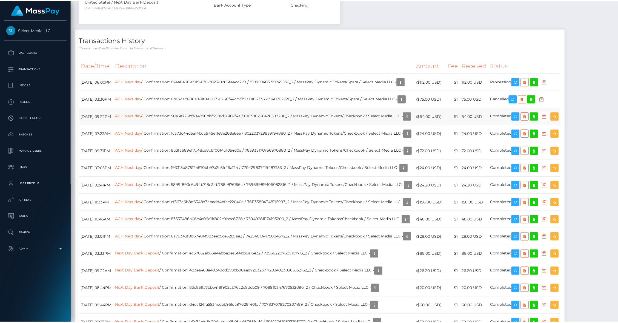
scroll to position [273819, 273714]
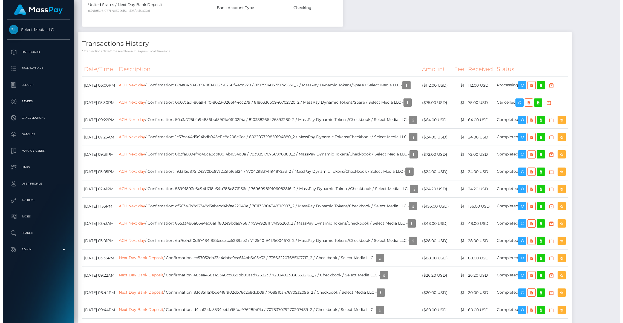
scroll to position [66, 171]
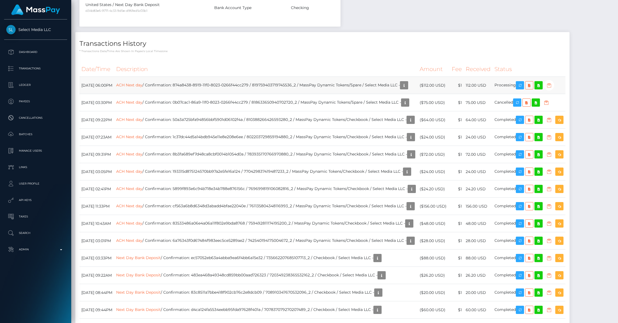
click at [552, 89] on icon "button" at bounding box center [549, 85] width 7 height 7
select select "PROCESSING"
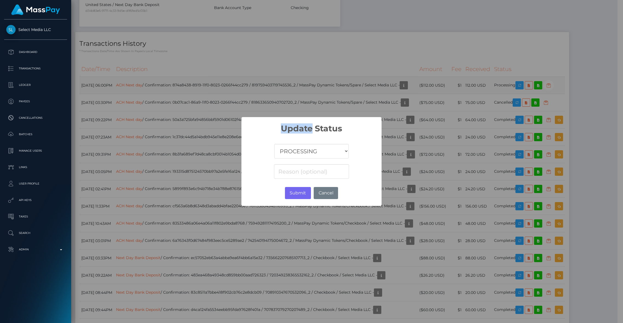
click at [575, 103] on div "× Update Status COMPLETED CANCELLED READY_FOR_PICKUP PROCESSING Submit No Cancel" at bounding box center [311, 161] width 623 height 323
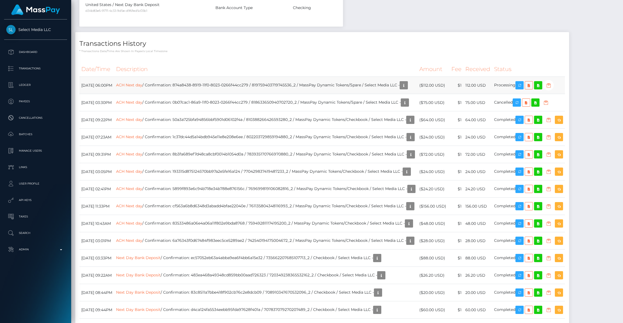
scroll to position [273819, 273714]
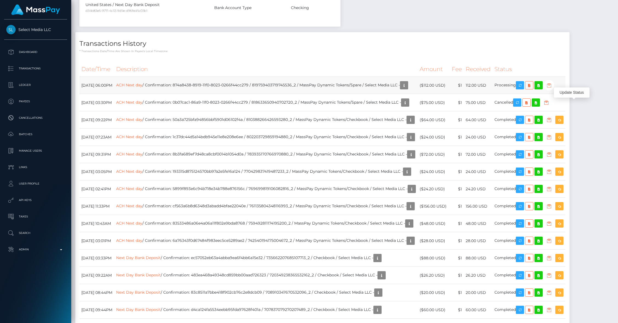
click at [552, 89] on icon "button" at bounding box center [549, 85] width 7 height 7
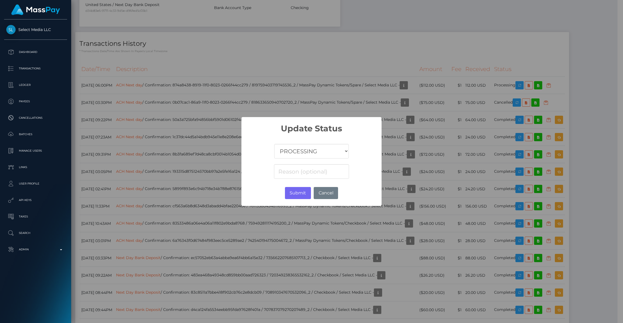
click at [310, 158] on select "COMPLETED CANCELLED READY_FOR_PICKUP PROCESSING" at bounding box center [311, 151] width 74 height 15
select select "CANCELLED"
click at [274, 144] on select "COMPLETED CANCELLED READY_FOR_PICKUP PROCESSING" at bounding box center [311, 151] width 74 height 15
click at [300, 189] on button "Submit" at bounding box center [298, 193] width 26 height 12
